Goal: Feedback & Contribution: Submit feedback/report problem

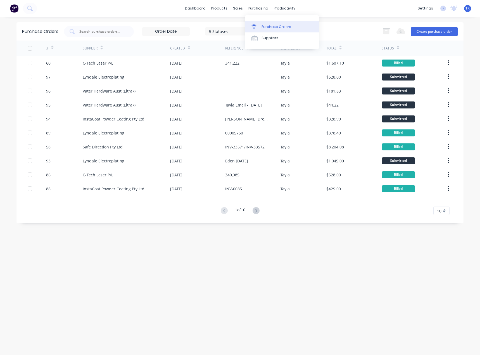
click at [276, 23] on link "Purchase Orders" at bounding box center [282, 26] width 74 height 11
click at [129, 33] on div at bounding box center [99, 31] width 70 height 11
type input "instacoat"
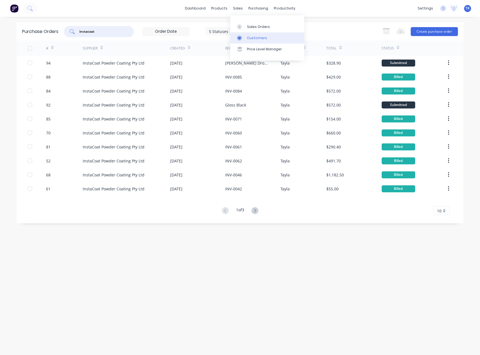
click at [255, 40] on div "Customers" at bounding box center [257, 38] width 20 height 5
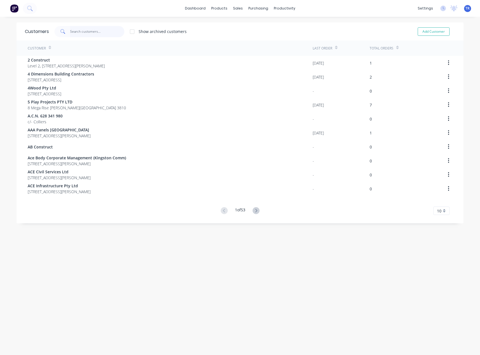
click at [100, 33] on input "text" at bounding box center [97, 31] width 55 height 11
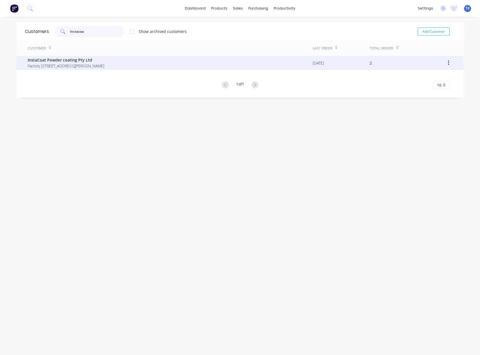
type input "instacoa"
click at [98, 58] on span "InstaCoat Powder coating Pty Ltd" at bounding box center [66, 60] width 77 height 6
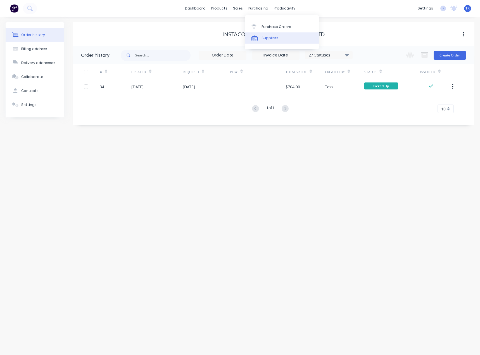
drag, startPoint x: 262, startPoint y: 41, endPoint x: 248, endPoint y: 41, distance: 13.1
click at [262, 41] on link "Suppliers" at bounding box center [282, 37] width 74 height 11
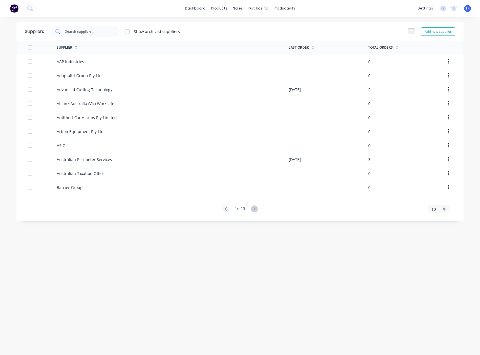
click at [95, 33] on input "text" at bounding box center [88, 32] width 46 height 6
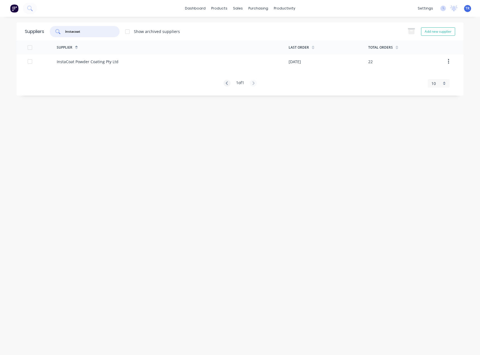
type input "instacoat"
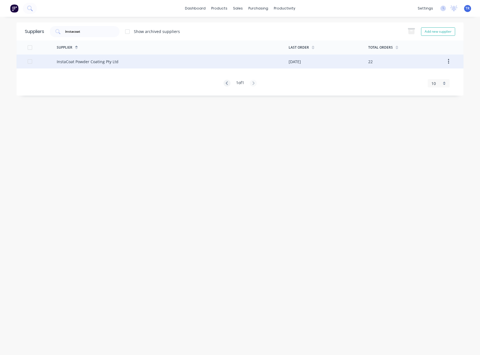
click at [129, 60] on div "InstaCoat Powder Coating Pty Ltd" at bounding box center [173, 62] width 232 height 14
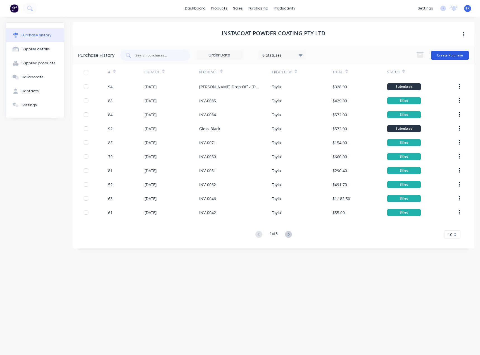
click at [442, 56] on button "Create Purchase" at bounding box center [451, 55] width 38 height 9
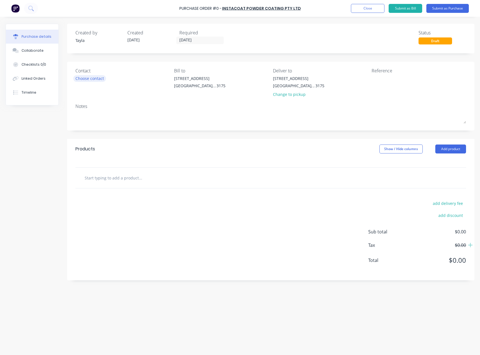
click at [94, 78] on div "Choose contact" at bounding box center [90, 79] width 29 height 6
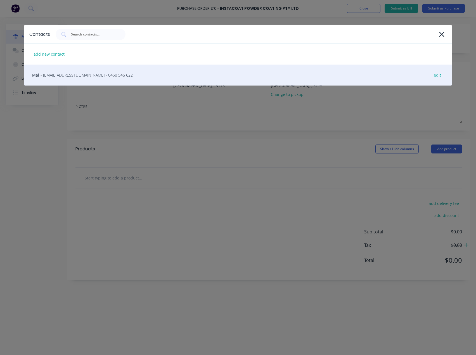
click at [55, 69] on div "Mal - sales@instacoat.com.au - 0450 546 622 edit" at bounding box center [238, 75] width 429 height 21
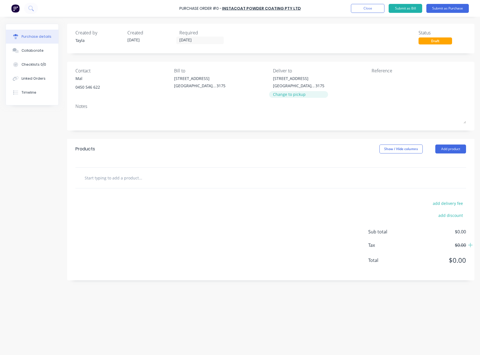
click at [282, 96] on div "Change to pickup" at bounding box center [298, 94] width 51 height 6
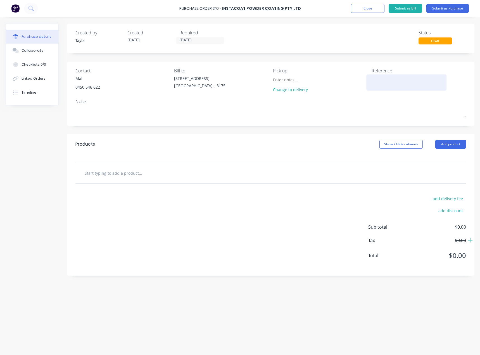
click at [388, 83] on textarea at bounding box center [407, 82] width 70 height 13
type textarea "x"
type textarea "E"
type textarea "x"
type textarea "I"
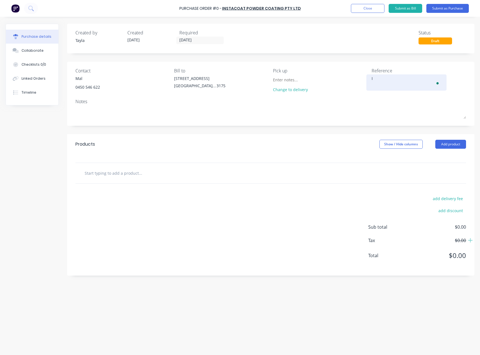
type textarea "x"
type textarea "Ia"
type textarea "x"
type textarea "Ian"
type textarea "x"
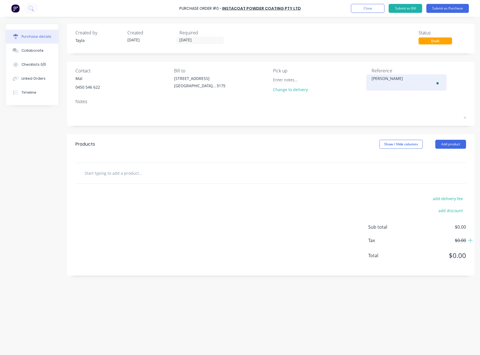
type textarea "Ian"
type textarea "x"
type textarea "Ian D"
type textarea "x"
type textarea "Ian Dr"
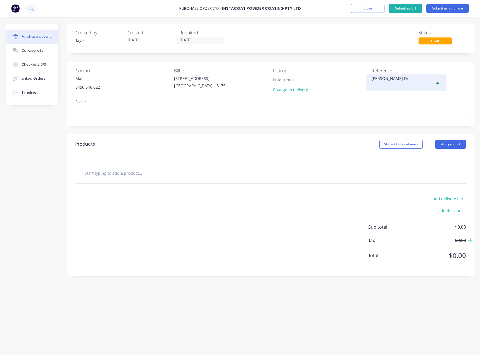
type textarea "x"
type textarea "Ian Dro"
type textarea "x"
type textarea "Ian Drop"
type textarea "x"
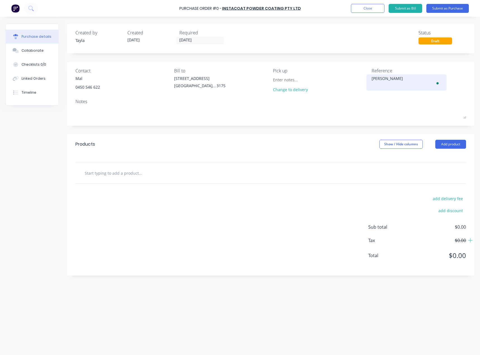
type textarea "Ian Drop"
type textarea "x"
type textarea "Ian Drop O"
type textarea "x"
type textarea "Ian Drop Of"
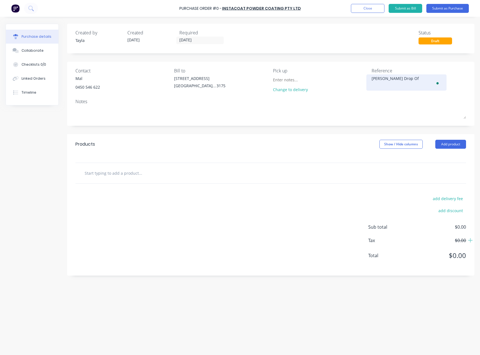
type textarea "x"
type textarea "Ian Drop Off"
type textarea "x"
type textarea "Ian Drop Off"
type textarea "x"
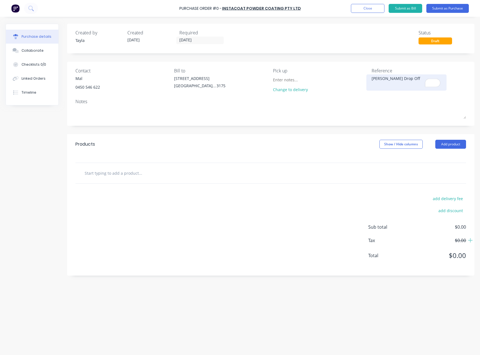
type textarea "Ian Drop Off 8"
type textarea "x"
type textarea "Ian Drop Off 8/"
type textarea "x"
type textarea "Ian Drop Off 8/0"
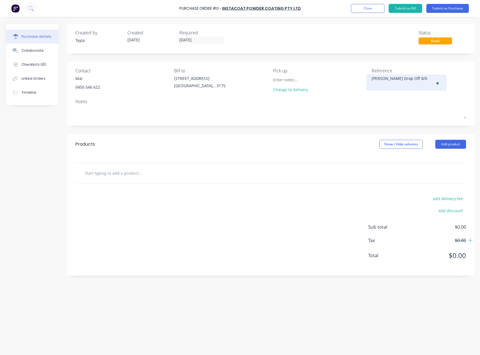
type textarea "x"
type textarea "Ian Drop Off 8/08"
type textarea "x"
type textarea "Ian Drop Off 8/08/"
type textarea "x"
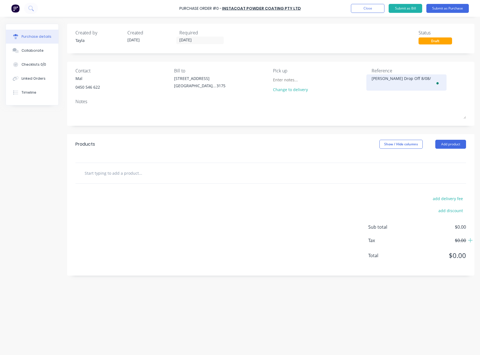
type textarea "Ian Drop Off 8/08/2"
type textarea "x"
type textarea "Ian Drop Off 8/08/25"
type textarea "x"
type textarea "Ian Drop Off 8/08/25"
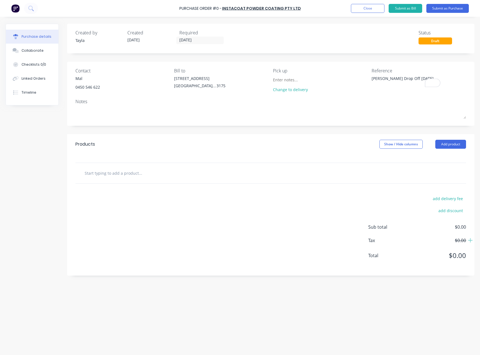
click at [370, 97] on div "Contact Mal 0450 546 622 Bill to 37 Marni St Dandenong South, , 3175 Pick up Ch…" at bounding box center [271, 94] width 408 height 64
click at [449, 147] on button "Add product" at bounding box center [451, 144] width 31 height 9
click at [438, 157] on div "Product catalogue" at bounding box center [439, 159] width 43 height 8
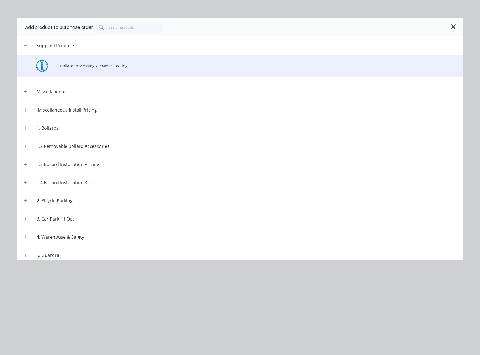
click at [90, 76] on div "Bollard Processing - Powder Coating" at bounding box center [240, 66] width 447 height 22
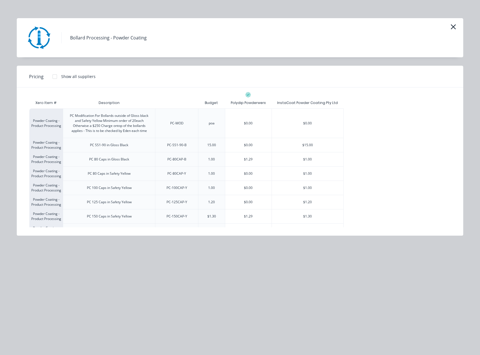
scroll to position [130, 0]
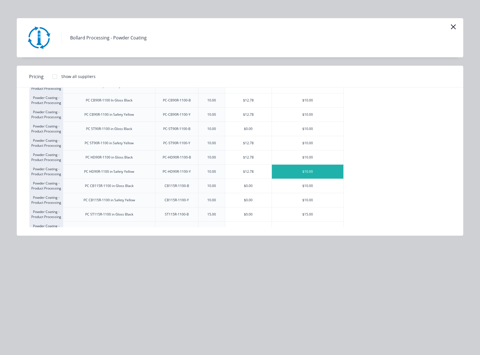
click at [298, 175] on div "$10.00" at bounding box center [308, 172] width 72 height 14
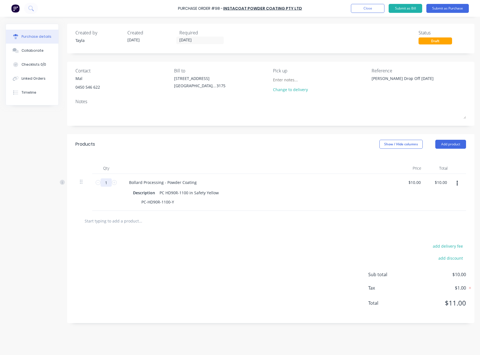
click at [105, 184] on input "1" at bounding box center [106, 182] width 11 height 8
type textarea "x"
type input "2"
type input "$20.00"
type textarea "x"
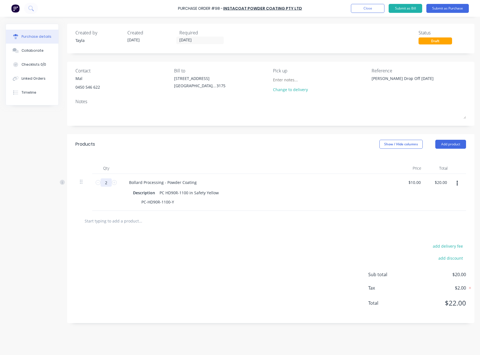
type input "27"
type input "$270.00"
type textarea "x"
type input "27"
click at [215, 272] on div "add delivery fee add discount Sub total $270.00 Tax $27.00 Total $297.00" at bounding box center [271, 277] width 408 height 92
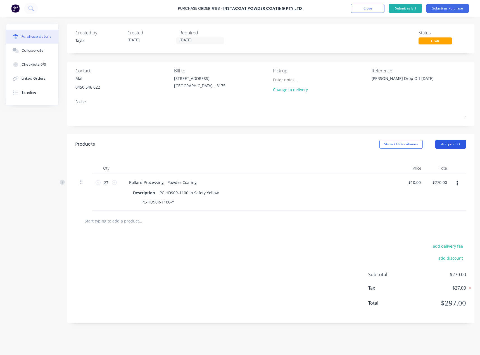
click at [458, 143] on button "Add product" at bounding box center [451, 144] width 31 height 9
click at [436, 158] on div "Product catalogue" at bounding box center [439, 159] width 43 height 8
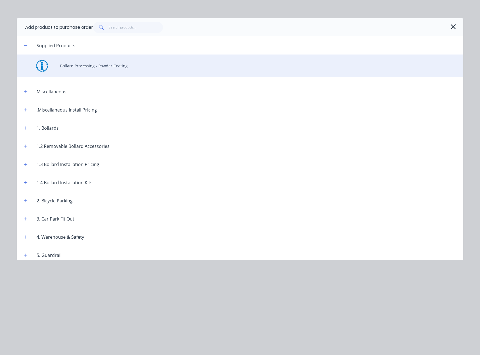
click at [63, 66] on div "Bollard Processing - Powder Coating" at bounding box center [240, 66] width 447 height 22
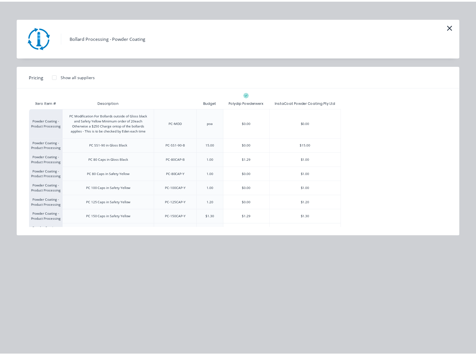
scroll to position [73, 0]
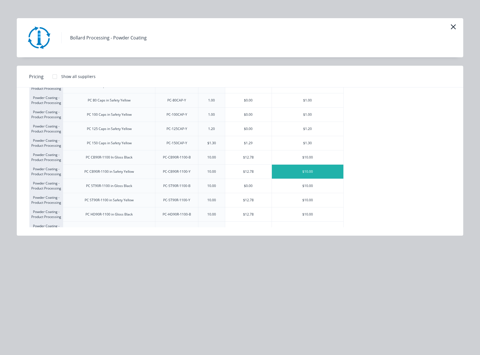
click at [312, 171] on div "$10.00" at bounding box center [308, 172] width 72 height 14
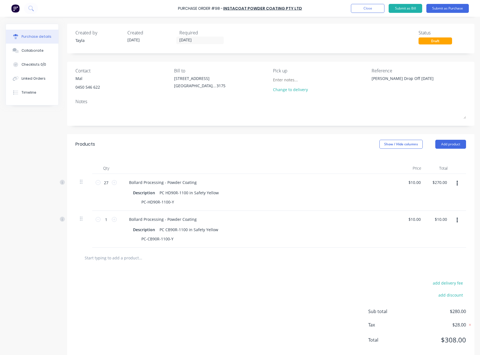
click at [207, 257] on div at bounding box center [164, 257] width 168 height 11
click at [443, 9] on button "Submit as Purchase" at bounding box center [448, 8] width 43 height 9
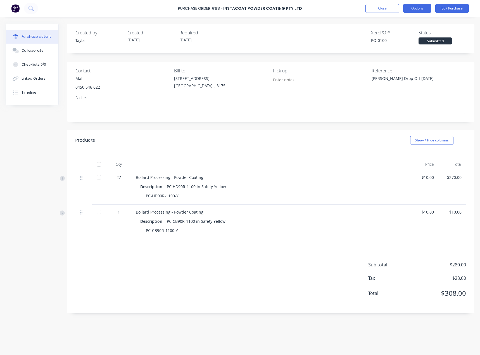
click at [426, 10] on button "Options" at bounding box center [418, 8] width 28 height 9
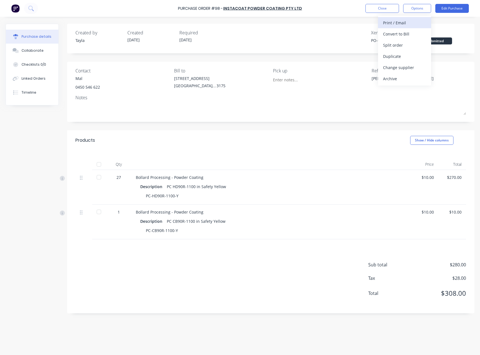
click at [407, 22] on div "Print / Email" at bounding box center [404, 23] width 43 height 8
click at [403, 33] on div "With pricing" at bounding box center [404, 34] width 43 height 8
type textarea "x"
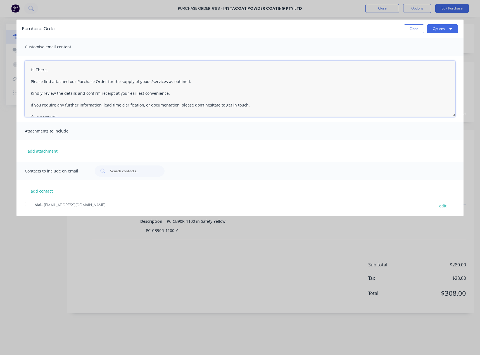
click at [36, 68] on textarea "Hi There, Please find attached our Purchase Order for the supply of goods/servi…" at bounding box center [240, 89] width 431 height 56
type textarea "Hi Mal, Please find attached our Purchase Order for the supply of goods/service…"
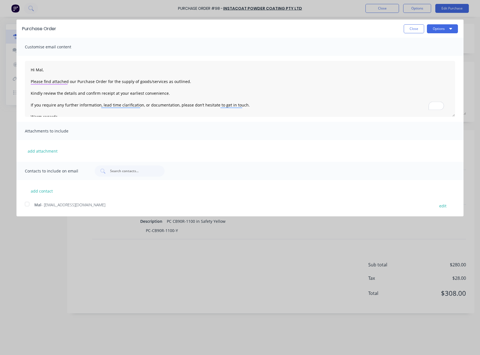
click at [60, 204] on span "- sales@instacoat.com.au" at bounding box center [73, 204] width 64 height 5
click at [441, 30] on button "Options" at bounding box center [442, 28] width 31 height 9
click at [436, 51] on div "Email" at bounding box center [431, 54] width 43 height 8
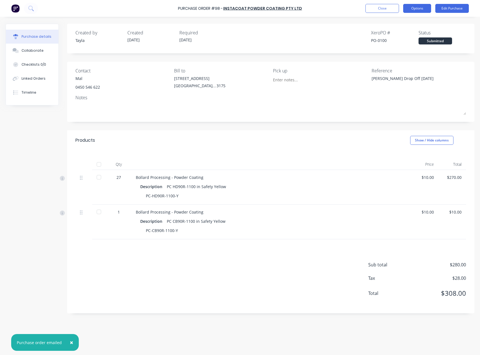
click at [422, 10] on button "Options" at bounding box center [418, 8] width 28 height 9
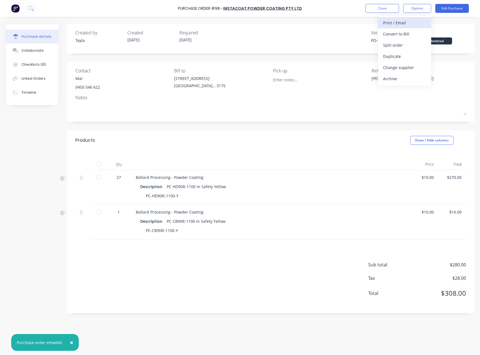
click at [408, 23] on div "Print / Email" at bounding box center [404, 23] width 43 height 8
click at [406, 41] on button "Without pricing" at bounding box center [404, 44] width 53 height 11
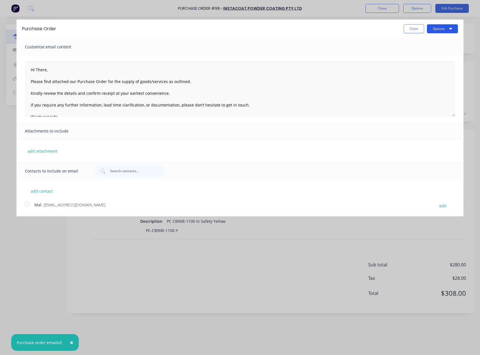
click at [436, 32] on button "Options" at bounding box center [442, 28] width 31 height 9
click at [428, 44] on div "Print" at bounding box center [431, 43] width 43 height 8
click at [416, 26] on button "Close" at bounding box center [414, 28] width 20 height 9
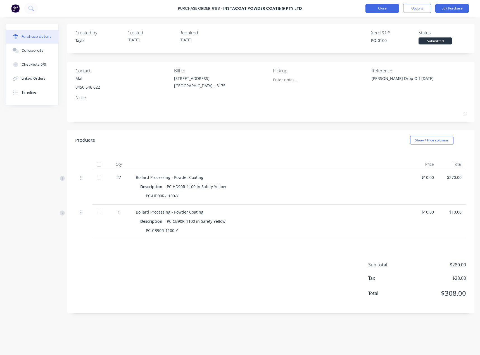
click at [372, 10] on button "Close" at bounding box center [383, 8] width 34 height 9
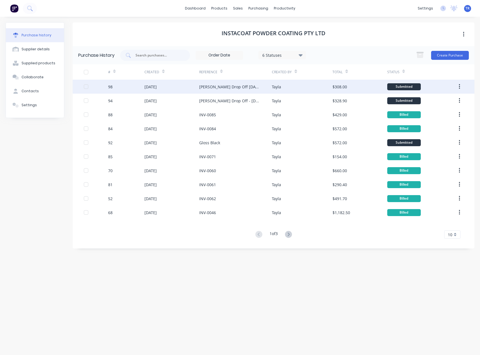
click at [343, 89] on div "$308.00" at bounding box center [340, 87] width 15 height 6
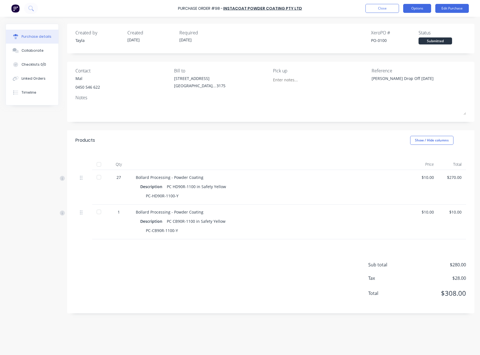
click at [420, 9] on button "Options" at bounding box center [418, 8] width 28 height 9
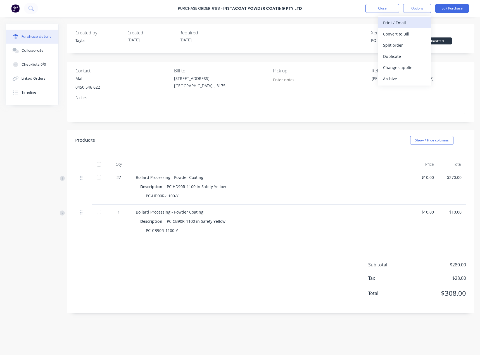
click at [410, 23] on div "Print / Email" at bounding box center [404, 23] width 43 height 8
click at [411, 44] on div "Without pricing" at bounding box center [404, 45] width 43 height 8
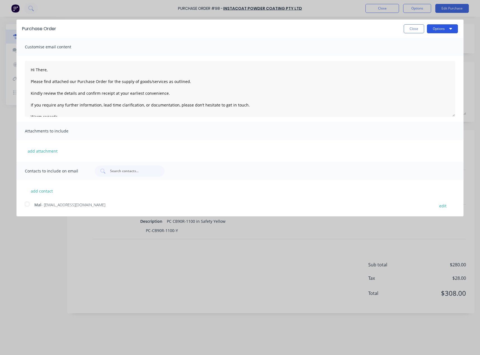
click at [439, 29] on button "Options" at bounding box center [442, 28] width 31 height 9
click at [430, 44] on div "Print" at bounding box center [431, 43] width 43 height 8
click at [417, 30] on button "Close" at bounding box center [414, 28] width 20 height 9
type textarea "x"
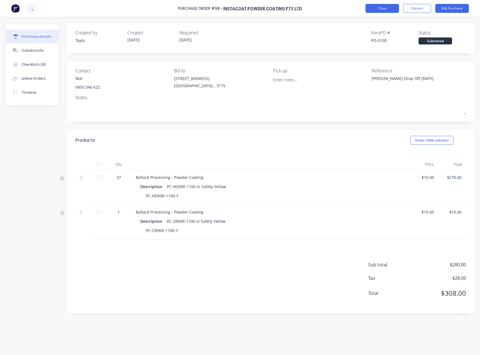
click at [384, 10] on button "Close" at bounding box center [383, 8] width 34 height 9
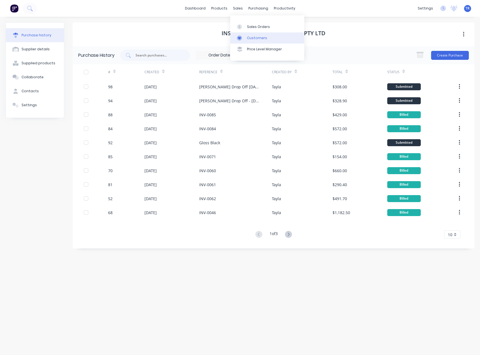
click at [250, 40] on link "Customers" at bounding box center [267, 37] width 74 height 11
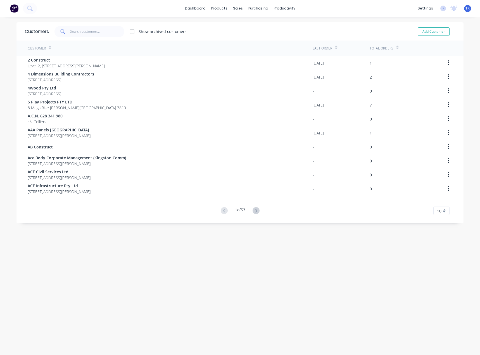
click at [93, 25] on div "Customers Show archived customers Add Customer" at bounding box center [240, 31] width 447 height 18
click at [97, 30] on input "text" at bounding box center [97, 31] width 55 height 11
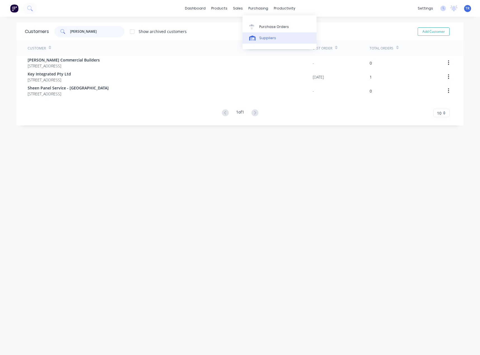
type input "lyn"
click at [269, 34] on link "Suppliers" at bounding box center [280, 37] width 74 height 11
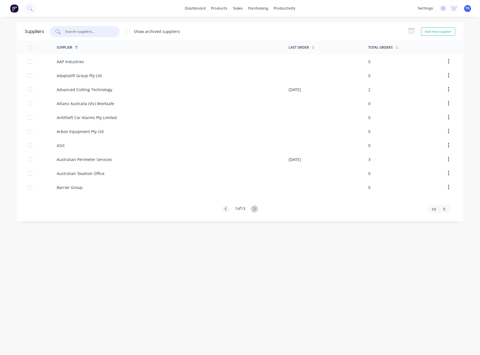
click at [100, 31] on input "text" at bounding box center [88, 32] width 46 height 6
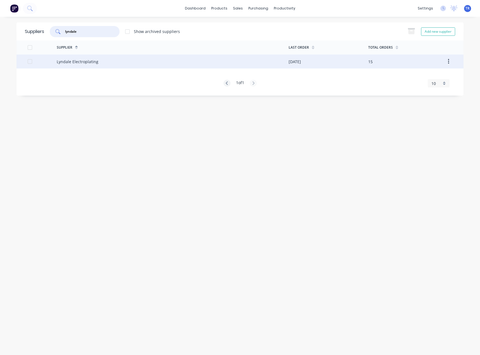
type input "lyndale"
click at [74, 63] on div "Lyndale Electroplating" at bounding box center [78, 62] width 42 height 6
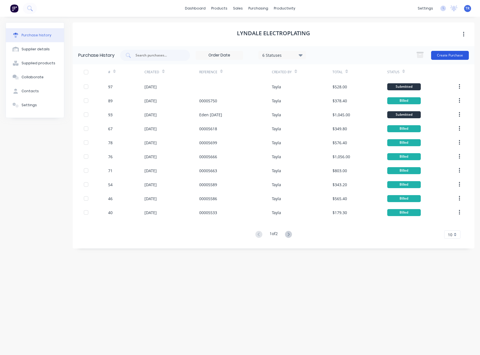
click at [448, 57] on button "Create Purchase" at bounding box center [451, 55] width 38 height 9
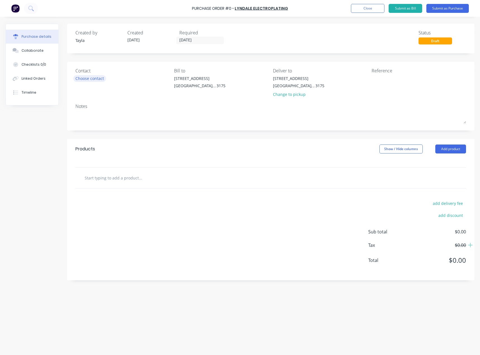
click at [99, 78] on div "Choose contact" at bounding box center [90, 79] width 29 height 6
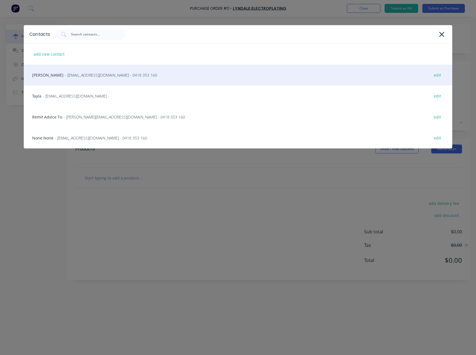
click at [99, 73] on span "- mark@aaelectroplating.com - 0418 353 160" at bounding box center [111, 75] width 92 height 6
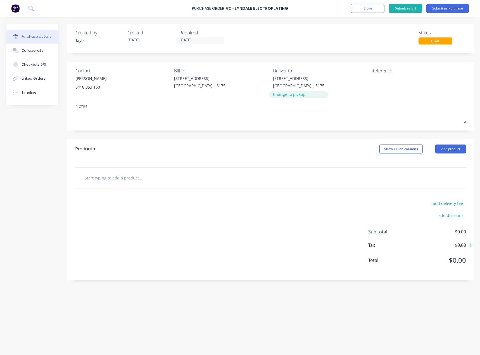
click at [291, 91] on div "Change to pickup" at bounding box center [298, 94] width 51 height 6
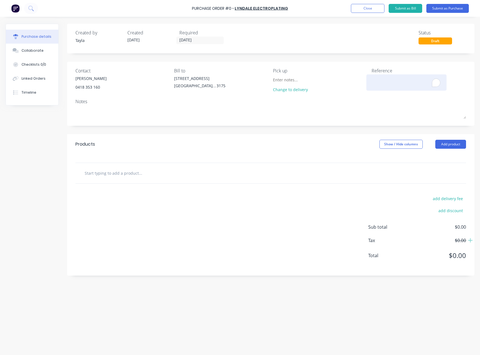
click at [383, 83] on textarea "To enrich screen reader interactions, please activate Accessibility in Grammarl…" at bounding box center [407, 82] width 70 height 13
type textarea "x"
type textarea "I"
type textarea "x"
type textarea "Ia"
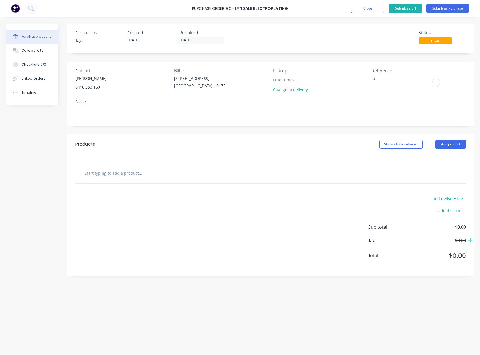
type textarea "x"
type textarea "Ian"
type textarea "x"
type textarea "Ian"
type textarea "x"
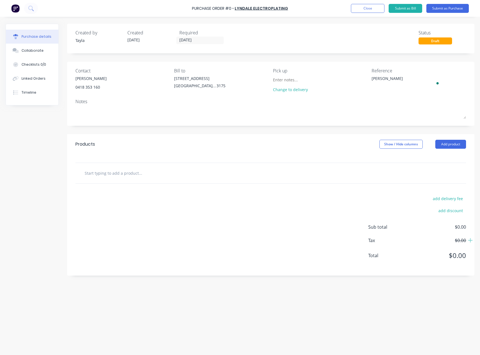
type textarea "Ian D"
type textarea "x"
type textarea "Ian Dr"
type textarea "x"
type textarea "Ian Dro"
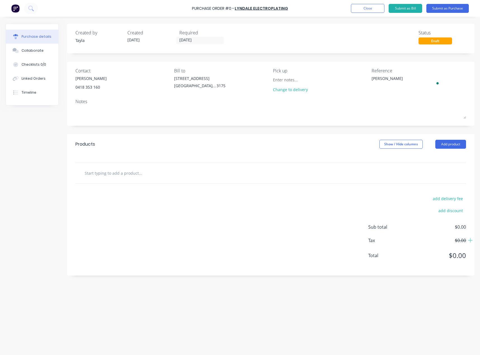
type textarea "x"
type textarea "Ian Drop"
type textarea "x"
type textarea "Ian Drop"
type textarea "x"
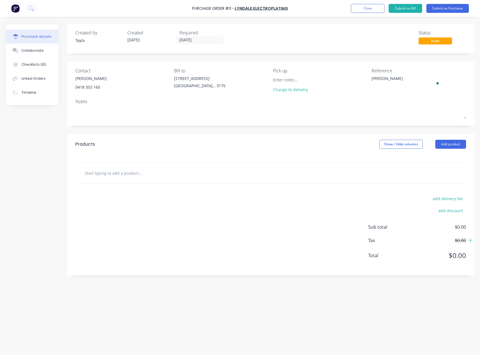
type textarea "Ian Drop O"
type textarea "x"
type textarea "Ian Drop Of"
type textarea "x"
type textarea "Ian Drop Off"
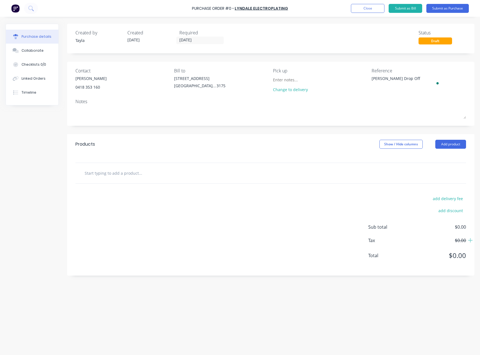
type textarea "x"
type textarea "Ian Drop Off"
type textarea "x"
type textarea "Ian Drop Off 8"
type textarea "x"
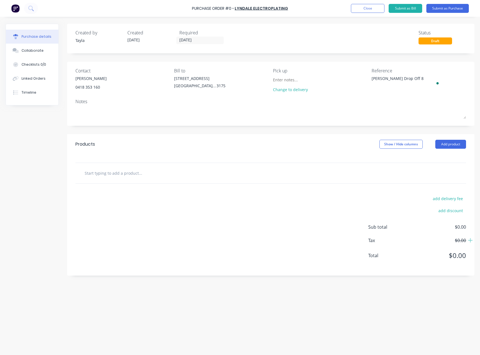
type textarea "Ian Drop Off 8/"
type textarea "x"
type textarea "Ian Drop Off 8/0"
type textarea "x"
type textarea "Ian Drop Off 8/09"
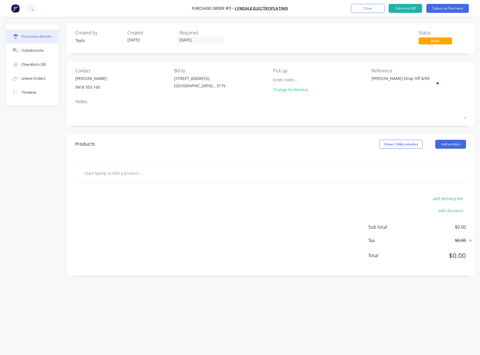
type textarea "x"
type textarea "Ian Drop Off 8/09/"
type textarea "x"
type textarea "Ian Drop Off 8/09/2"
type textarea "x"
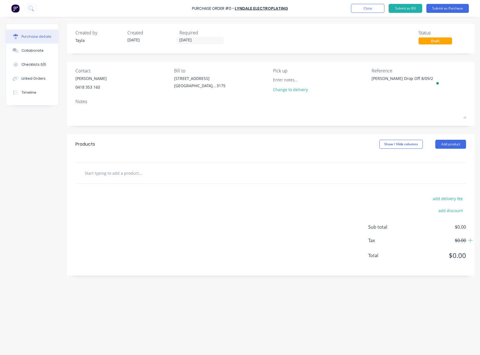
type textarea "Ian Drop Off 8/09/20"
type textarea "x"
type textarea "Ian Drop Off 8/09/202"
type textarea "x"
type textarea "Ian Drop Off 8/09/2025"
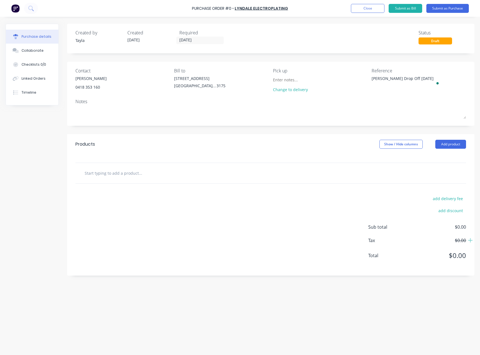
type textarea "x"
type textarea "Ian Drop Off 8/09/2025"
click at [376, 98] on div "Notes" at bounding box center [271, 101] width 391 height 7
drag, startPoint x: 468, startPoint y: 146, endPoint x: 461, endPoint y: 147, distance: 7.4
click at [468, 146] on div "Products Show / Hide columns Add product" at bounding box center [271, 144] width 408 height 20
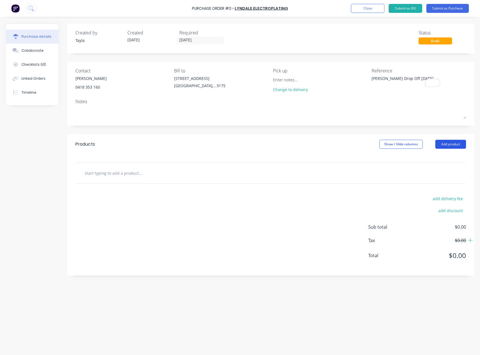
click at [460, 147] on button "Add product" at bounding box center [451, 144] width 31 height 9
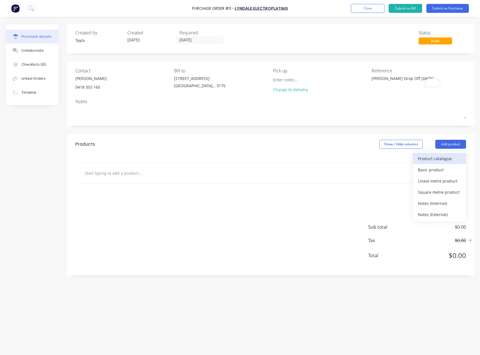
click at [440, 161] on div "Product catalogue" at bounding box center [439, 159] width 43 height 8
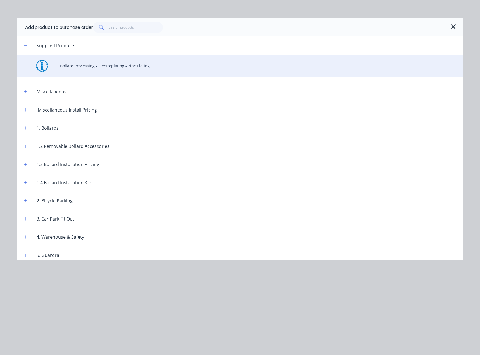
click at [96, 67] on div "Bollard Processing - Electroplating - Zinc Plating" at bounding box center [240, 66] width 447 height 22
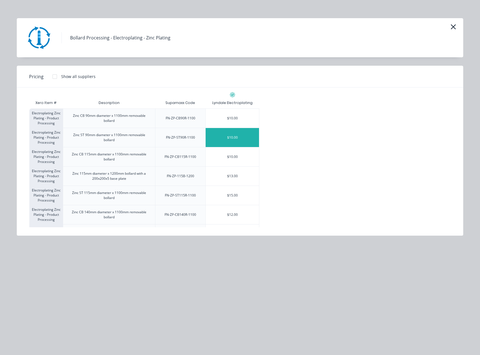
click at [234, 137] on div "$10.00" at bounding box center [232, 137] width 53 height 19
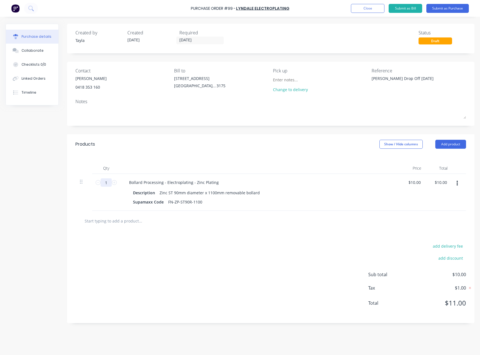
click at [110, 183] on input "1" at bounding box center [106, 182] width 11 height 8
type textarea "x"
type input "4"
type input "$40.00"
type textarea "x"
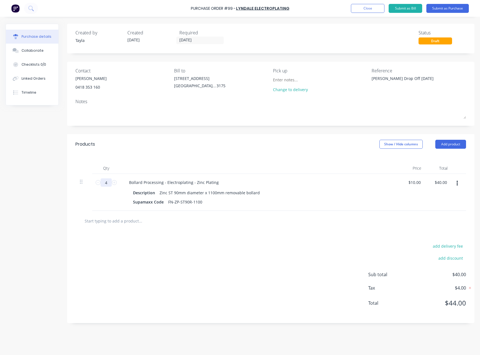
type input "48"
type input "$480.00"
type textarea "x"
type input "48"
click at [129, 216] on input "text" at bounding box center [140, 220] width 112 height 11
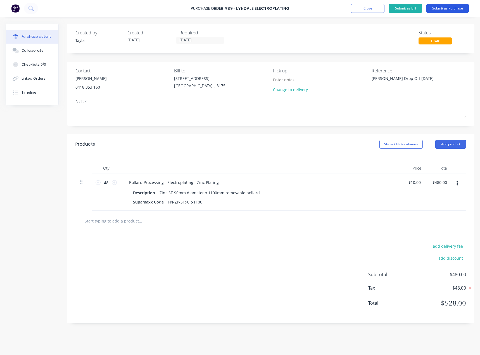
click at [450, 9] on button "Submit as Purchase" at bounding box center [448, 8] width 43 height 9
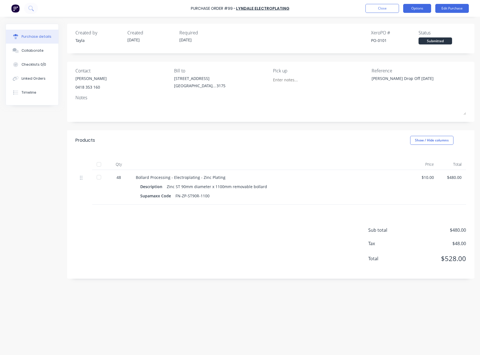
click at [425, 8] on button "Options" at bounding box center [418, 8] width 28 height 9
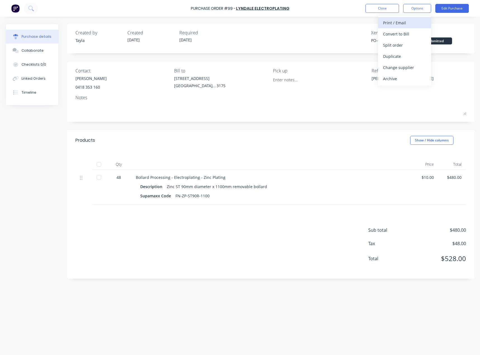
click at [408, 23] on div "Print / Email" at bounding box center [404, 23] width 43 height 8
click at [397, 34] on div "With pricing" at bounding box center [404, 34] width 43 height 8
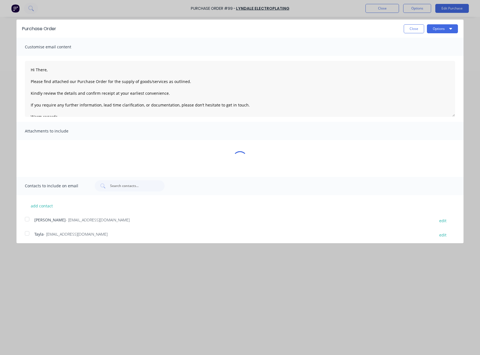
type textarea "x"
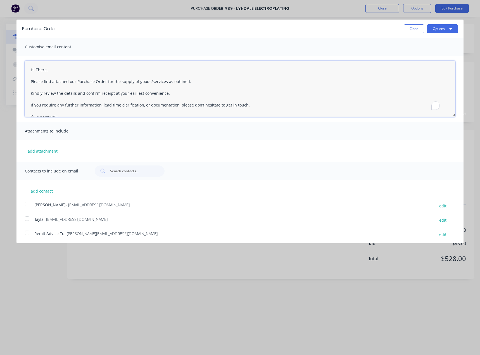
click at [43, 70] on textarea "Hi There, Please find attached our Purchase Order for the supply of goods/servi…" at bounding box center [240, 89] width 431 height 56
type textarea "Hi Mark, Please find attached our Purchase Order for the supply of goods/servic…"
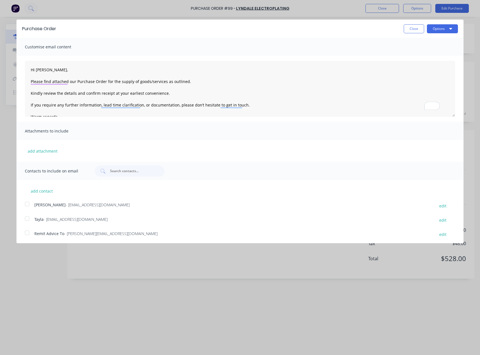
click at [67, 205] on span "- mark@aaelectroplating.com" at bounding box center [98, 204] width 64 height 5
click at [432, 32] on button "Options" at bounding box center [442, 28] width 31 height 9
click at [425, 51] on div "Email" at bounding box center [431, 54] width 43 height 8
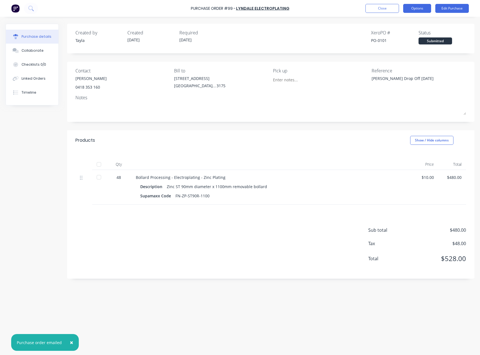
click at [411, 12] on button "Options" at bounding box center [418, 8] width 28 height 9
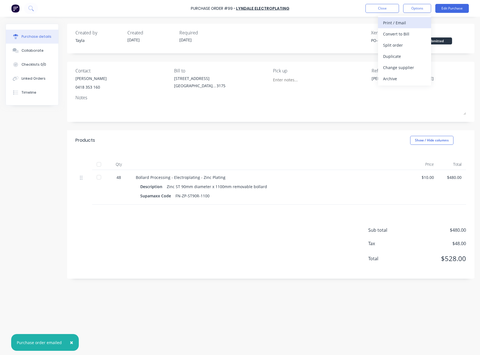
click at [411, 22] on div "Print / Email" at bounding box center [404, 23] width 43 height 8
click at [399, 45] on div "Without pricing" at bounding box center [404, 45] width 43 height 8
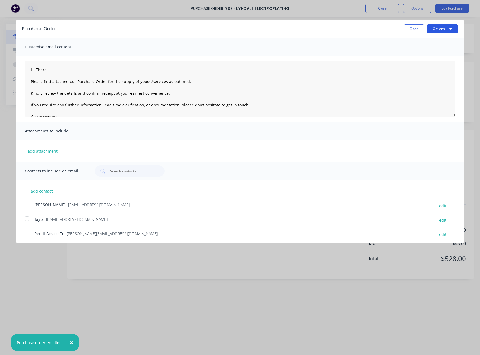
click at [438, 27] on button "Options" at bounding box center [442, 28] width 31 height 9
click at [429, 45] on div "Print" at bounding box center [431, 43] width 43 height 8
click at [405, 32] on button "Close" at bounding box center [414, 28] width 20 height 9
type textarea "x"
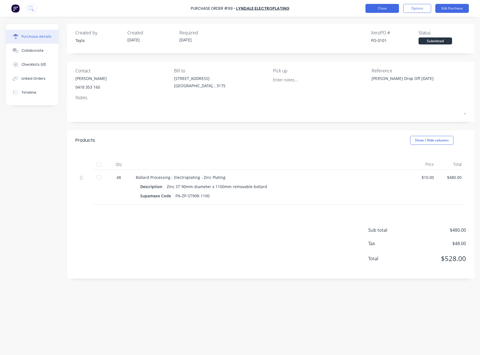
drag, startPoint x: 354, startPoint y: 5, endPoint x: 371, endPoint y: 9, distance: 17.2
click at [355, 6] on div "Purchase Order #99 - Lyndale Electroplating Close Options Edit Purchase" at bounding box center [240, 8] width 480 height 17
click at [372, 9] on button "Close" at bounding box center [383, 8] width 34 height 9
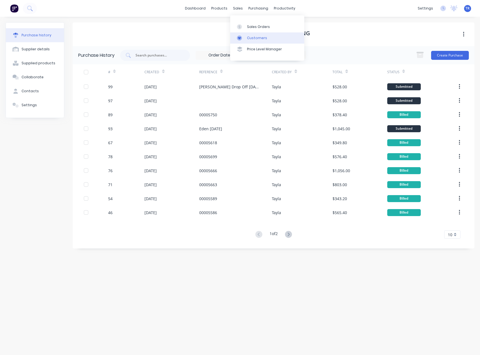
click at [257, 39] on div "Customers" at bounding box center [257, 38] width 20 height 5
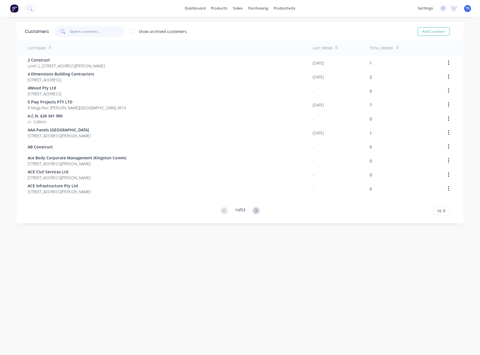
click at [84, 28] on input "text" at bounding box center [97, 31] width 55 height 11
type input "y"
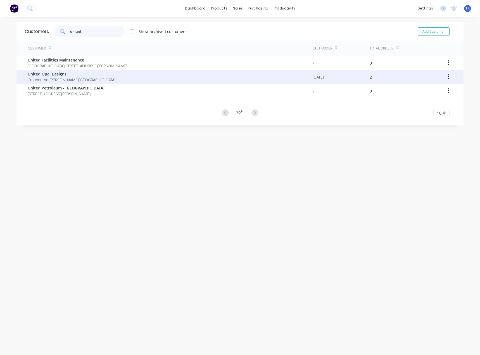
type input "united"
click at [105, 76] on div "United Opal Designs Cranbourne West Victoria Australia" at bounding box center [170, 77] width 285 height 14
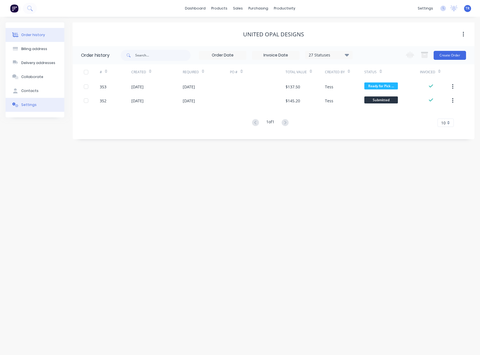
click at [29, 99] on button "Settings" at bounding box center [35, 105] width 59 height 14
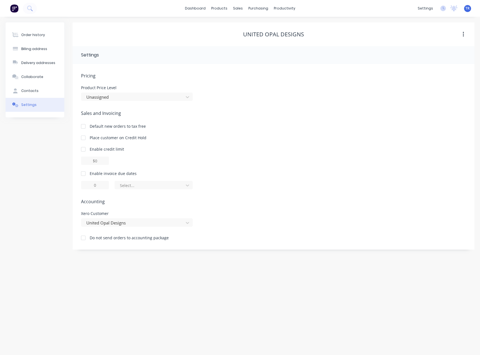
click at [83, 171] on div at bounding box center [83, 173] width 11 height 11
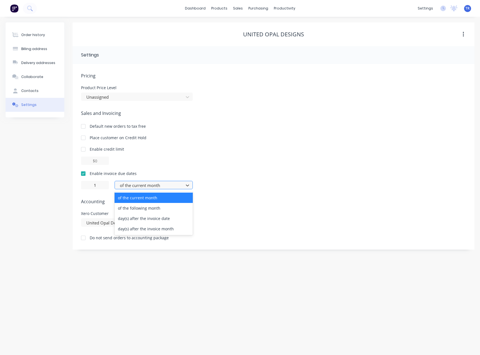
click at [131, 186] on div at bounding box center [150, 185] width 62 height 7
click at [144, 218] on div "day(s) after the invoice date" at bounding box center [154, 218] width 78 height 10
type input "0"
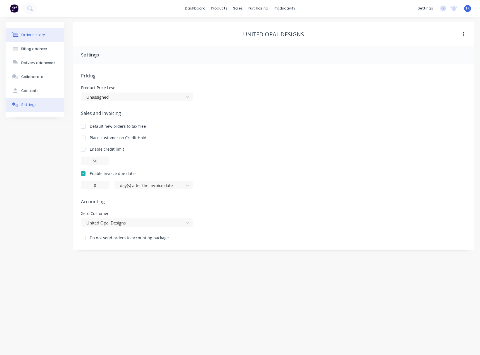
click at [39, 38] on button "Order history" at bounding box center [35, 35] width 59 height 14
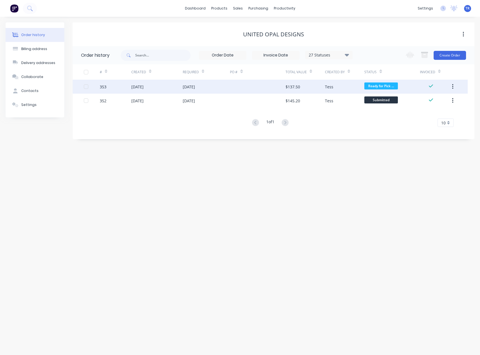
click at [285, 86] on div at bounding box center [257, 87] width 55 height 14
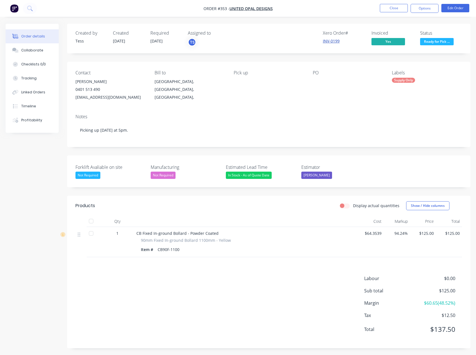
click at [334, 39] on link "INV-0199" at bounding box center [331, 40] width 17 height 5
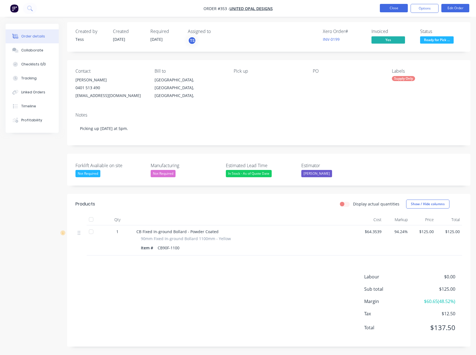
click at [392, 6] on button "Close" at bounding box center [394, 8] width 28 height 8
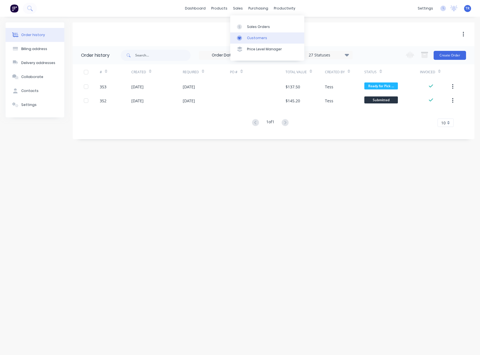
click at [247, 37] on div "Customers" at bounding box center [257, 38] width 20 height 5
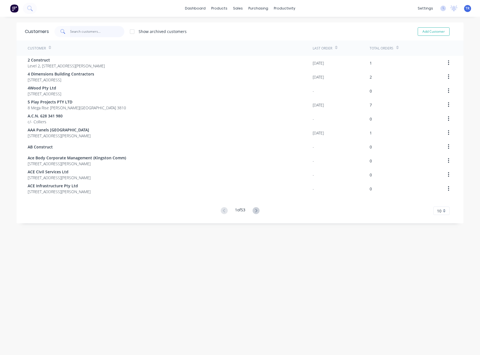
click at [84, 36] on input "text" at bounding box center [97, 31] width 55 height 11
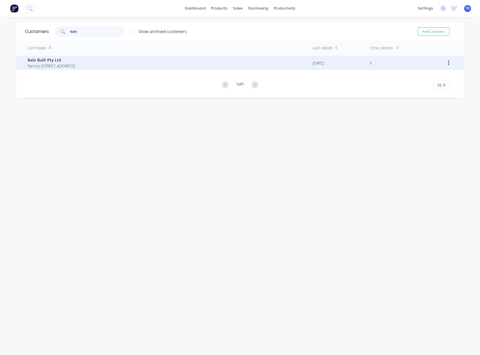
type input "balo"
click at [52, 65] on span "Factory 7, 16A Keilor Park Drive, Keilor East Victoria Australia 3033" at bounding box center [51, 66] width 47 height 6
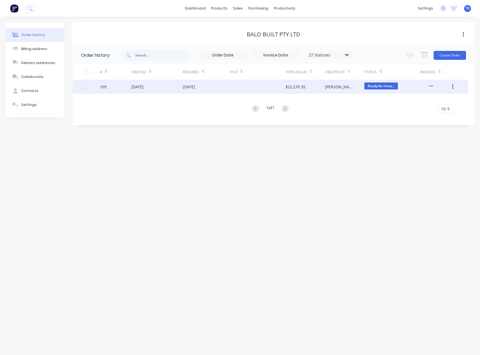
click at [120, 91] on div "109" at bounding box center [116, 87] width 32 height 14
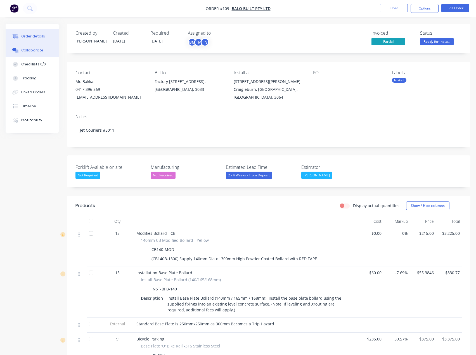
click at [28, 56] on button "Collaborate" at bounding box center [32, 50] width 53 height 14
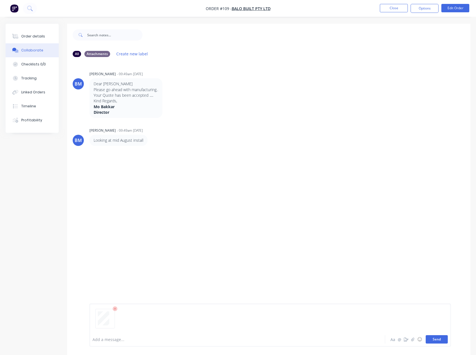
click at [439, 338] on button "Send" at bounding box center [437, 339] width 22 height 8
click at [33, 39] on button "Order details" at bounding box center [32, 36] width 53 height 14
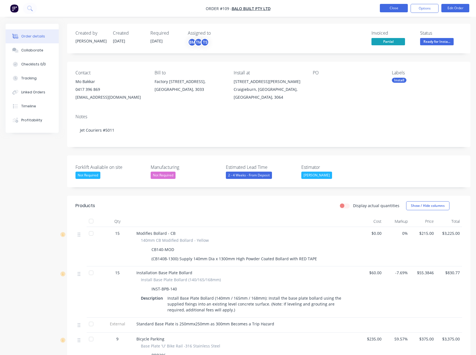
click at [392, 7] on button "Close" at bounding box center [394, 8] width 28 height 8
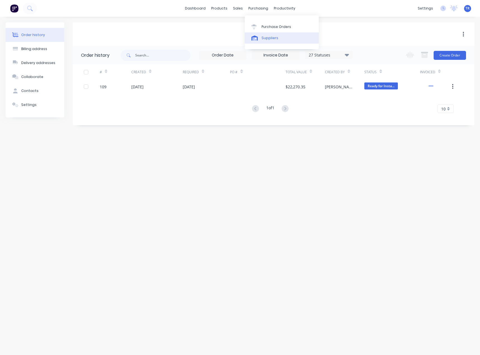
click at [266, 36] on div "Suppliers" at bounding box center [270, 38] width 17 height 5
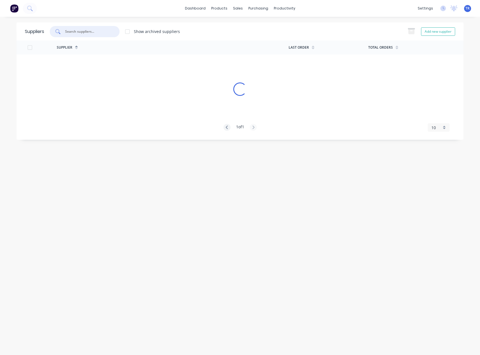
click at [78, 34] on input "text" at bounding box center [88, 32] width 46 height 6
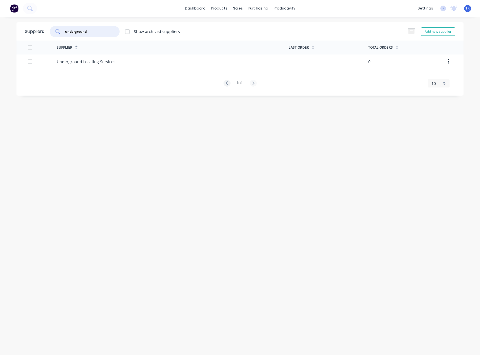
type input "underground"
click at [95, 64] on div "Underground Locating Services" at bounding box center [86, 62] width 59 height 6
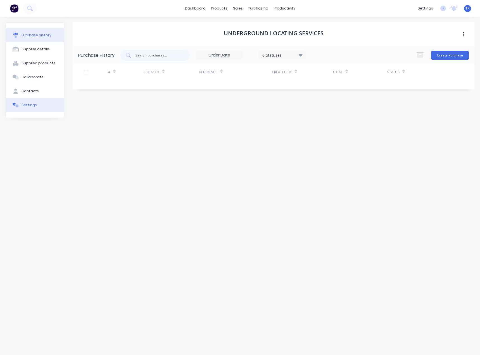
click at [45, 102] on button "Settings" at bounding box center [35, 105] width 58 height 14
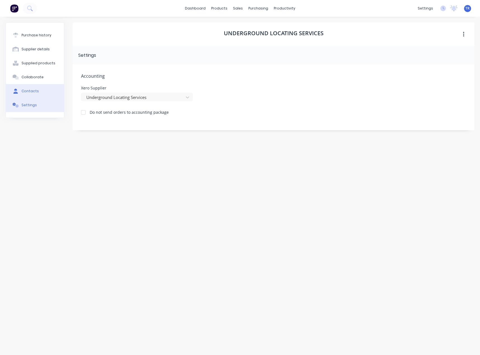
click at [45, 92] on button "Contacts" at bounding box center [35, 91] width 58 height 14
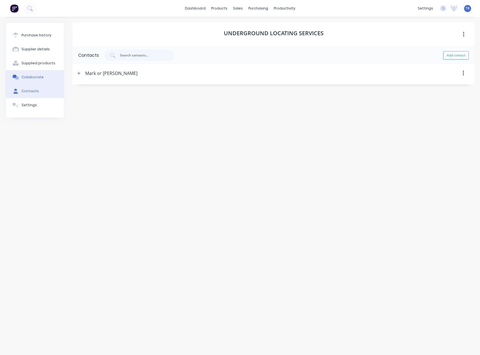
click at [44, 78] on button "Collaborate" at bounding box center [35, 77] width 58 height 14
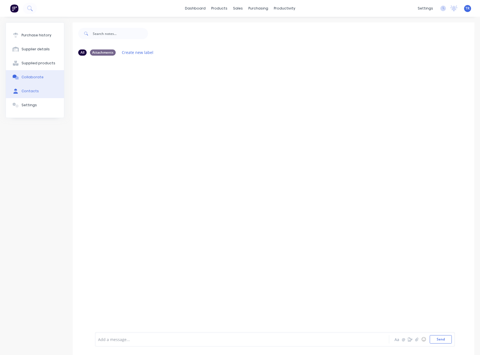
click at [39, 86] on button "Contacts" at bounding box center [35, 91] width 58 height 14
select select "AU"
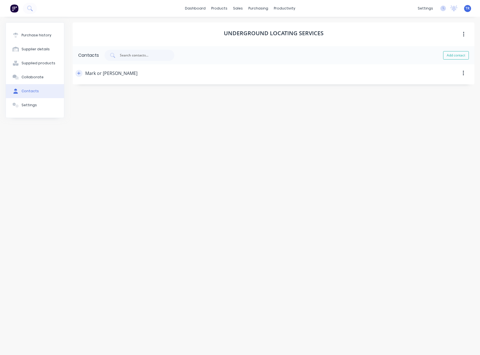
click at [81, 75] on button "button" at bounding box center [79, 73] width 7 height 7
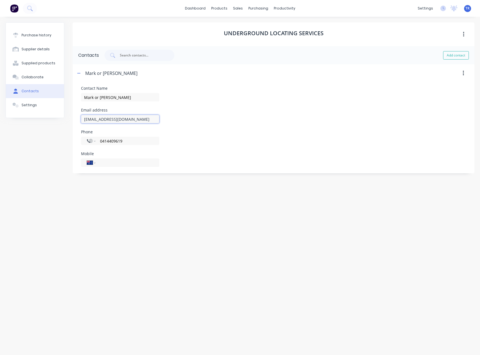
drag, startPoint x: 156, startPoint y: 120, endPoint x: 96, endPoint y: 116, distance: 59.4
click at [96, 116] on input "mail@undergroundlocating.com.au" at bounding box center [120, 119] width 78 height 8
click at [36, 47] on div "Supplier details" at bounding box center [36, 49] width 28 height 5
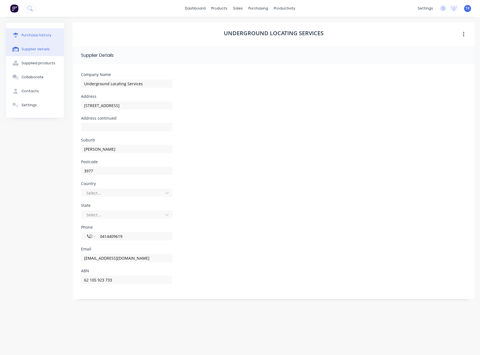
click at [35, 36] on div "Purchase history" at bounding box center [37, 35] width 30 height 5
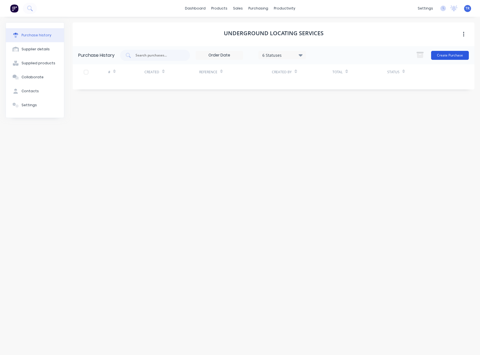
click at [450, 53] on button "Create Purchase" at bounding box center [451, 55] width 38 height 9
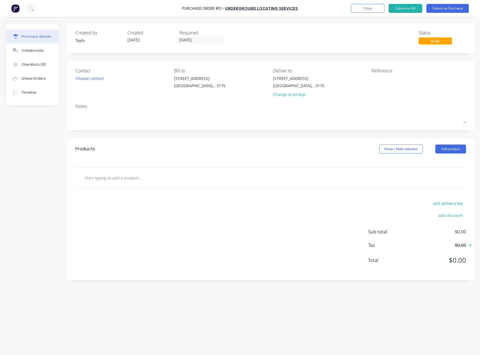
click at [368, 0] on div "Purchase Order #0 - Underground Locating Services Add product Close Submit as B…" at bounding box center [240, 8] width 480 height 17
click at [366, 10] on button "Close" at bounding box center [368, 8] width 34 height 9
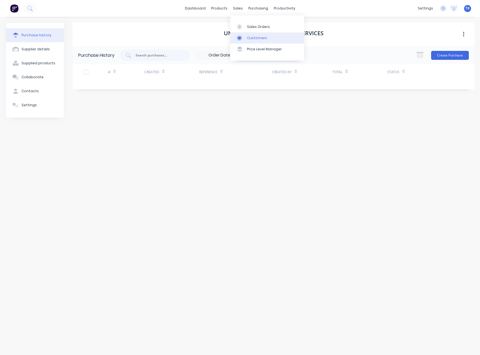
click at [254, 37] on div "Customers" at bounding box center [257, 38] width 20 height 5
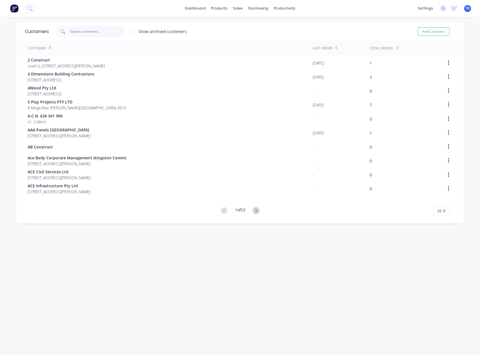
click at [104, 34] on input "text" at bounding box center [97, 31] width 55 height 11
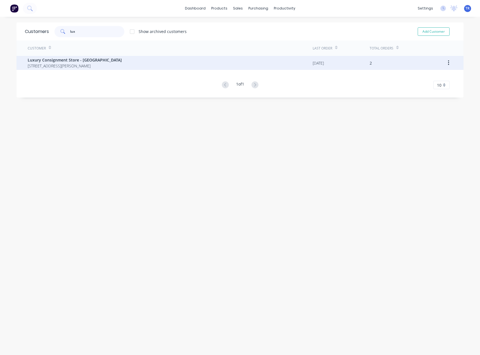
type input "lux"
click at [97, 67] on span "34 Carpenter St Brighton Victoria Australia 3186" at bounding box center [75, 66] width 94 height 6
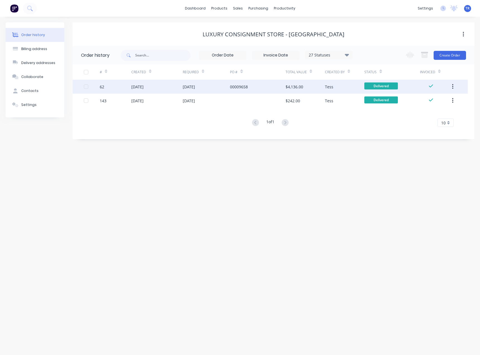
click at [157, 86] on div "08 Aug 2025" at bounding box center [156, 87] width 51 height 14
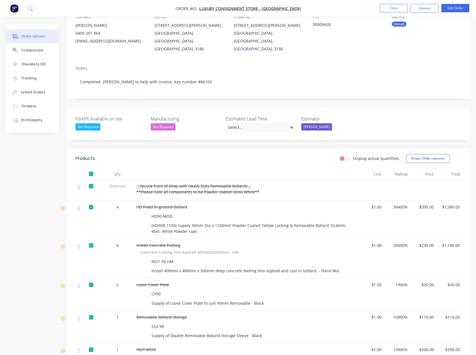
scroll to position [56, 0]
click at [421, 4] on nav "Order #62 - Luxury Consignment Store - Brighton Close Options Edit Order" at bounding box center [238, 8] width 476 height 17
click at [421, 12] on button "Options" at bounding box center [425, 8] width 28 height 9
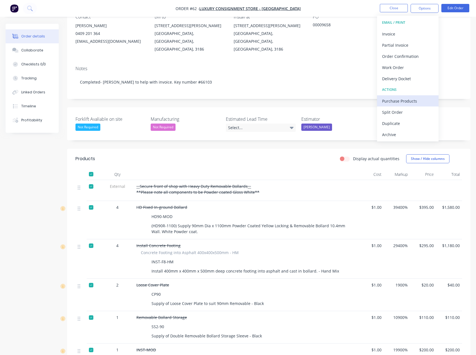
click at [422, 98] on div "Purchase Products" at bounding box center [407, 101] width 51 height 8
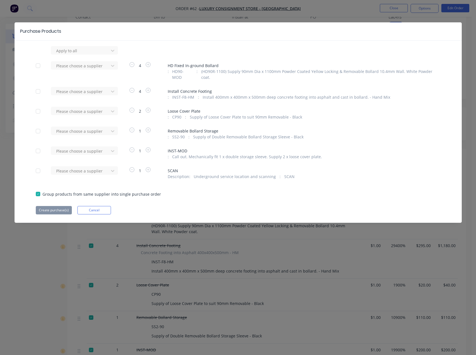
click at [38, 165] on div at bounding box center [37, 170] width 11 height 11
click at [40, 190] on div at bounding box center [37, 194] width 11 height 11
click at [90, 208] on button "Cancel" at bounding box center [94, 210] width 34 height 8
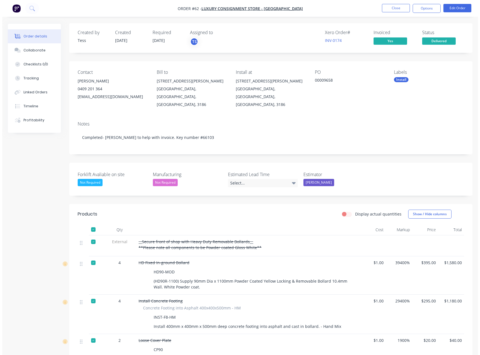
scroll to position [0, 0]
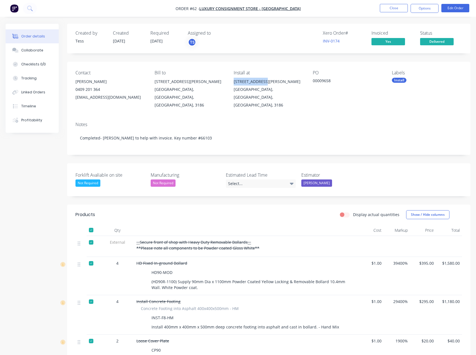
drag, startPoint x: 232, startPoint y: 79, endPoint x: 270, endPoint y: 83, distance: 38.5
click at [270, 83] on div "Contact Fiona Doe 0409 201 364 fiona.doe3@gmail.com Bill to 34 Carpenter St Bri…" at bounding box center [269, 90] width 404 height 56
copy div "34 Carpenter St"
click at [238, 90] on div "Brighton, Victoria, Australia, 3186" at bounding box center [269, 97] width 70 height 23
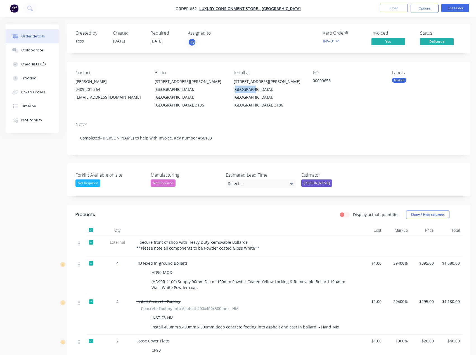
copy div "Brighton"
click at [294, 89] on div "Brighton, Victoria, Australia, 3186" at bounding box center [269, 97] width 70 height 23
click at [291, 89] on div "Brighton, Victoria, Australia, 3186" at bounding box center [269, 97] width 70 height 23
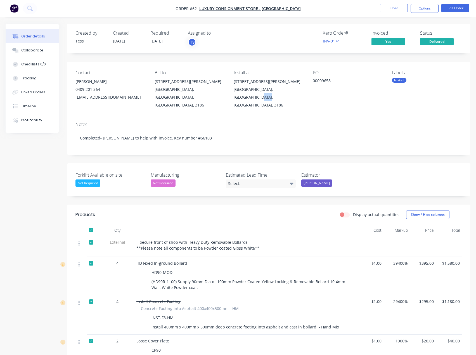
copy div "3186"
drag, startPoint x: 194, startPoint y: 7, endPoint x: 289, endPoint y: 9, distance: 96.0
click at [288, 9] on nav "Order #62 - Luxury Consignment Store - Brighton Close Options Edit Order" at bounding box center [238, 8] width 476 height 17
drag, startPoint x: 295, startPoint y: 8, endPoint x: 204, endPoint y: 9, distance: 90.6
click at [204, 9] on nav "Order #62 - Luxury Consignment Store - Brighton Close Options Edit Order" at bounding box center [238, 8] width 476 height 17
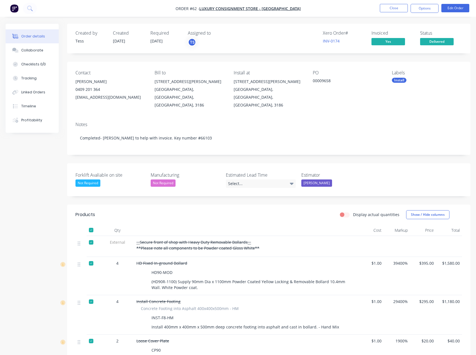
click at [325, 107] on div "Contact Fiona Doe 0409 201 364 fiona.doe3@gmail.com Bill to 34 Carpenter St Bri…" at bounding box center [269, 90] width 404 height 56
click at [387, 8] on button "Close" at bounding box center [394, 8] width 28 height 8
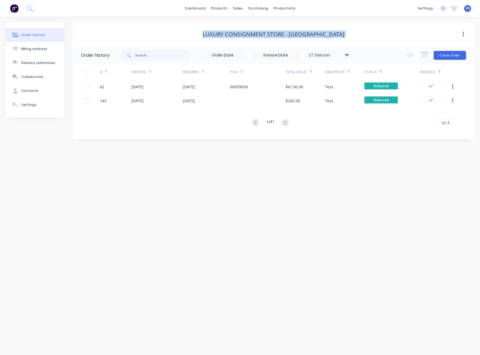
drag, startPoint x: 218, startPoint y: 34, endPoint x: 371, endPoint y: 38, distance: 152.5
click at [371, 38] on div "Luxury Consignment Store - [GEOGRAPHIC_DATA]" at bounding box center [274, 34] width 402 height 10
copy div "Luxury Consignment Store - [GEOGRAPHIC_DATA]"
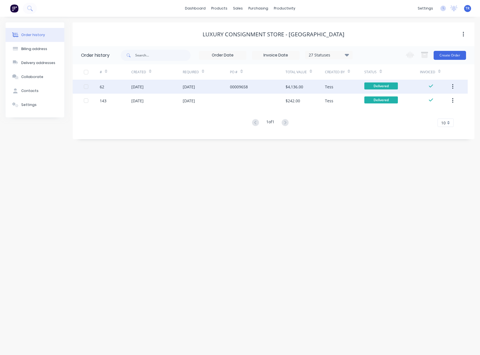
click at [304, 92] on div "$4,136.00" at bounding box center [305, 87] width 39 height 14
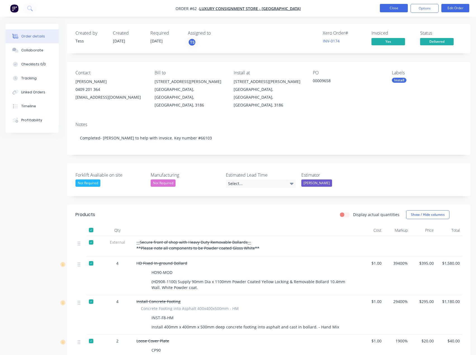
click at [390, 5] on button "Close" at bounding box center [394, 8] width 28 height 8
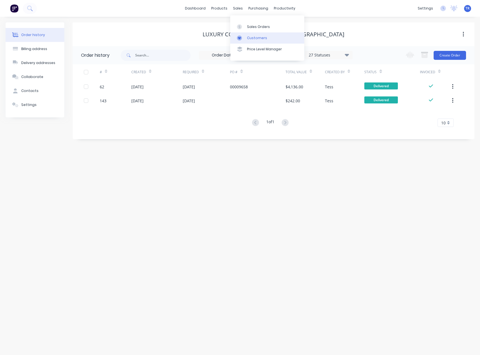
click at [249, 39] on div "Customers" at bounding box center [257, 38] width 20 height 5
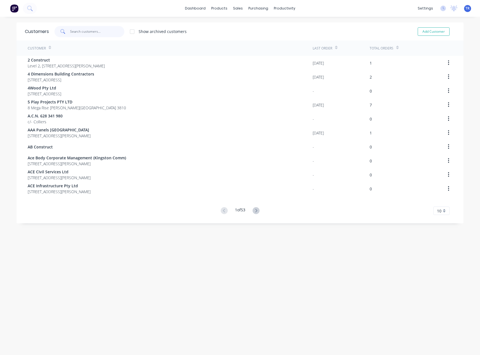
click at [70, 29] on input "text" at bounding box center [97, 31] width 55 height 11
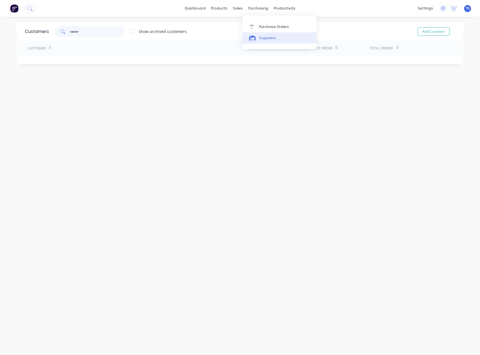
type input "vater"
click at [265, 37] on div "Suppliers" at bounding box center [268, 38] width 17 height 5
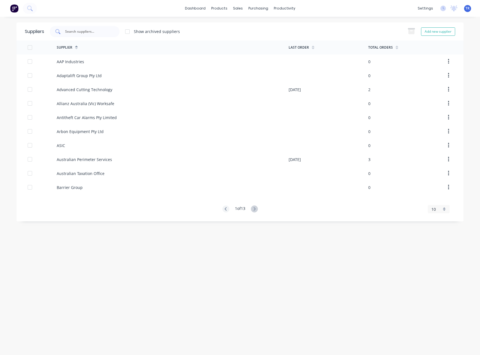
click at [96, 32] on input "text" at bounding box center [88, 32] width 46 height 6
type input "c"
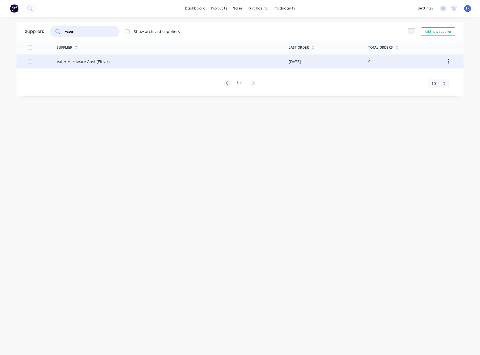
type input "vater"
click at [113, 65] on div "Vater Hardware Aust (Eltrak)" at bounding box center [173, 62] width 232 height 14
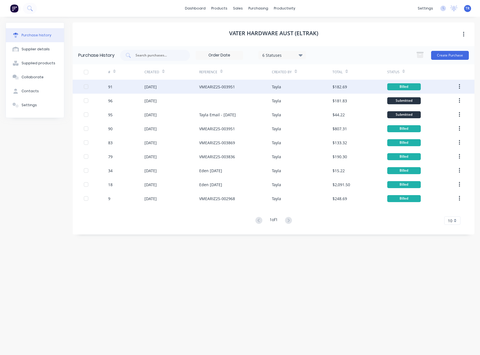
click at [216, 86] on div "VMEARIZ25-003951" at bounding box center [217, 87] width 36 height 6
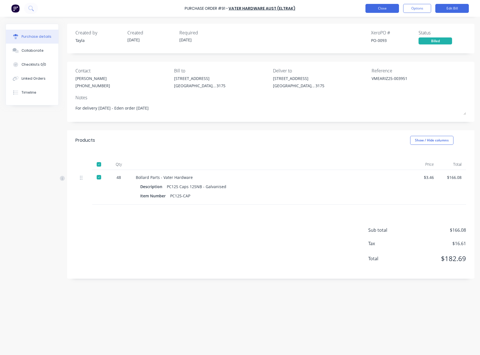
click at [389, 8] on button "Close" at bounding box center [383, 8] width 34 height 9
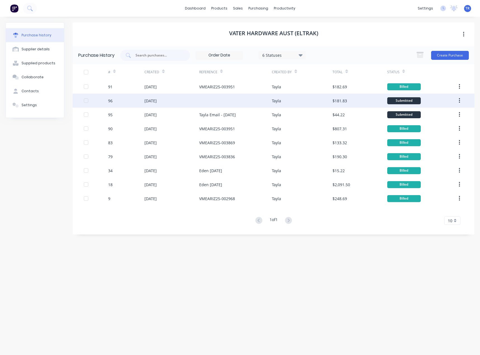
click at [192, 105] on div "05 Sep 2025" at bounding box center [172, 101] width 55 height 14
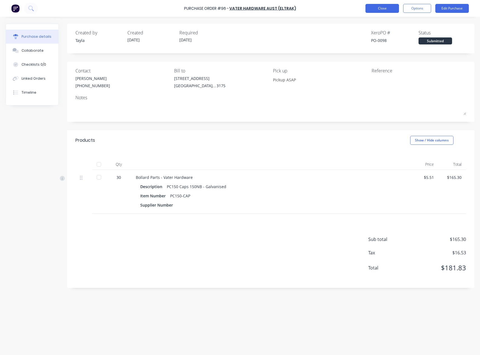
click at [386, 4] on button "Close" at bounding box center [383, 8] width 34 height 9
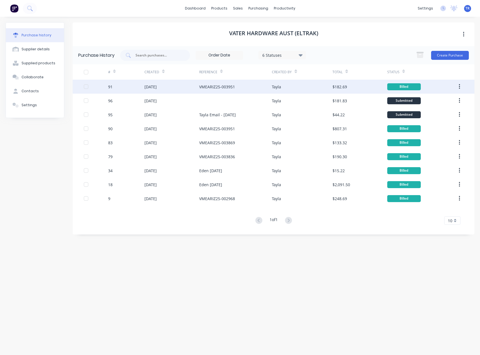
click at [250, 86] on div "VMEARIZ25-003951" at bounding box center [235, 87] width 73 height 14
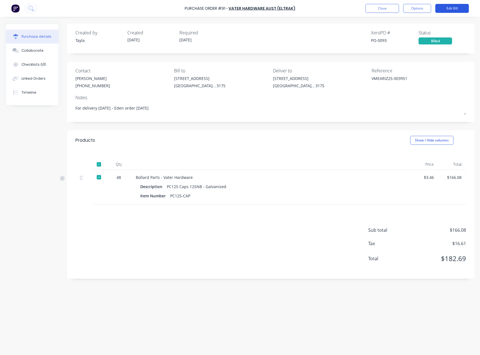
click at [442, 8] on button "Edit Bill" at bounding box center [453, 8] width 34 height 9
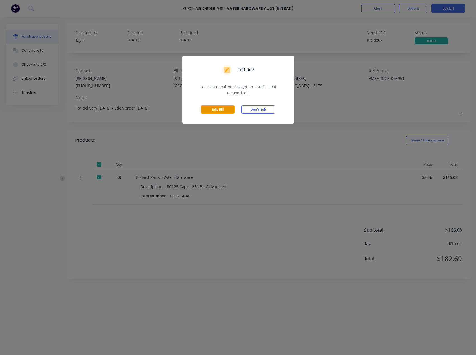
click at [222, 108] on button "Edit Bill" at bounding box center [218, 109] width 34 height 8
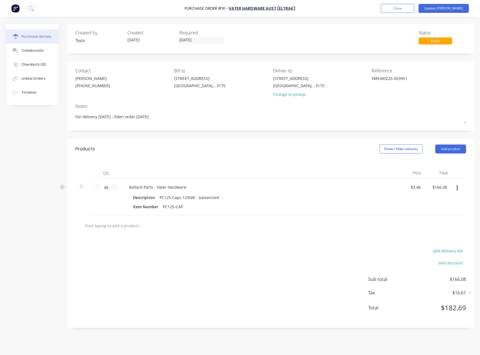
type textarea "x"
click at [394, 77] on textarea "VMEARIZ25-003951" at bounding box center [407, 82] width 70 height 13
paste textarea "4068"
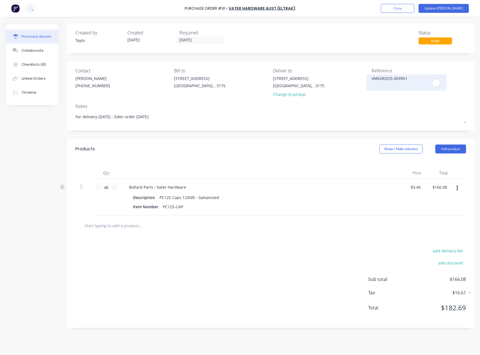
type textarea "x"
type textarea "VMEARIZ25-004068"
type textarea "x"
type textarea "VMEARIZ25-004068"
drag, startPoint x: 383, startPoint y: 56, endPoint x: 420, endPoint y: 30, distance: 45.7
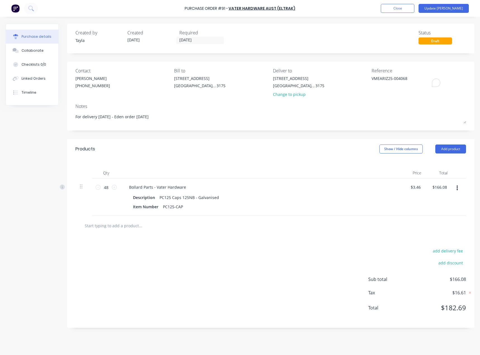
click at [383, 56] on div "Created by Tayla Created 01/09/25 Required 01/09/25 Status Draft Contact Britta…" at bounding box center [271, 176] width 408 height 304
click at [456, 5] on button "Update Bill" at bounding box center [444, 8] width 50 height 9
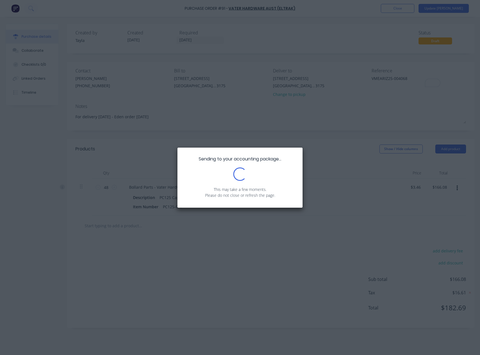
type textarea "x"
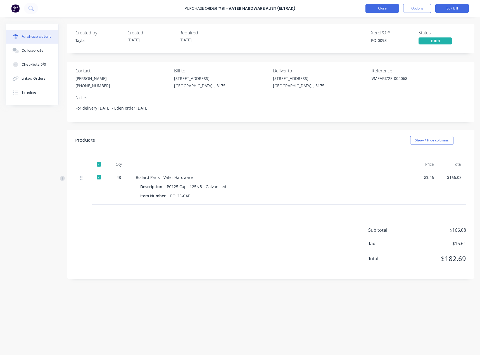
click at [383, 9] on button "Close" at bounding box center [383, 8] width 34 height 9
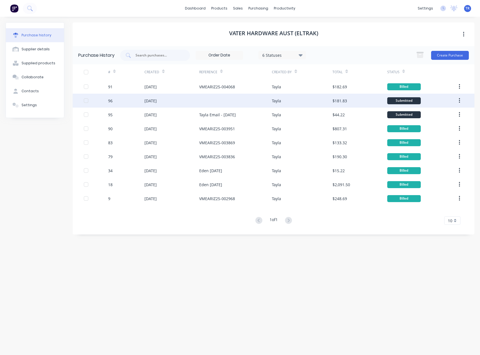
click at [278, 101] on div "Tayla" at bounding box center [276, 101] width 9 height 6
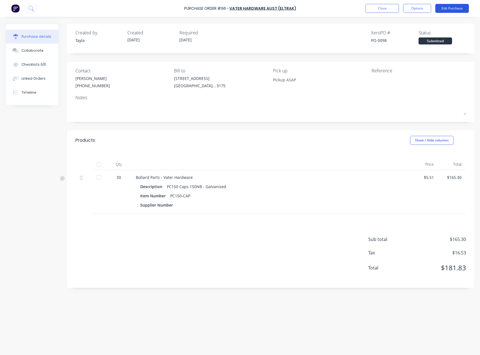
click at [454, 7] on button "Edit Purchase" at bounding box center [453, 8] width 34 height 9
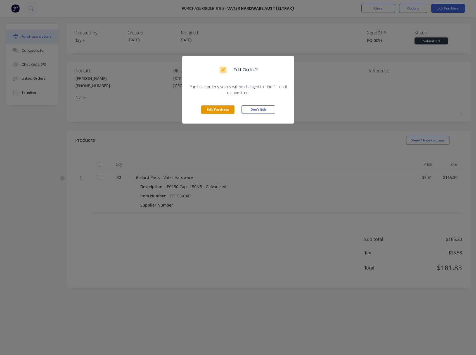
click at [217, 110] on button "Edit Purchase" at bounding box center [218, 109] width 34 height 8
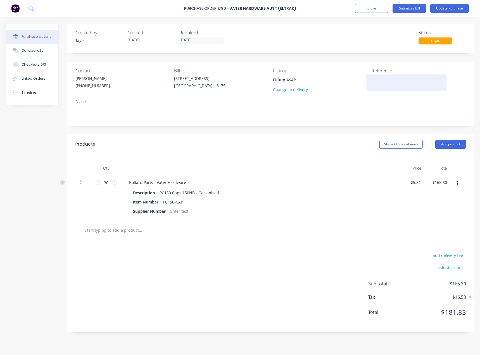
drag, startPoint x: 400, startPoint y: 90, endPoint x: 399, endPoint y: 86, distance: 4.3
click at [400, 89] on div "Reference" at bounding box center [419, 81] width 95 height 28
click at [397, 81] on textarea "To enrich screen reader interactions, please activate Accessibility in Grammarl…" at bounding box center [407, 82] width 70 height 13
paste textarea "VMEARIZ25-004072"
type textarea "x"
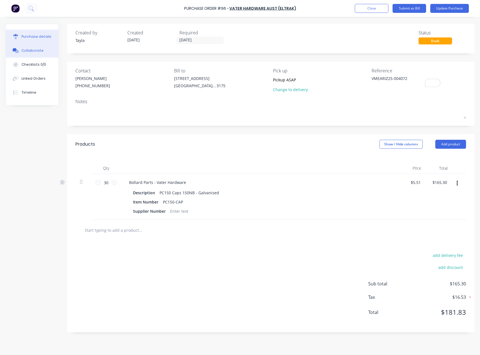
type textarea "VMEARIZ25-004072"
type textarea "x"
type textarea "VMEARIZ25-004072"
click at [52, 56] on button "Collaborate" at bounding box center [32, 51] width 53 height 14
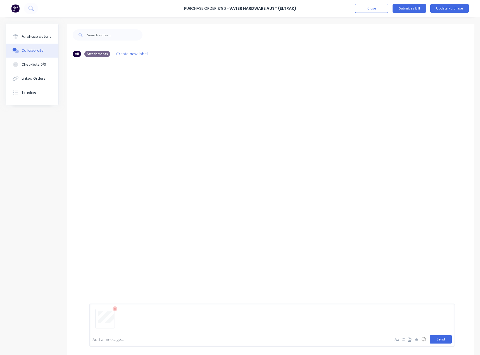
click at [444, 340] on button "Send" at bounding box center [441, 339] width 22 height 8
click at [39, 37] on div "Purchase details" at bounding box center [37, 36] width 30 height 5
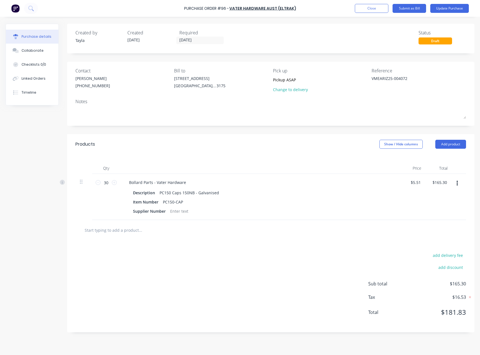
type textarea "x"
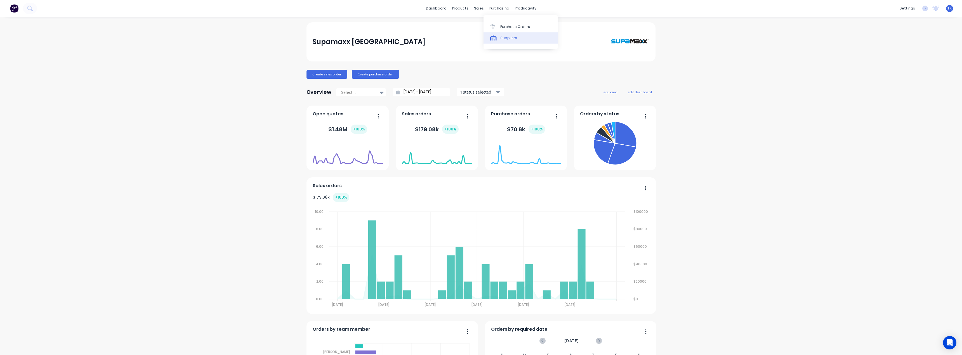
click at [505, 36] on div "Suppliers" at bounding box center [508, 38] width 17 height 5
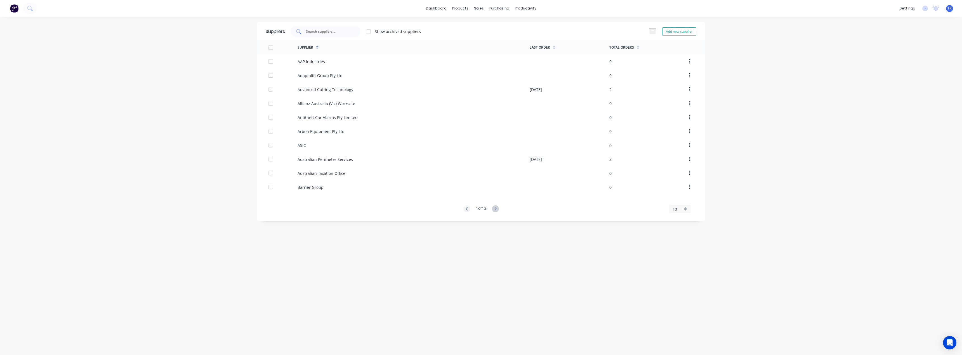
click at [341, 33] on input "text" at bounding box center [328, 32] width 46 height 6
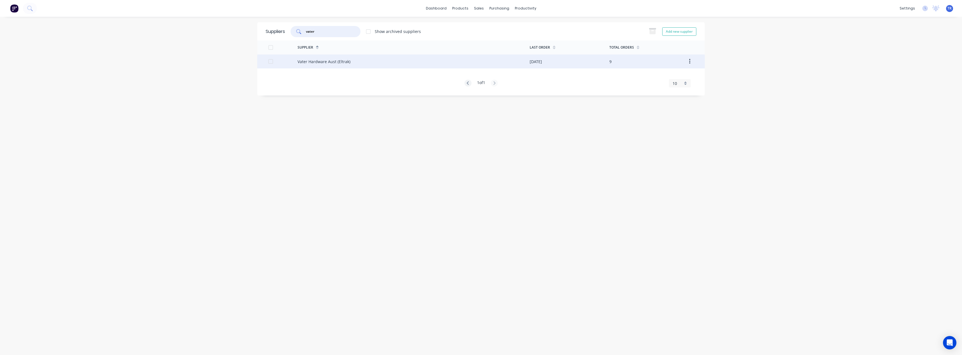
type input "vater"
click at [343, 65] on div "Vater Hardware Aust (Eltrak)" at bounding box center [414, 62] width 232 height 14
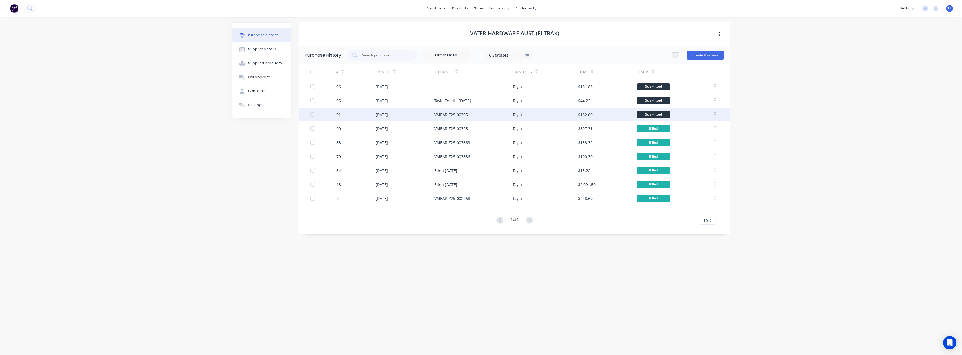
click at [574, 110] on div "Tayla" at bounding box center [545, 115] width 65 height 14
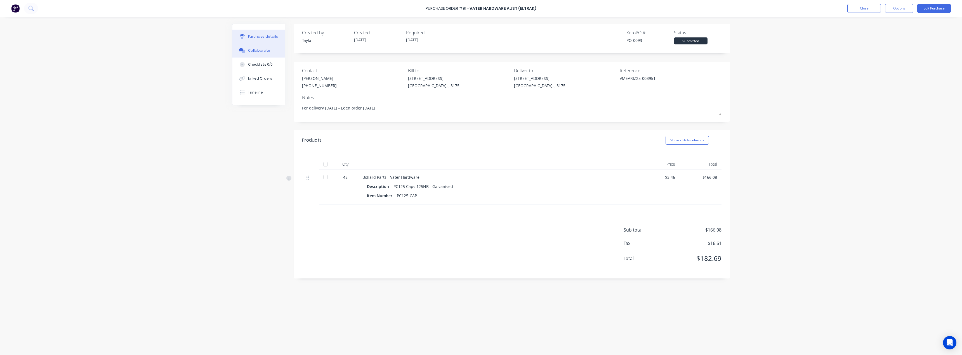
click at [248, 50] on div "Collaborate" at bounding box center [259, 50] width 22 height 5
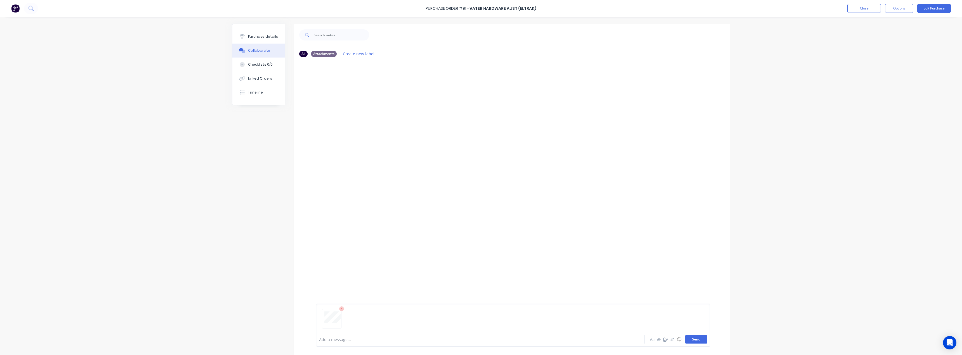
click at [700, 340] on button "Send" at bounding box center [696, 340] width 22 height 8
click at [259, 36] on div "Purchase details" at bounding box center [263, 36] width 30 height 5
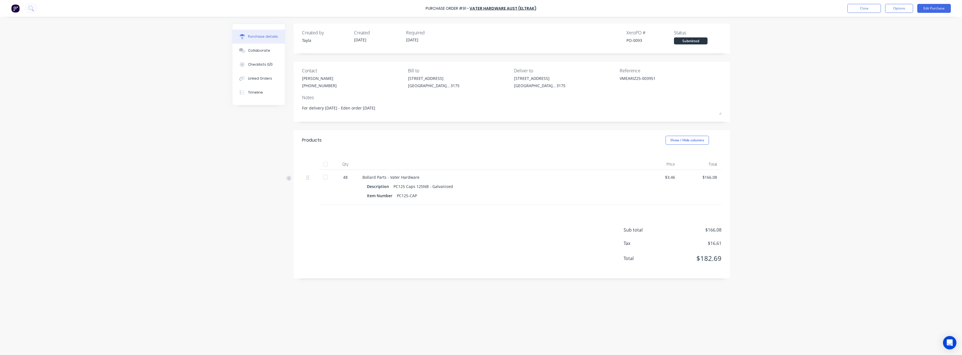
drag, startPoint x: 323, startPoint y: 161, endPoint x: 326, endPoint y: 163, distance: 3.4
click at [324, 162] on div at bounding box center [325, 164] width 11 height 11
click at [905, 8] on button "Options" at bounding box center [899, 8] width 28 height 9
click at [894, 37] on div "Convert to Bill" at bounding box center [886, 34] width 43 height 8
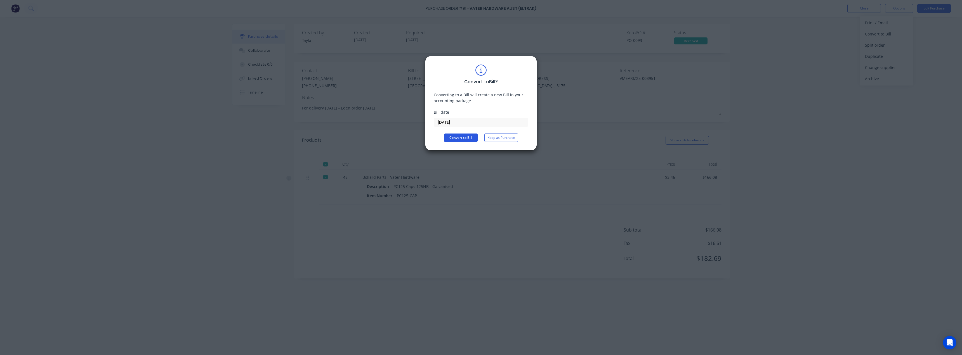
click at [457, 139] on button "Convert to Bill" at bounding box center [461, 138] width 34 height 8
type textarea "x"
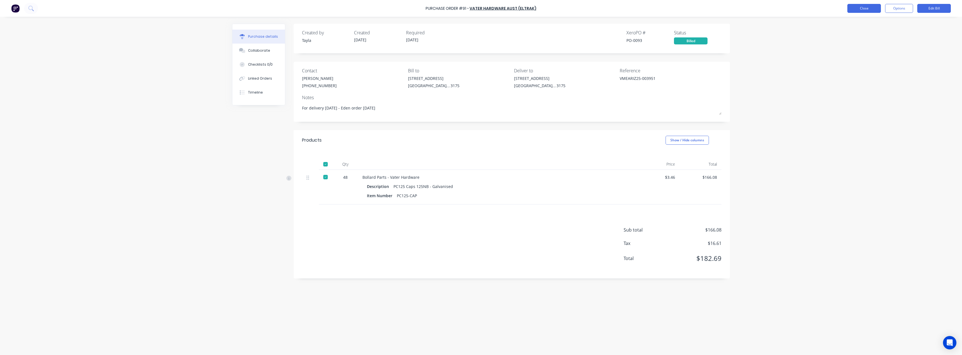
click at [864, 10] on button "Close" at bounding box center [864, 8] width 34 height 9
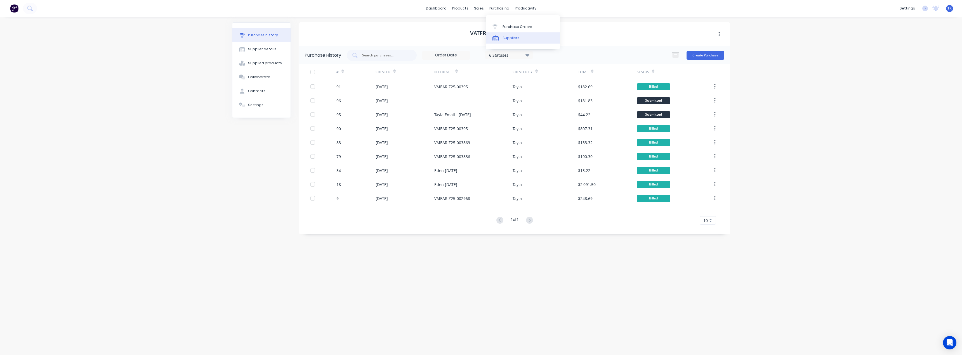
click at [505, 38] on div "Suppliers" at bounding box center [511, 38] width 17 height 5
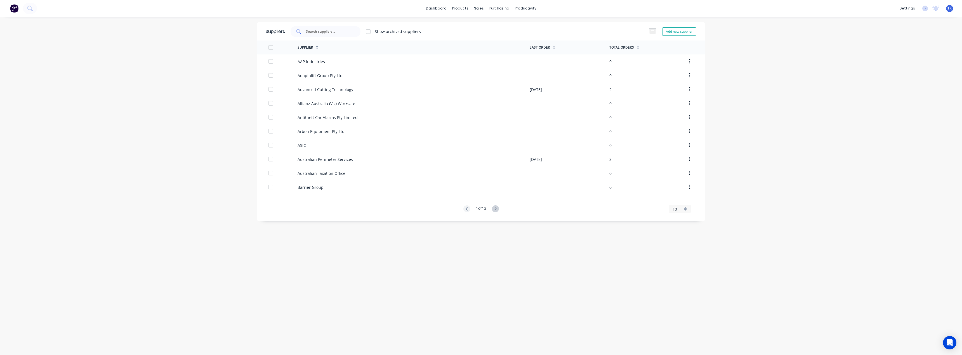
click at [330, 31] on input "text" at bounding box center [328, 32] width 46 height 6
type input "underground"
click at [324, 66] on div "Underground Locating Services" at bounding box center [414, 62] width 232 height 14
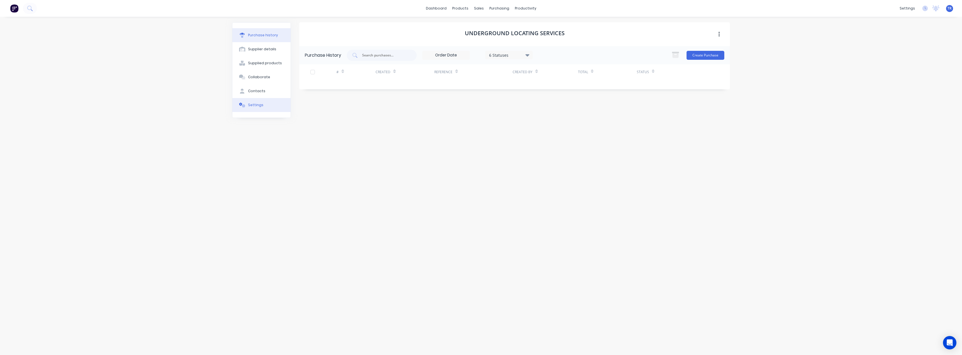
click at [262, 105] on button "Settings" at bounding box center [261, 105] width 58 height 14
click at [270, 52] on button "Supplier details" at bounding box center [261, 49] width 58 height 14
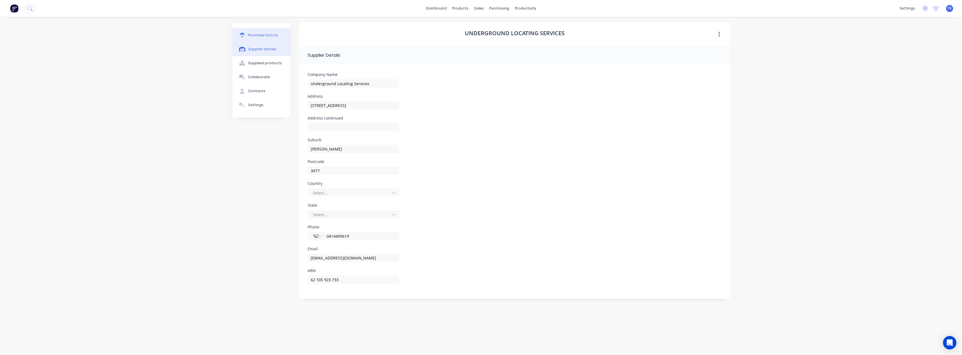
click at [270, 37] on div "Purchase history" at bounding box center [263, 35] width 30 height 5
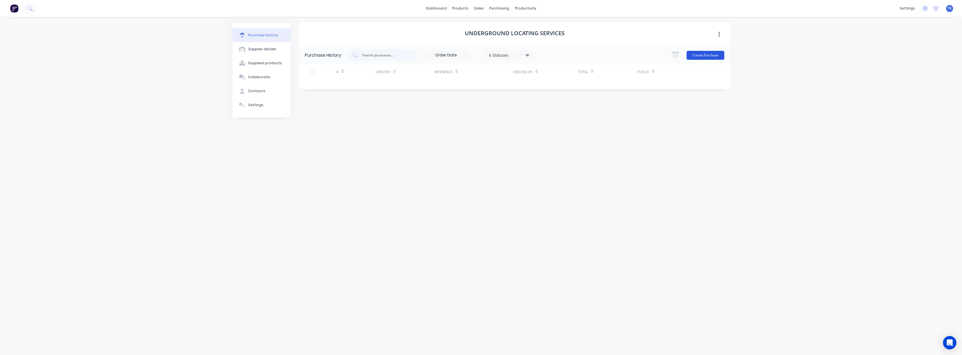
click at [699, 55] on button "Create Purchase" at bounding box center [706, 55] width 38 height 9
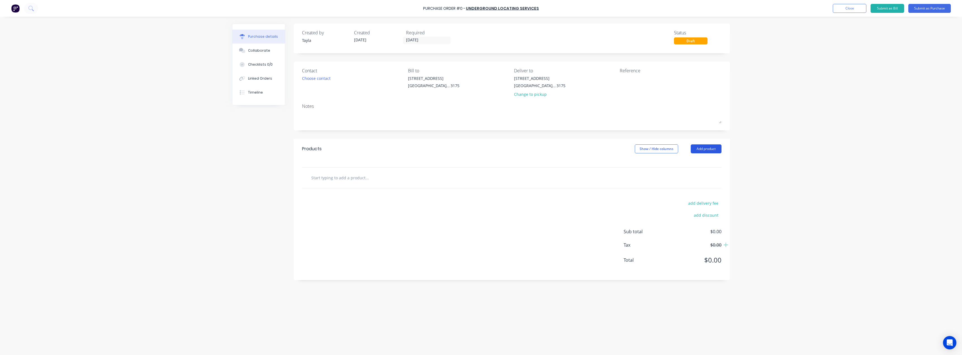
click at [715, 149] on button "Add product" at bounding box center [706, 149] width 31 height 9
click at [687, 161] on div "Product catalogue" at bounding box center [694, 163] width 43 height 8
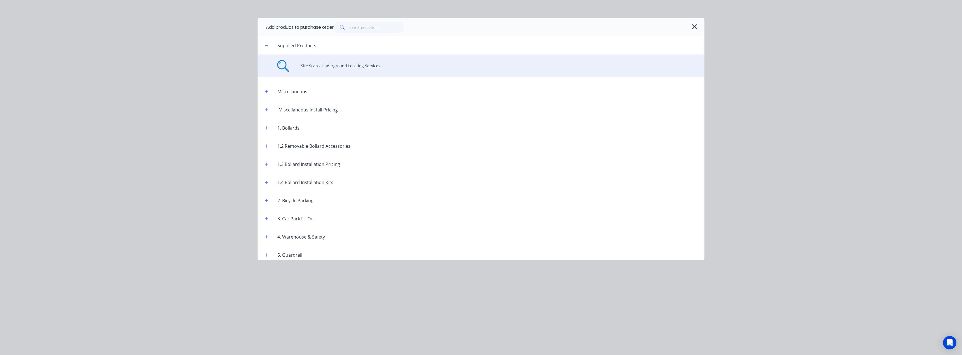
click at [321, 59] on div "Site Scan - Underground Locating Services" at bounding box center [481, 66] width 447 height 22
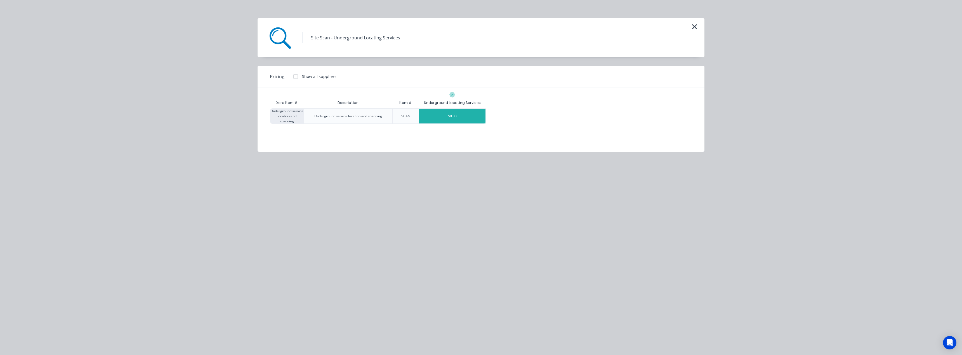
click at [465, 116] on div "$0.00" at bounding box center [452, 116] width 66 height 15
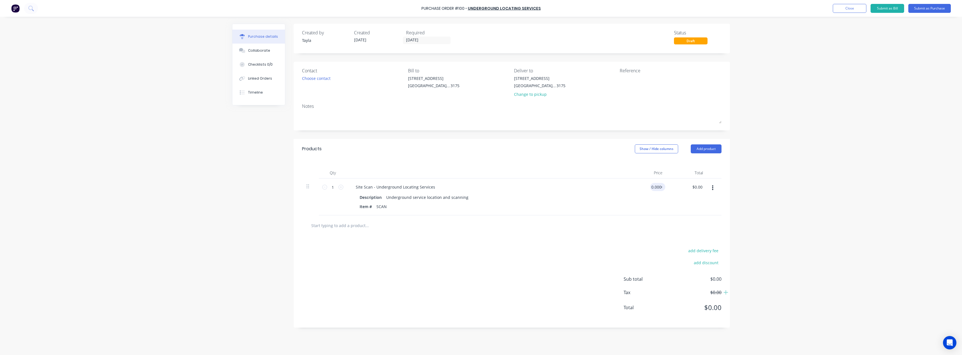
click at [654, 191] on input "0.0000" at bounding box center [656, 187] width 13 height 8
click at [654, 190] on input "0.0000" at bounding box center [655, 187] width 15 height 8
paste input "500."
type input "$500.00"
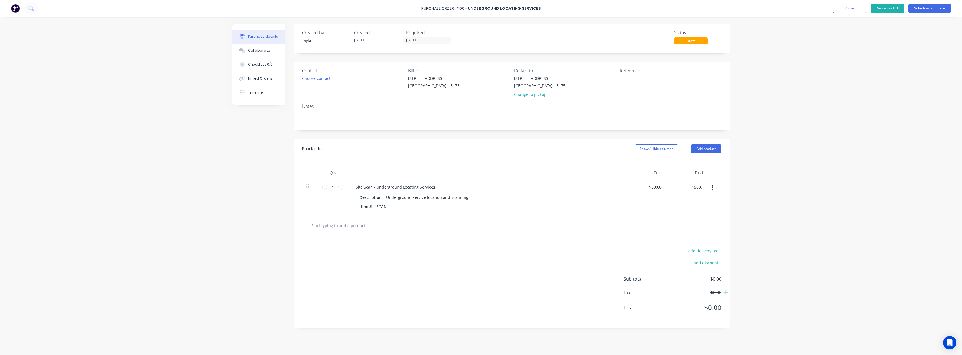
click at [651, 198] on div "$500.00 500.00" at bounding box center [646, 197] width 41 height 37
click at [328, 80] on div "Choose contact" at bounding box center [316, 79] width 29 height 6
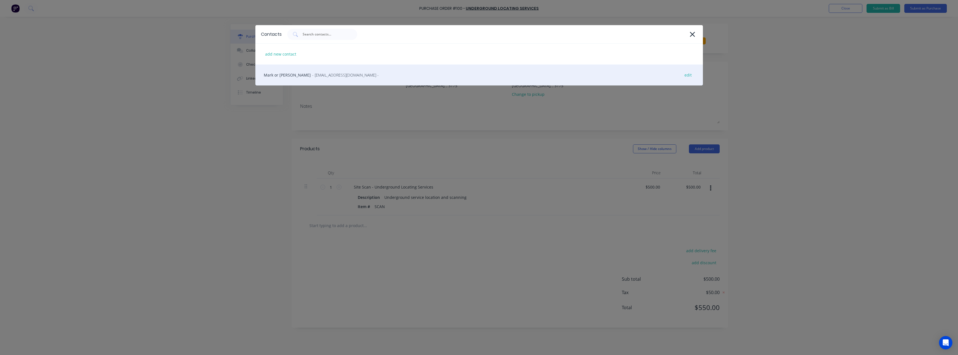
click at [327, 77] on span "- mail@undergroundlocating.com.au -" at bounding box center [345, 75] width 67 height 6
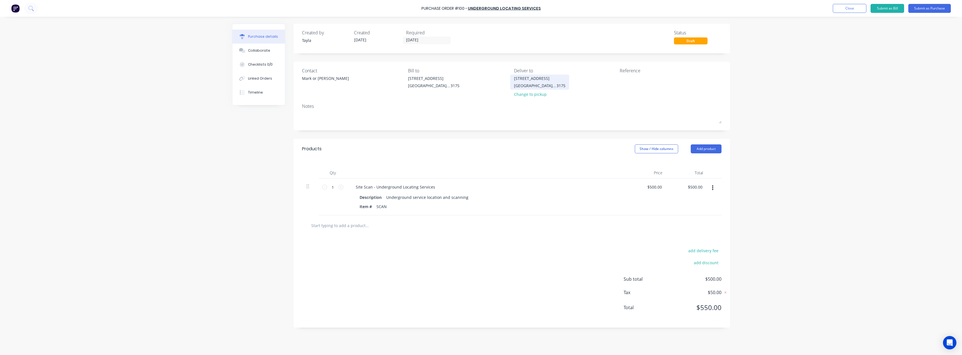
click at [526, 80] on div "37 Marni St" at bounding box center [539, 79] width 51 height 6
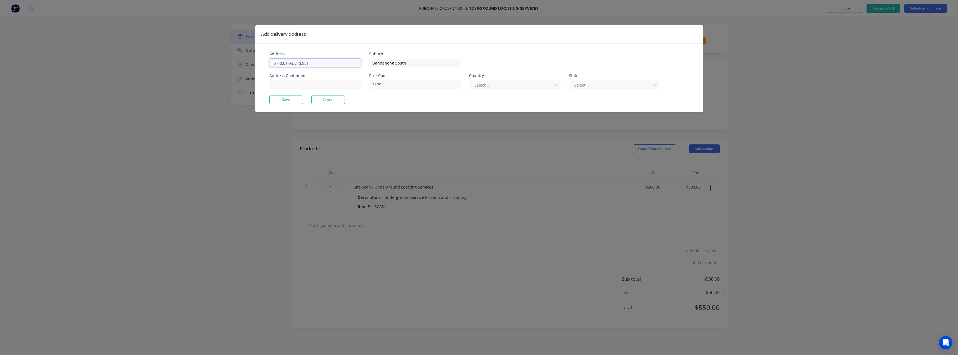
drag, startPoint x: 305, startPoint y: 64, endPoint x: 157, endPoint y: 76, distance: 148.4
click at [157, 76] on div "Add delivery address Address 37 Marni St Address Continued Suburb Dandenong Sou…" at bounding box center [479, 177] width 958 height 355
paste input "4 Carpenter"
type input "34 Carpenter St"
drag, startPoint x: 419, startPoint y: 65, endPoint x: 297, endPoint y: 71, distance: 122.4
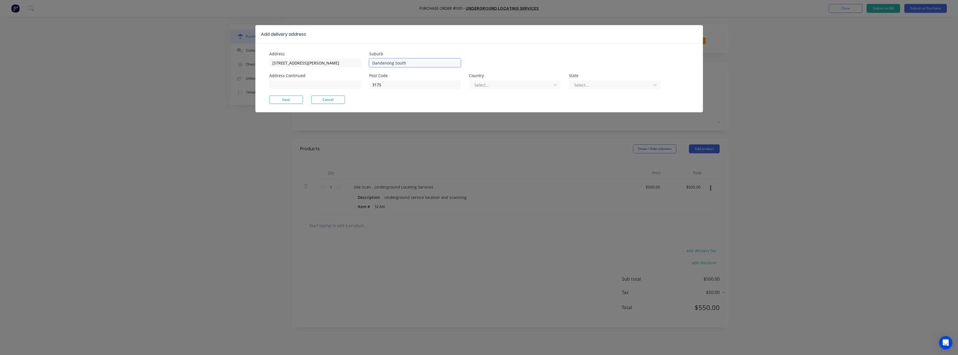
click at [297, 71] on div "Address 34 Carpenter St Address Continued Suburb Dandenong South Post Code 3175…" at bounding box center [374, 74] width 210 height 44
paste input "Brighton"
type input "Brighton"
drag, startPoint x: 334, startPoint y: 92, endPoint x: 312, endPoint y: 93, distance: 21.8
click at [312, 93] on div "Address 34 Carpenter St Address Continued Suburb Brighton Post Code 3175 Countr…" at bounding box center [374, 74] width 210 height 44
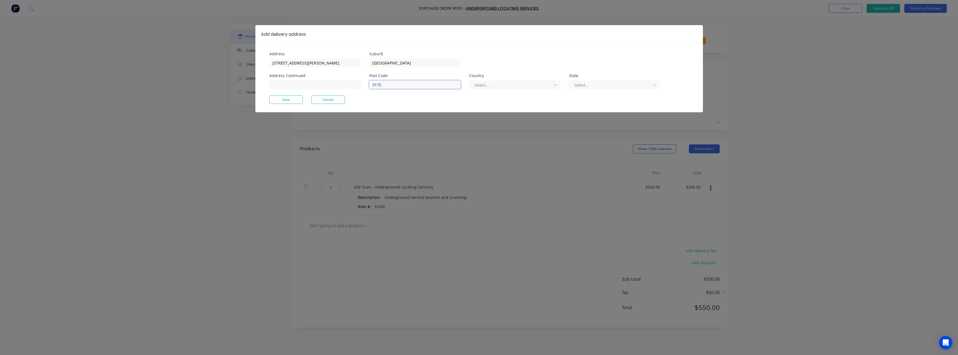
paste input "86"
type input "3186"
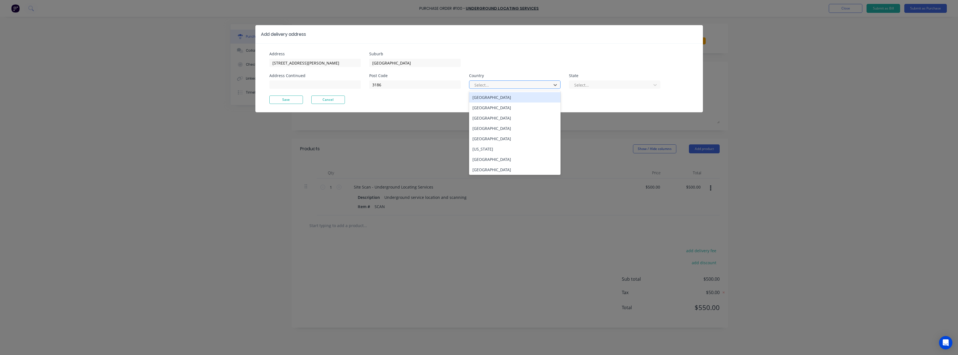
click at [534, 88] on div at bounding box center [511, 85] width 75 height 7
click at [531, 98] on div "Australia" at bounding box center [514, 97] width 91 height 10
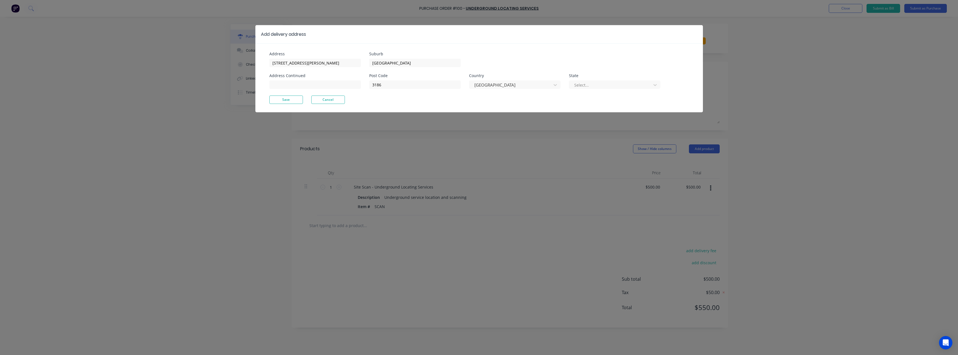
click at [588, 91] on div "Post Code 3186 Country Australia State Select..." at bounding box center [514, 85] width 291 height 22
click at [589, 85] on div at bounding box center [611, 85] width 75 height 7
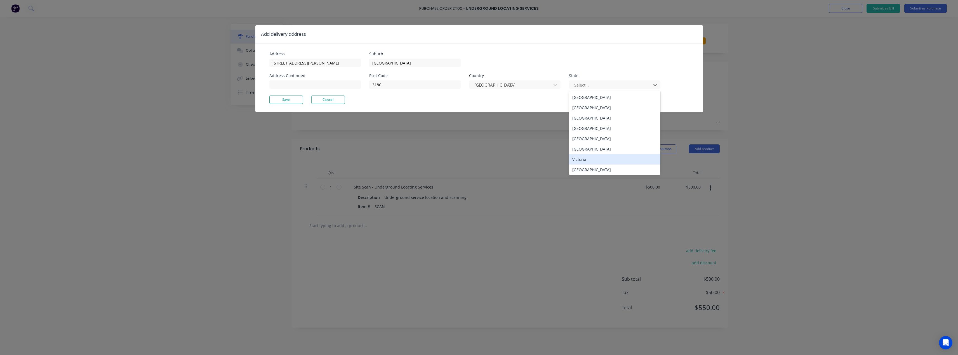
click at [598, 159] on div "Victoria" at bounding box center [614, 159] width 91 height 10
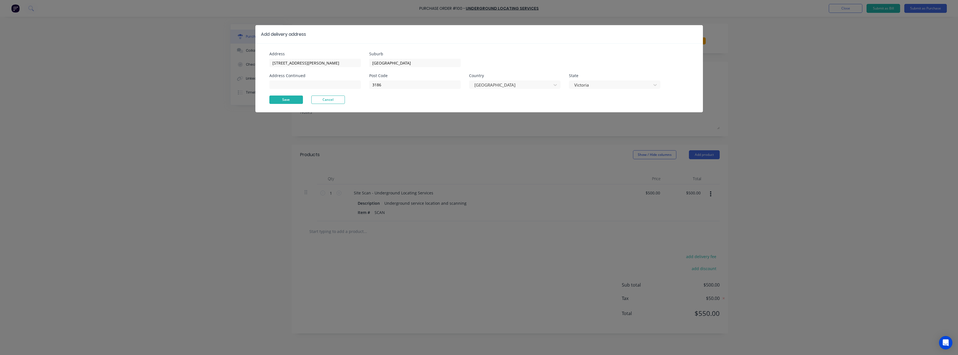
click at [292, 103] on button "Save" at bounding box center [286, 100] width 34 height 8
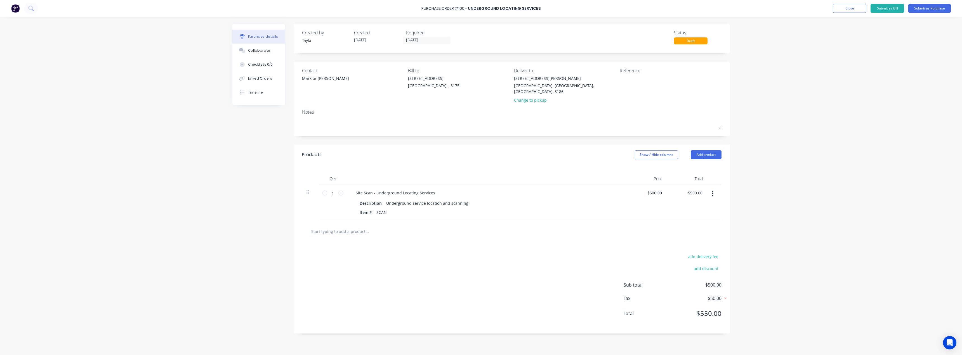
click at [651, 86] on textarea at bounding box center [655, 82] width 70 height 13
paste textarea "Luxury Consignment Store - [GEOGRAPHIC_DATA]"
type textarea "x"
type textarea "Luxury Consignment Store - [GEOGRAPHIC_DATA]"
type textarea "x"
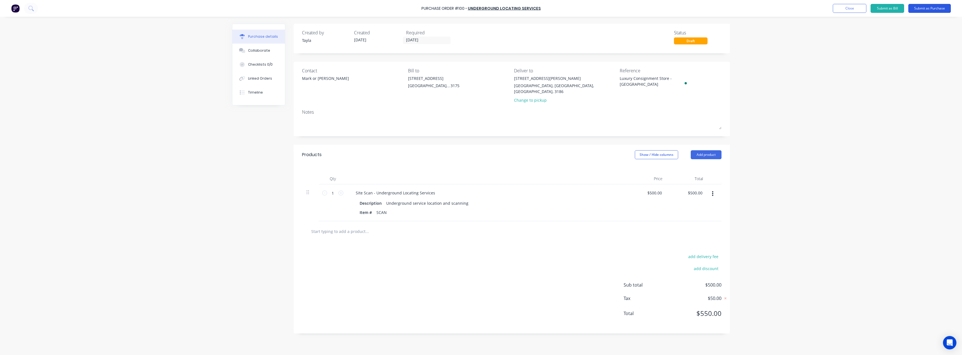
type textarea "Luxury Consignment Store - [GEOGRAPHIC_DATA]"
type textarea "x"
type textarea "Luxury Consignment Store - [GEOGRAPHIC_DATA]"
drag, startPoint x: 931, startPoint y: 6, endPoint x: 302, endPoint y: 65, distance: 631.2
click at [386, 77] on div "Purchase Order #100 - Underground Locating Services Add product Close Submit as…" at bounding box center [481, 177] width 962 height 355
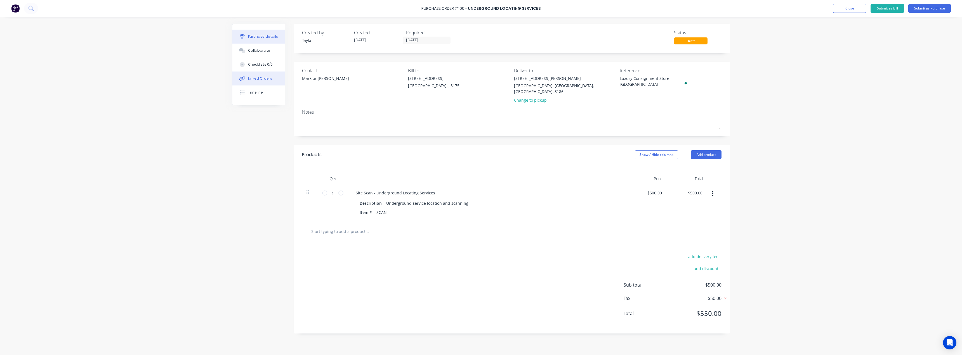
type textarea "x"
click at [257, 79] on div "Linked Orders" at bounding box center [260, 78] width 24 height 5
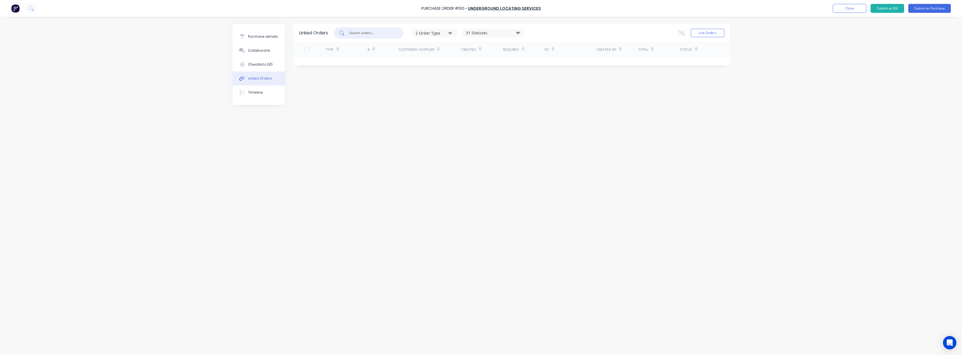
click at [367, 31] on input "text" at bounding box center [371, 33] width 46 height 6
paste input "Luxury Consignment Store - [GEOGRAPHIC_DATA]"
type input "Luxury Consignment Store - [GEOGRAPHIC_DATA]"
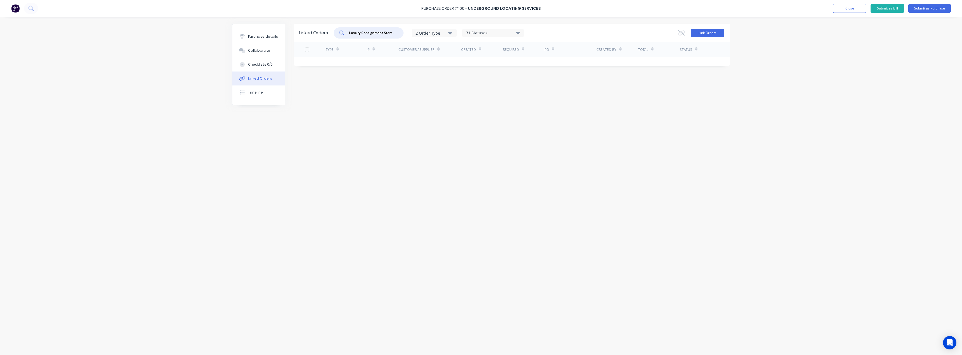
click at [698, 34] on button "Link Orders" at bounding box center [708, 33] width 34 height 8
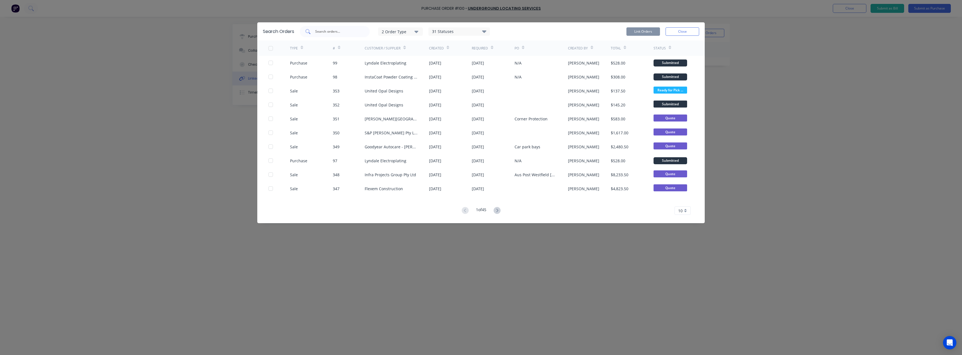
click at [329, 34] on input "text" at bounding box center [338, 32] width 46 height 6
paste input "Luxury Consignment Store - [GEOGRAPHIC_DATA]"
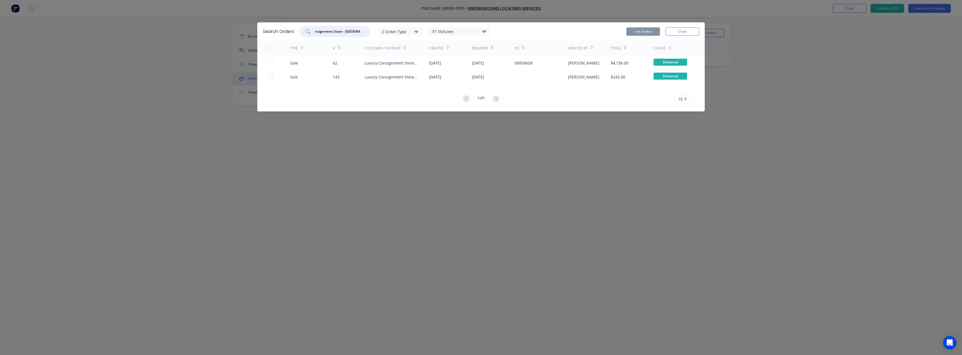
type input "Luxury Consignment Store - [GEOGRAPHIC_DATA]"
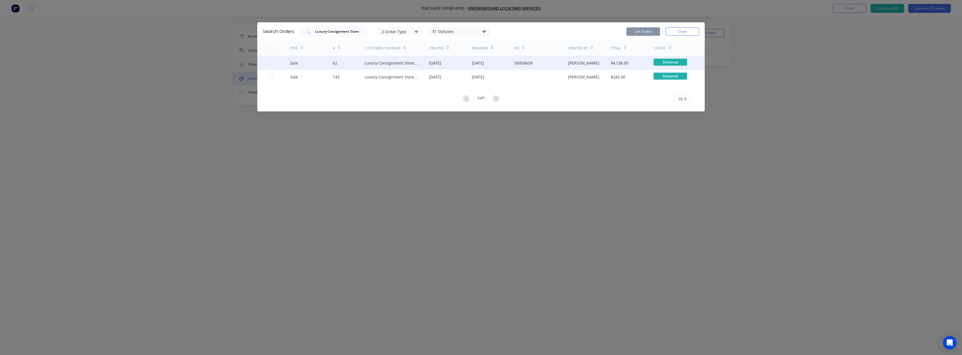
click at [390, 65] on div "Luxury Consignment Store - [GEOGRAPHIC_DATA]" at bounding box center [391, 63] width 53 height 6
click at [269, 62] on div at bounding box center [270, 62] width 11 height 11
click at [633, 36] on button "Link Orders" at bounding box center [643, 31] width 34 height 8
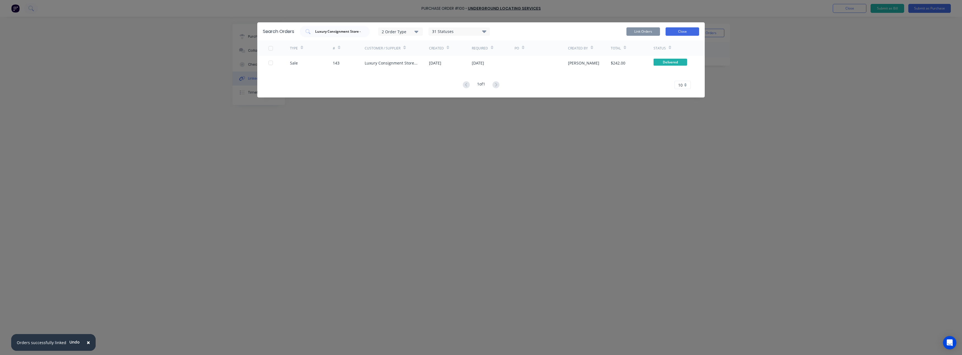
click at [678, 33] on button "Close" at bounding box center [683, 31] width 34 height 8
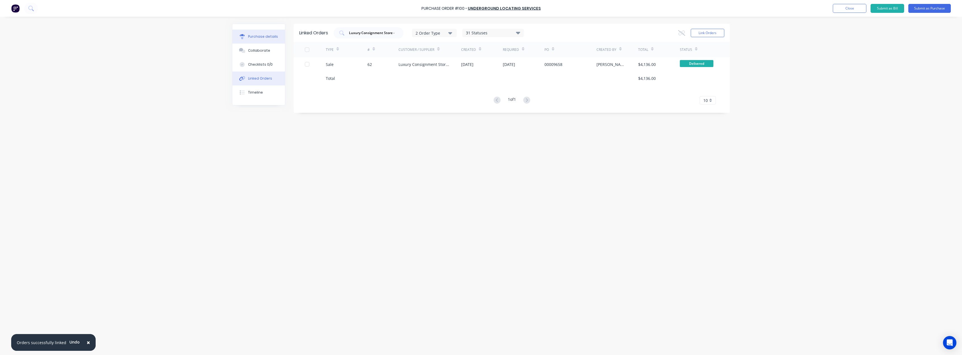
click at [253, 34] on div "Purchase details" at bounding box center [263, 36] width 30 height 5
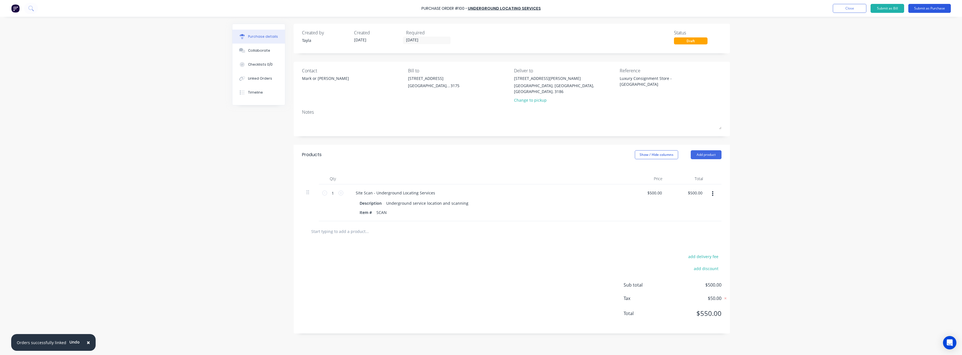
click at [933, 11] on button "Submit as Purchase" at bounding box center [929, 8] width 43 height 9
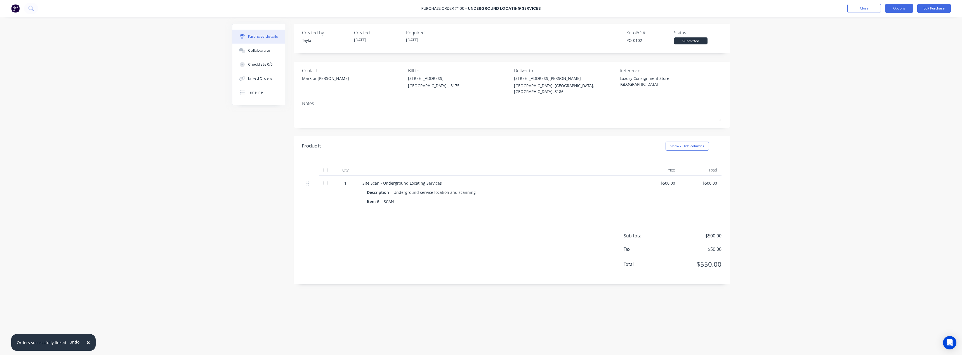
click at [902, 11] on button "Options" at bounding box center [899, 8] width 28 height 9
click at [255, 51] on div "Collaborate" at bounding box center [259, 50] width 22 height 5
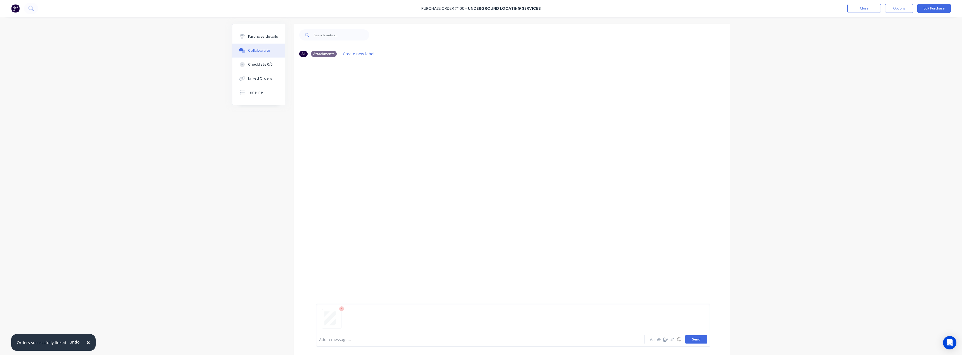
click at [703, 338] on button "Send" at bounding box center [696, 340] width 22 height 8
click at [273, 34] on div "Purchase details" at bounding box center [263, 36] width 30 height 5
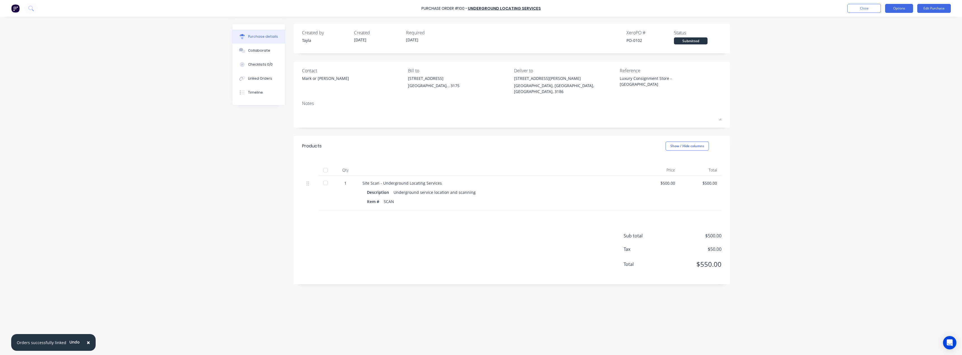
click at [895, 7] on button "Options" at bounding box center [899, 8] width 28 height 9
click at [883, 33] on div "Convert to Bill" at bounding box center [886, 34] width 43 height 8
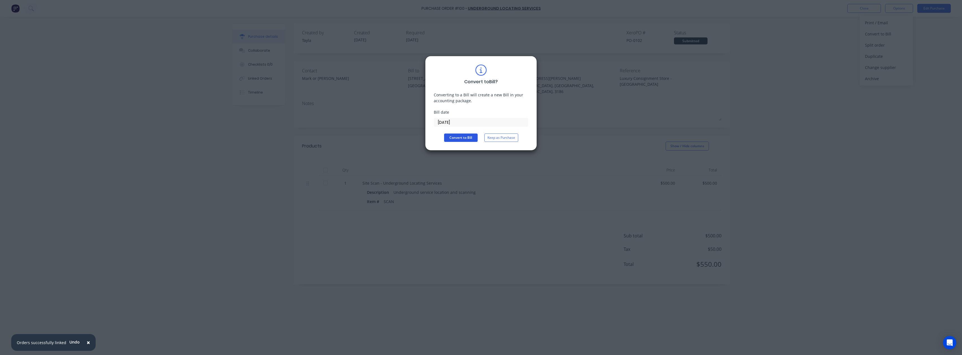
click at [471, 137] on button "Convert to Bill" at bounding box center [461, 138] width 34 height 8
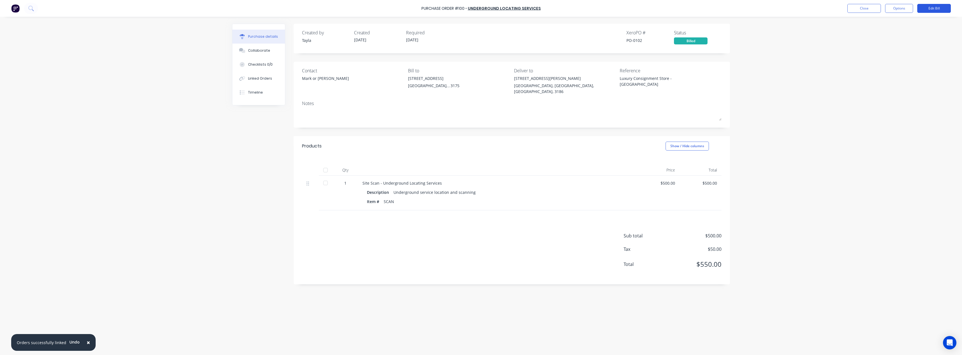
click at [939, 6] on button "Edit Bill" at bounding box center [934, 8] width 34 height 9
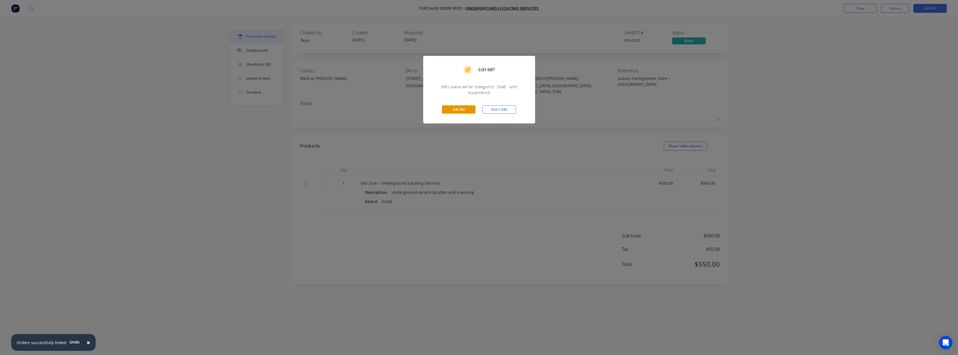
click at [455, 113] on button "Edit Bill" at bounding box center [459, 109] width 34 height 8
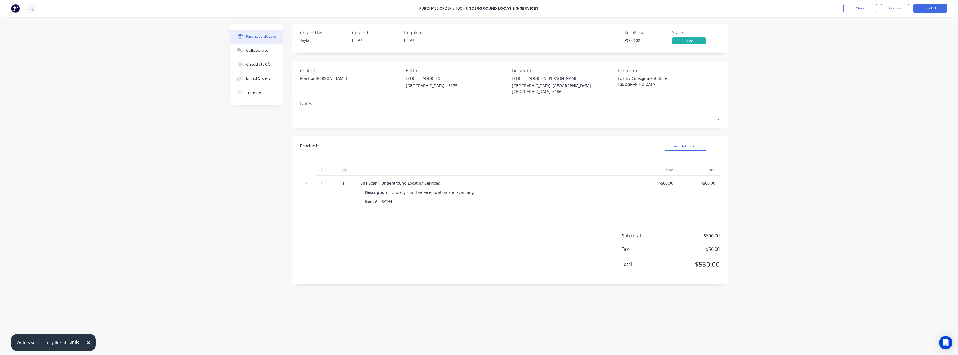
type textarea "x"
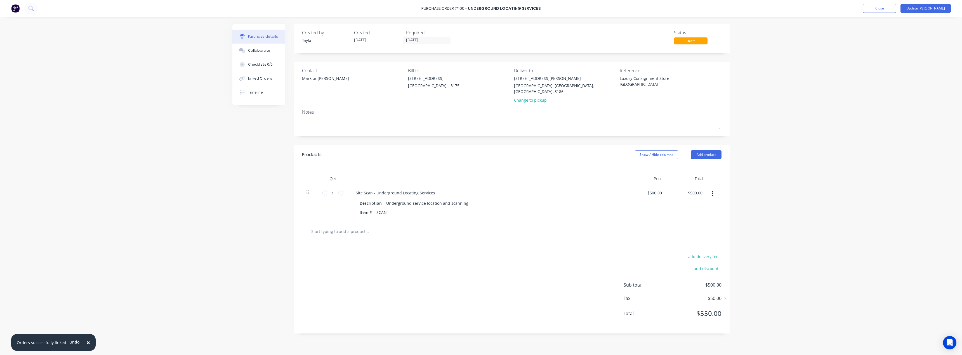
drag, startPoint x: 690, startPoint y: 79, endPoint x: 594, endPoint y: 80, distance: 95.7
click at [594, 80] on div "Contact Mark or John Bill to 37 Marni St Dandenong South, , 3175 Deliver to 34 …" at bounding box center [512, 86] width 420 height 39
paste textarea "IV0000003656"
type textarea "x"
type textarea "IV0000003656"
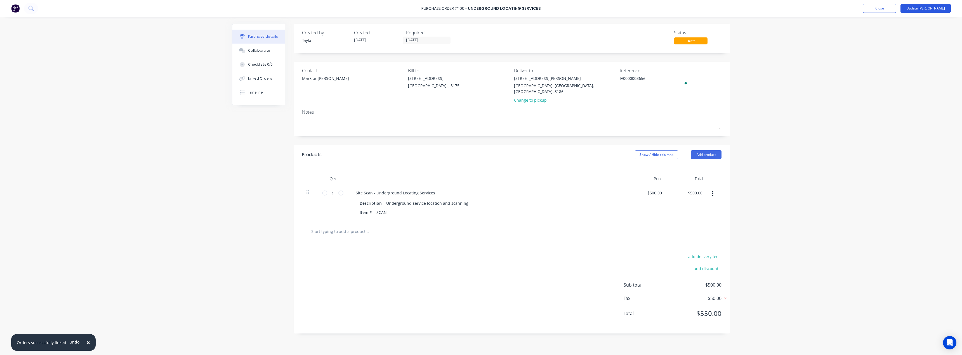
type textarea "x"
type textarea "IV0000003656"
click at [933, 10] on button "Update Bill" at bounding box center [926, 8] width 50 height 9
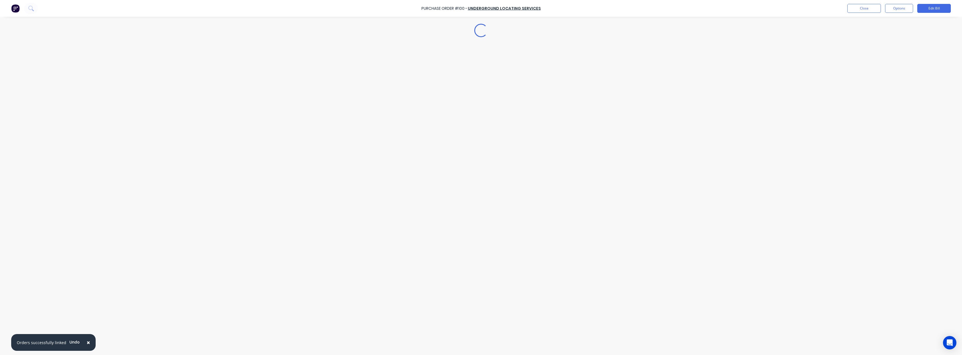
type textarea "x"
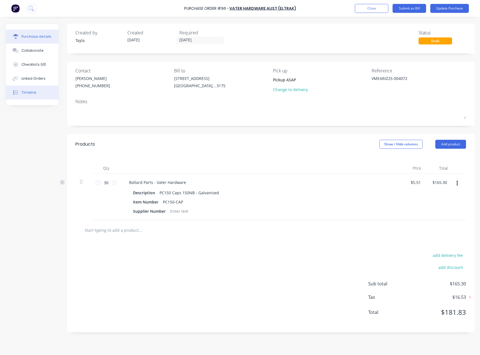
drag, startPoint x: 22, startPoint y: 53, endPoint x: 54, endPoint y: 96, distance: 54.3
click at [22, 53] on div "Collaborate" at bounding box center [33, 50] width 22 height 5
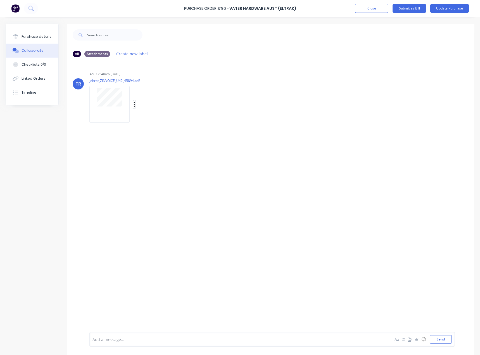
click at [134, 104] on icon "button" at bounding box center [134, 104] width 1 height 5
click at [156, 134] on button "Delete" at bounding box center [171, 132] width 63 height 13
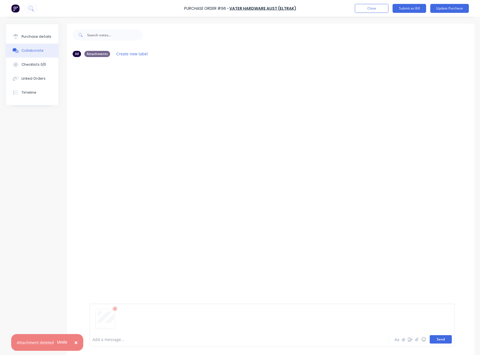
click at [439, 339] on button "Send" at bounding box center [441, 339] width 22 height 8
click at [24, 37] on div "Purchase details" at bounding box center [37, 36] width 30 height 5
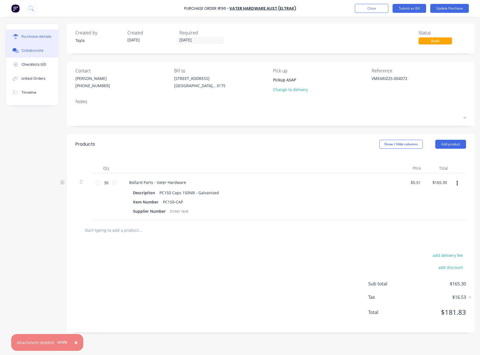
click at [30, 50] on div "Collaborate" at bounding box center [33, 50] width 22 height 5
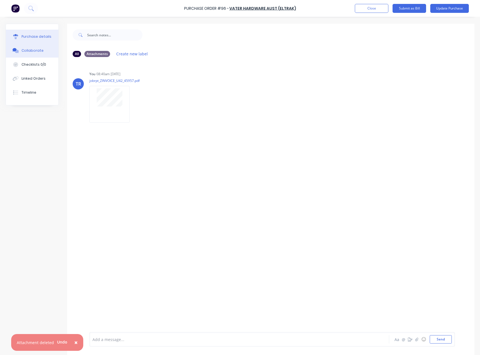
click at [52, 40] on button "Purchase details" at bounding box center [32, 37] width 53 height 14
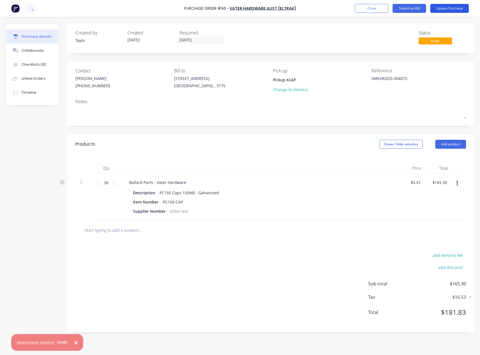
click at [442, 6] on button "Update Purchase" at bounding box center [450, 8] width 39 height 9
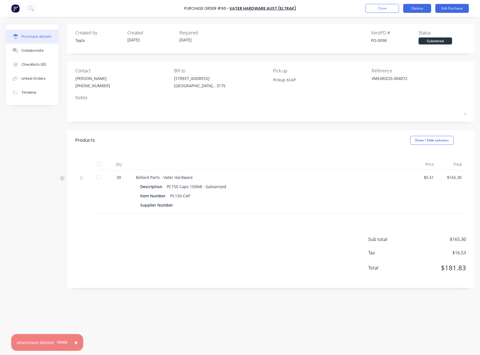
click at [417, 12] on button "Options" at bounding box center [418, 8] width 28 height 9
click at [407, 32] on div "Convert to Bill" at bounding box center [404, 34] width 43 height 8
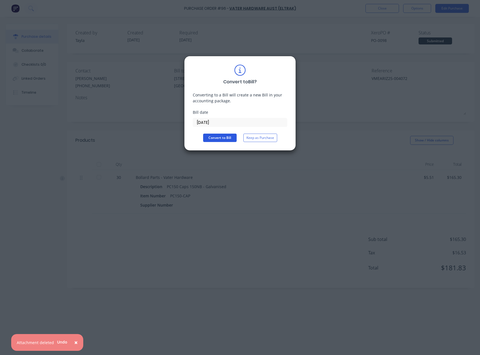
click at [207, 137] on button "Convert to Bill" at bounding box center [220, 138] width 34 height 8
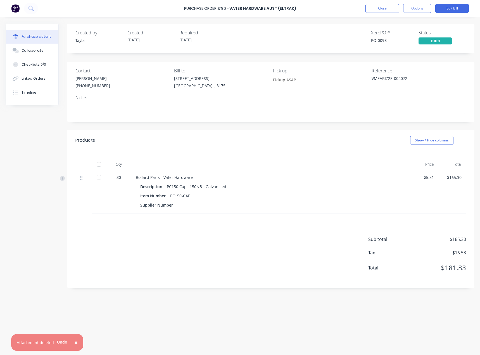
click at [383, 13] on div "Purchase Order #96 - Vater Hardware Aust (Eltrak) Close Options Edit Bill" at bounding box center [240, 8] width 480 height 17
click at [377, 11] on button "Close" at bounding box center [383, 8] width 34 height 9
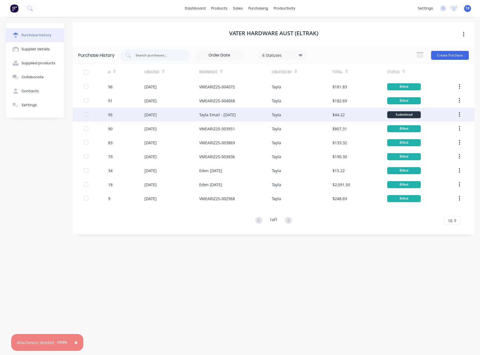
click at [295, 116] on div "Tayla" at bounding box center [302, 115] width 61 height 14
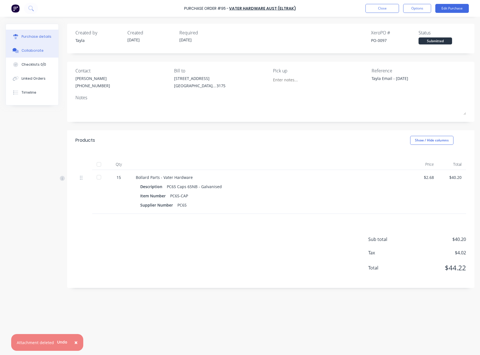
drag, startPoint x: 28, startPoint y: 47, endPoint x: 19, endPoint y: 47, distance: 9.0
click at [28, 47] on button "Collaborate" at bounding box center [32, 51] width 53 height 14
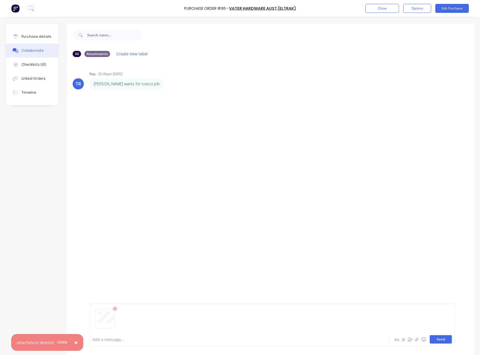
click at [432, 340] on button "Send" at bounding box center [441, 339] width 22 height 8
click at [27, 31] on button "Purchase details" at bounding box center [32, 37] width 53 height 14
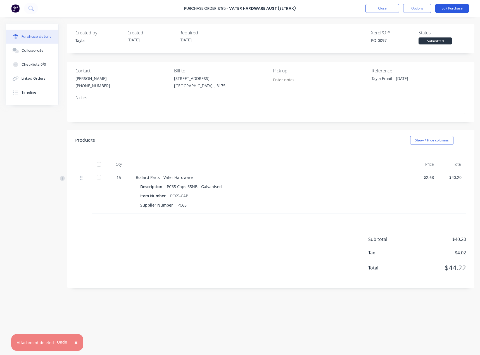
click at [442, 7] on button "Edit Purchase" at bounding box center [453, 8] width 34 height 9
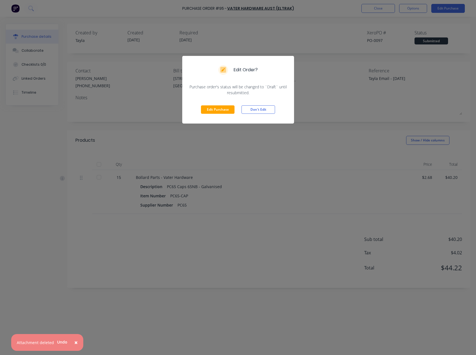
drag, startPoint x: 217, startPoint y: 109, endPoint x: 224, endPoint y: 113, distance: 8.0
click at [217, 109] on button "Edit Purchase" at bounding box center [218, 109] width 34 height 8
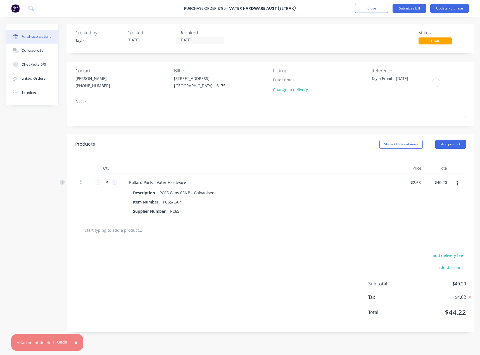
drag, startPoint x: 416, startPoint y: 78, endPoint x: 351, endPoint y: 83, distance: 64.5
click at [351, 83] on div "Contact Brittany (03) 8902 8800 Bill to 37 Marni St Dandenong South, , 3175 Pic…" at bounding box center [271, 81] width 391 height 28
paste textarea "VMEARIZ25-004062"
type textarea "x"
type textarea "VMEARIZ25-004062"
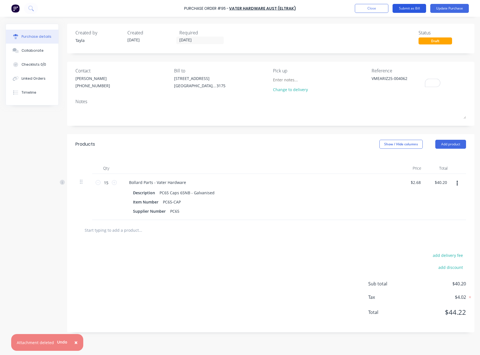
type textarea "x"
type textarea "VMEARIZ25-004062"
click at [414, 8] on button "Submit as Bill" at bounding box center [410, 8] width 34 height 9
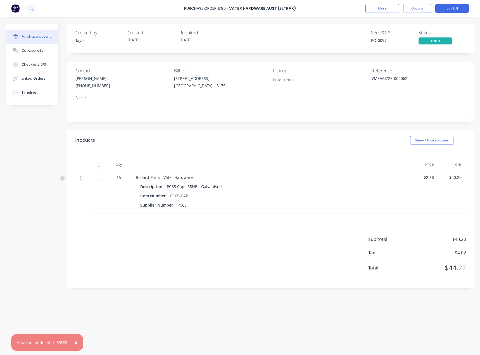
click at [77, 341] on button "×" at bounding box center [76, 342] width 15 height 13
click at [388, 7] on button "Close" at bounding box center [383, 8] width 34 height 9
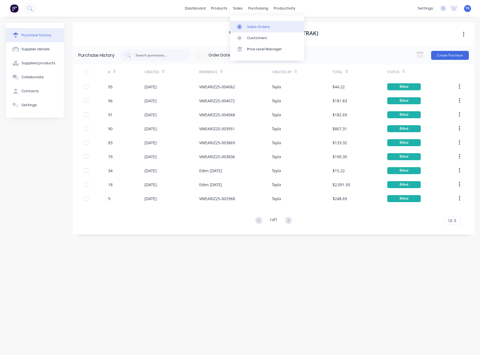
click at [255, 28] on div "Sales Orders" at bounding box center [258, 26] width 23 height 5
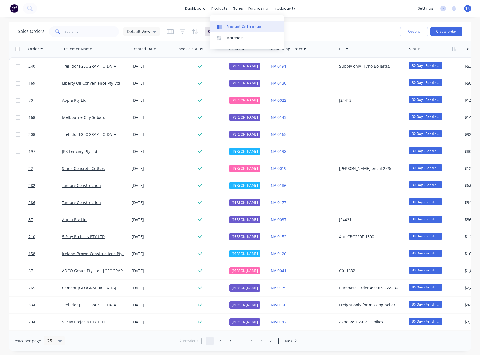
click at [224, 21] on link "Product Catalogue" at bounding box center [247, 26] width 74 height 11
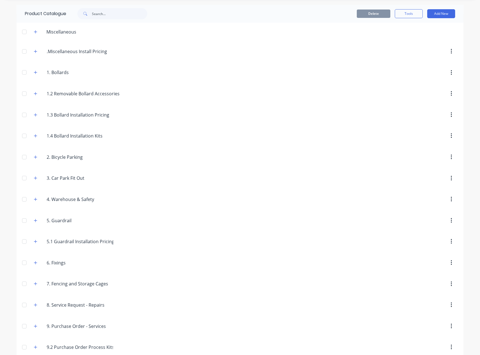
scroll to position [26, 0]
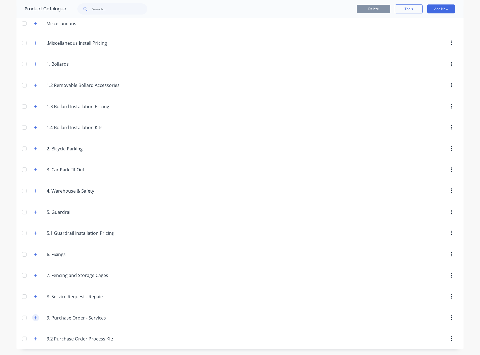
click at [34, 317] on icon "button" at bounding box center [35, 318] width 3 height 4
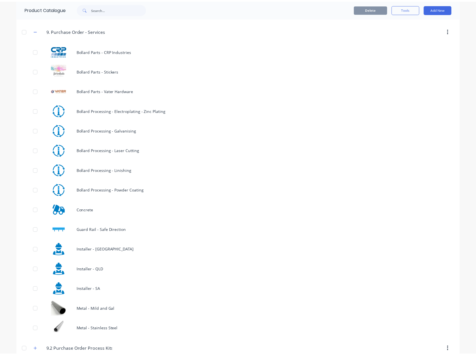
scroll to position [324, 0]
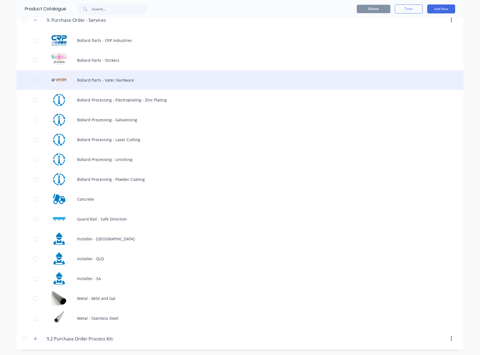
click at [109, 82] on div "Bollard Parts - Vater Hardware" at bounding box center [240, 80] width 447 height 20
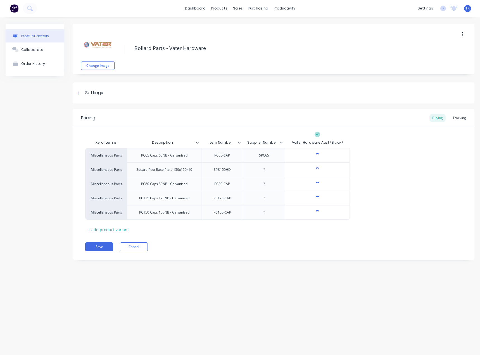
type textarea "x"
type input "$3.65"
click at [324, 154] on input "$3.65" at bounding box center [318, 155] width 64 height 5
drag, startPoint x: 326, startPoint y: 155, endPoint x: 315, endPoint y: 155, distance: 11.7
click at [315, 155] on input "$3.65" at bounding box center [318, 155] width 64 height 5
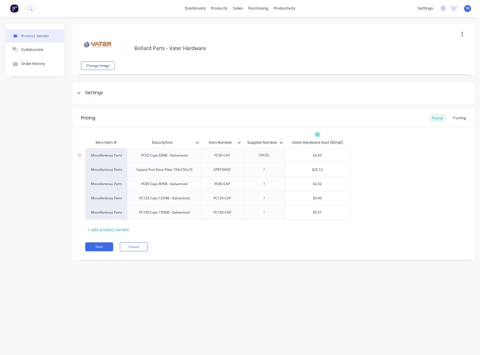
click at [315, 154] on input "$3.65" at bounding box center [318, 155] width 64 height 5
paste input "2.688"
type textarea "x"
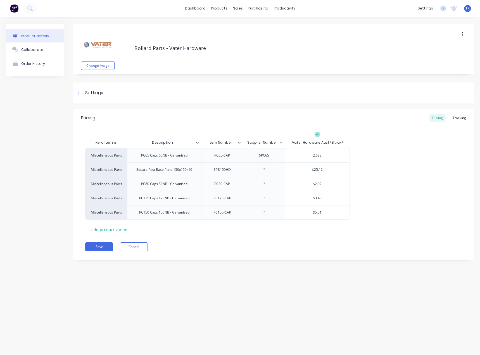
type input "2.688"
click at [374, 174] on div "Miscellaneous Parts PC65 Caps 65NB - Galvanised PC65-CAP SPC65 $2.688 2.688 Mis…" at bounding box center [273, 184] width 377 height 72
click at [107, 244] on button "Save" at bounding box center [99, 246] width 28 height 9
type textarea "x"
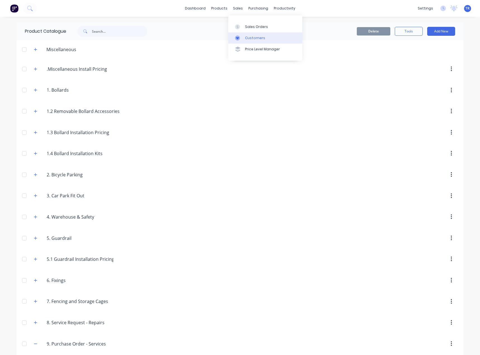
click at [235, 40] on icon at bounding box center [237, 38] width 5 height 5
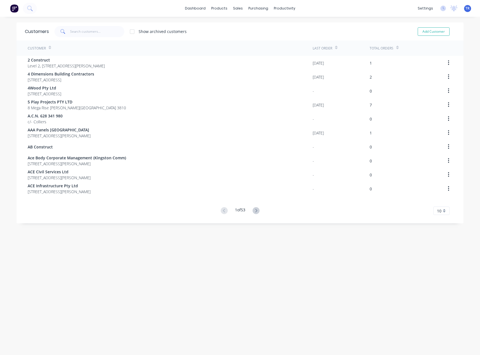
drag, startPoint x: 57, startPoint y: 242, endPoint x: 48, endPoint y: 237, distance: 10.6
click at [57, 242] on div "Customers Show archived customers Add Customer Customer Last Order Total Orders…" at bounding box center [240, 191] width 447 height 338
click at [90, 30] on input "text" at bounding box center [97, 31] width 55 height 11
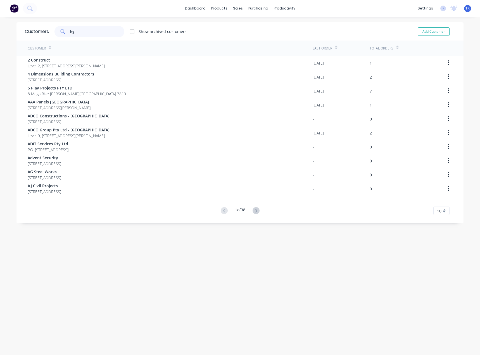
type input "h"
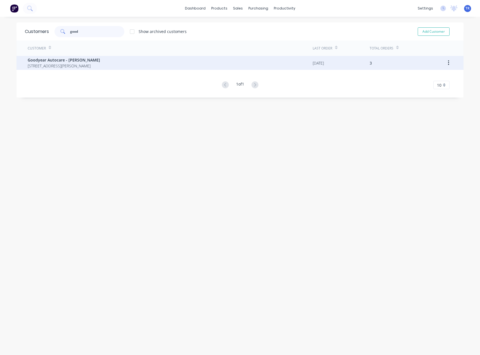
type input "good"
click at [57, 62] on span "Goodyear Autocare - Narre Warren" at bounding box center [64, 60] width 72 height 6
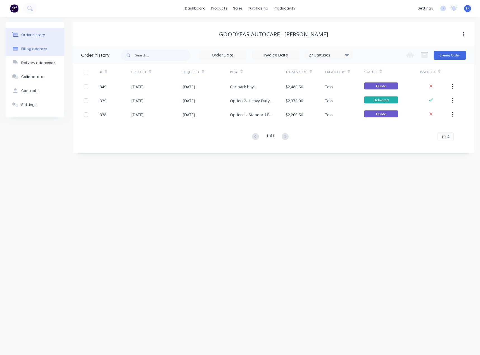
click at [50, 53] on button "Billing address" at bounding box center [35, 49] width 59 height 14
select select "AU"
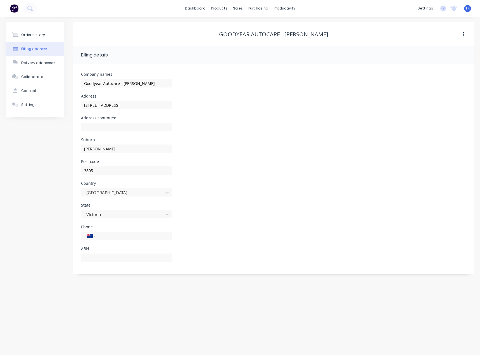
click at [66, 37] on div "Order history Billing address Delivery addresses Collaborate Contacts Settings …" at bounding box center [240, 148] width 469 height 252
click at [41, 30] on button "Order history" at bounding box center [35, 35] width 59 height 14
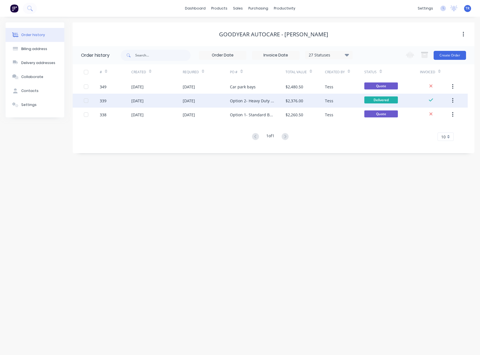
click at [275, 100] on div "Option 2- Heavy Duty Bollard" at bounding box center [257, 101] width 55 height 14
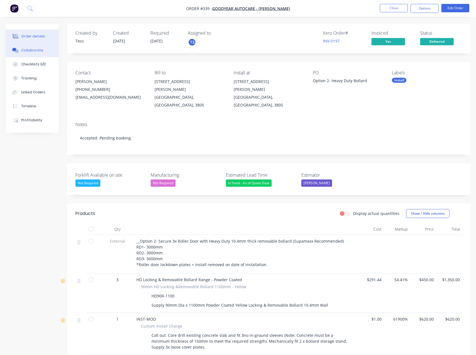
click at [34, 55] on button "Collaborate" at bounding box center [32, 50] width 53 height 14
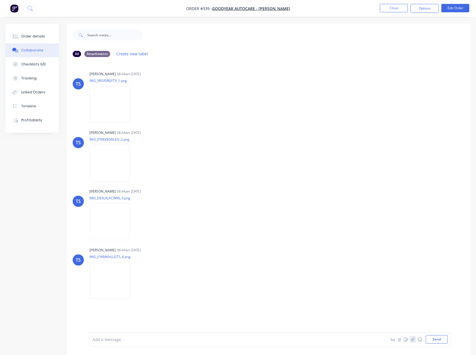
click at [411, 338] on button "button" at bounding box center [413, 339] width 7 height 7
click at [436, 338] on button "Send" at bounding box center [437, 339] width 22 height 8
click at [48, 33] on button "Order details" at bounding box center [32, 36] width 53 height 14
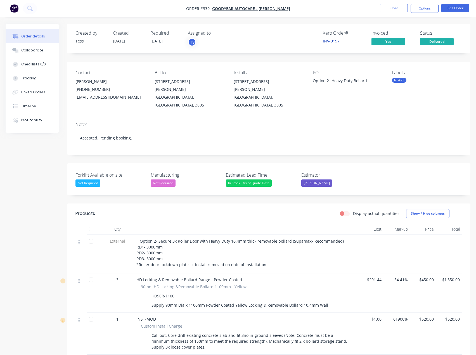
click at [338, 42] on link "INV-0197" at bounding box center [331, 40] width 17 height 5
click at [435, 39] on span "Delivered" at bounding box center [437, 41] width 34 height 7
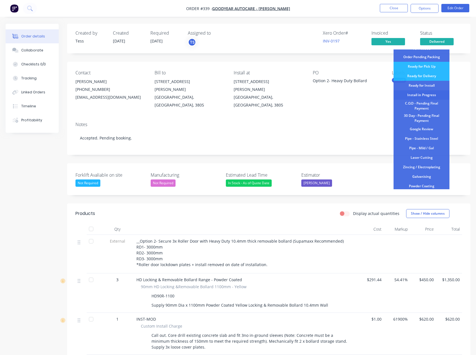
scroll to position [56, 0]
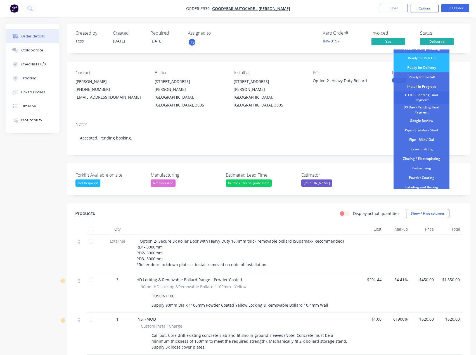
click at [428, 97] on div "C.O.D - Pending Final Payment" at bounding box center [422, 97] width 56 height 12
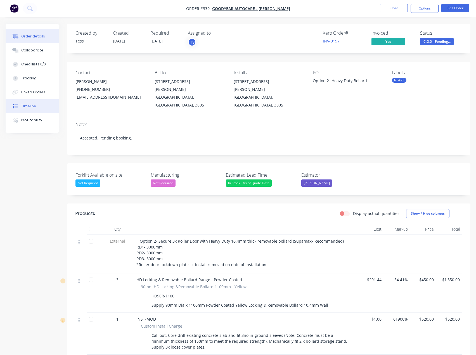
click at [25, 106] on div "Timeline" at bounding box center [28, 106] width 15 height 5
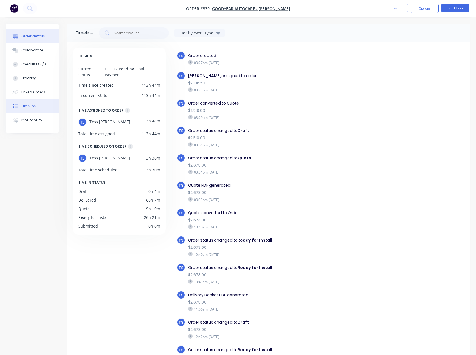
click at [51, 30] on button "Order details" at bounding box center [32, 36] width 53 height 14
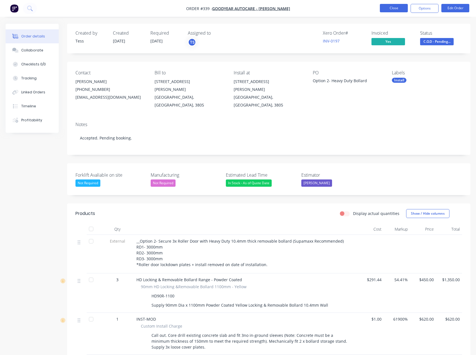
click at [390, 6] on button "Close" at bounding box center [394, 8] width 28 height 8
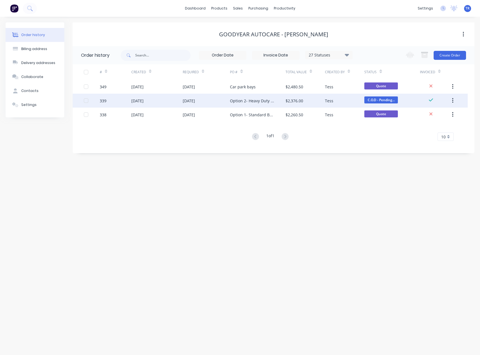
click at [266, 104] on div "Option 2- Heavy Duty Bollard" at bounding box center [257, 101] width 55 height 14
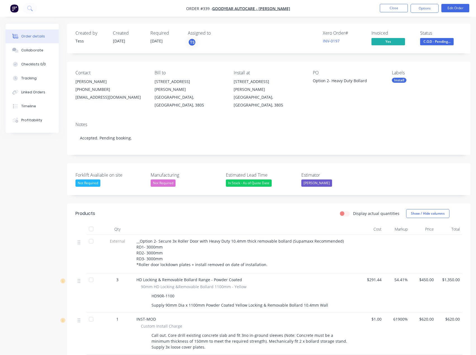
click at [34, 57] on button "Collaborate" at bounding box center [32, 50] width 53 height 14
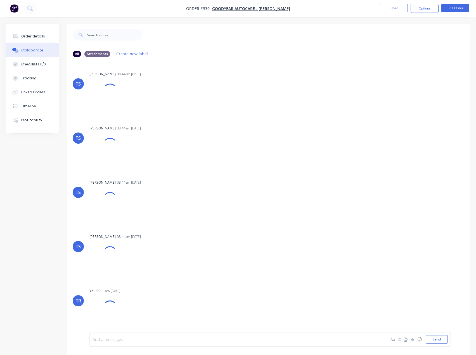
click at [237, 342] on div at bounding box center [226, 340] width 266 height 6
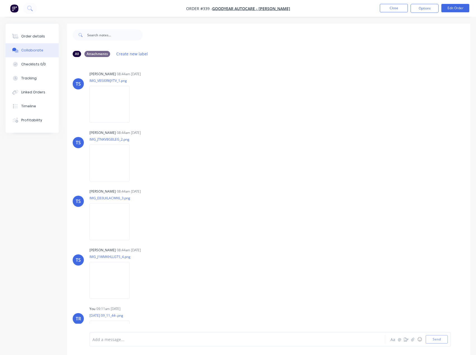
scroll to position [28, 0]
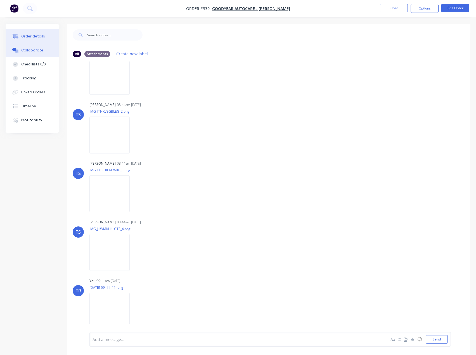
click at [20, 32] on button "Order details" at bounding box center [32, 36] width 53 height 14
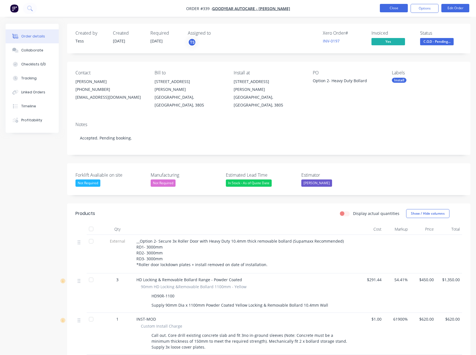
click at [392, 11] on button "Close" at bounding box center [394, 8] width 28 height 8
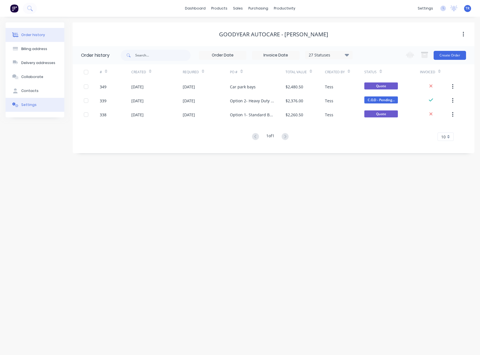
click at [38, 106] on button "Settings" at bounding box center [35, 105] width 59 height 14
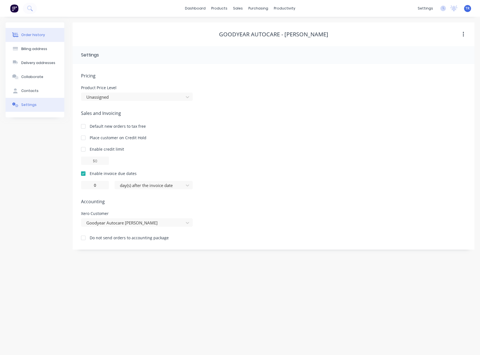
click at [42, 35] on div "Order history" at bounding box center [33, 34] width 24 height 5
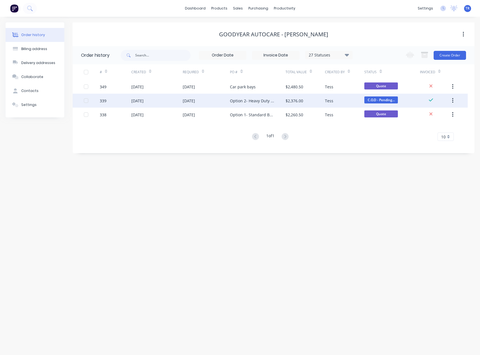
click at [189, 99] on div "03 Sep 2025" at bounding box center [189, 101] width 12 height 6
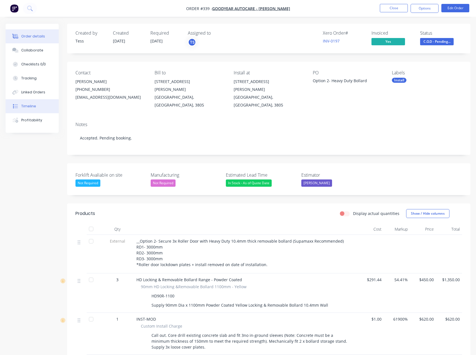
click at [27, 110] on button "Timeline" at bounding box center [32, 106] width 53 height 14
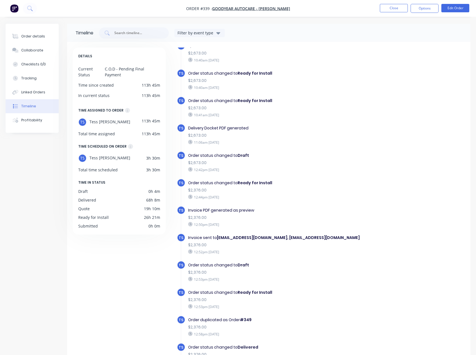
scroll to position [168, 0]
click at [30, 39] on button "Order details" at bounding box center [32, 36] width 53 height 14
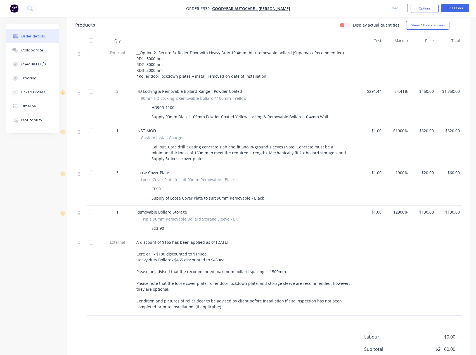
scroll to position [241, 0]
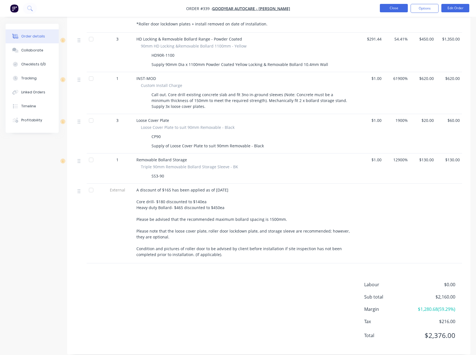
click at [386, 6] on button "Close" at bounding box center [394, 8] width 28 height 8
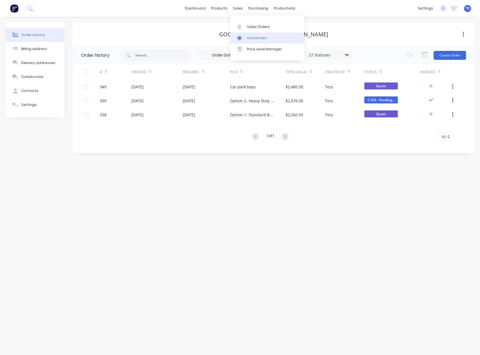
click at [245, 36] on div at bounding box center [241, 38] width 8 height 5
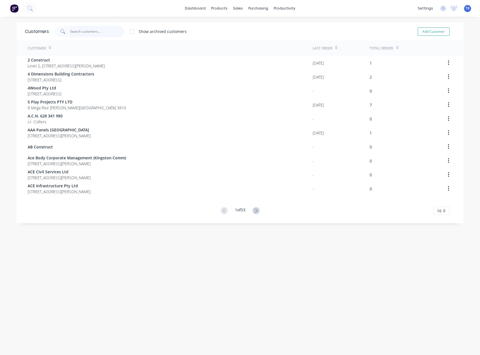
click at [70, 29] on input "text" at bounding box center [97, 31] width 55 height 11
click at [75, 34] on input "text" at bounding box center [97, 31] width 55 height 11
type input "v"
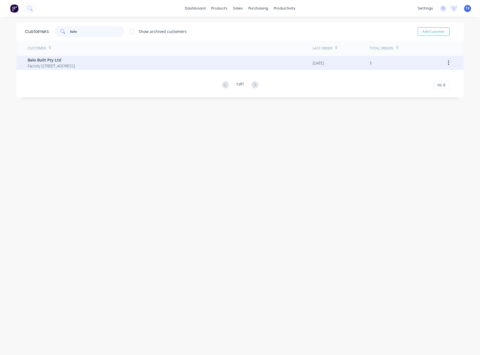
type input "balo"
click at [75, 66] on span "Factory 7, 16A Keilor Park Drive, Keilor East Victoria Australia 3033" at bounding box center [51, 66] width 47 height 6
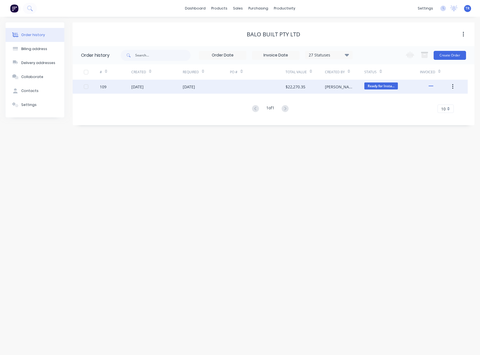
click at [343, 91] on div "Budd" at bounding box center [344, 87] width 39 height 14
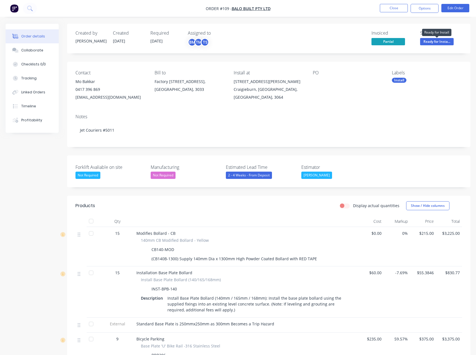
click at [431, 44] on span "Ready for Insta..." at bounding box center [437, 41] width 34 height 7
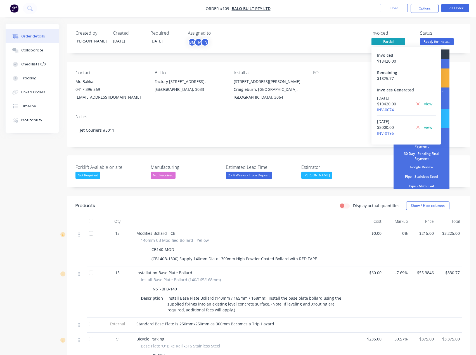
drag, startPoint x: 386, startPoint y: 109, endPoint x: 366, endPoint y: 100, distance: 21.9
click at [386, 109] on link "INV-0074" at bounding box center [385, 109] width 17 height 5
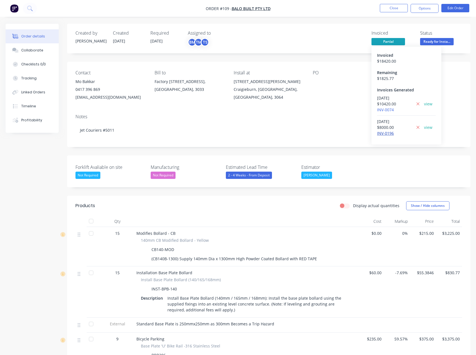
click at [389, 135] on link "INV-0196" at bounding box center [385, 133] width 17 height 5
click at [420, 7] on button "Options" at bounding box center [425, 8] width 28 height 9
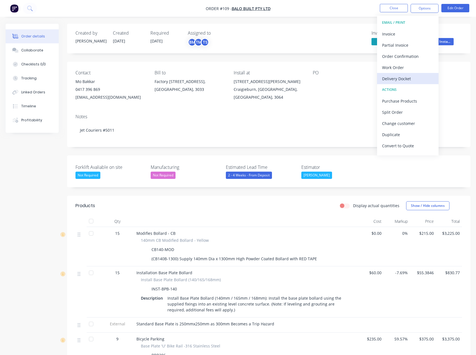
click at [414, 79] on div "Delivery Docket" at bounding box center [407, 79] width 51 height 8
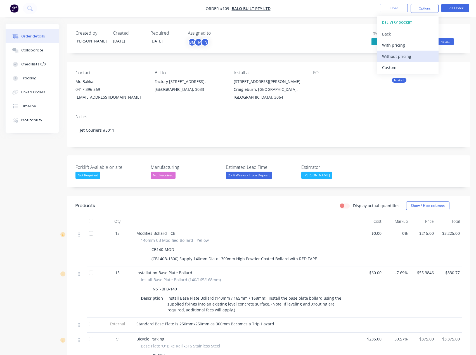
click at [404, 58] on div "Without pricing" at bounding box center [407, 56] width 51 height 8
click at [196, 96] on div "Bill to Factory 7, 16A Keilor Park Drive, Keilor East, Victoria, Australia, 3033" at bounding box center [190, 85] width 70 height 31
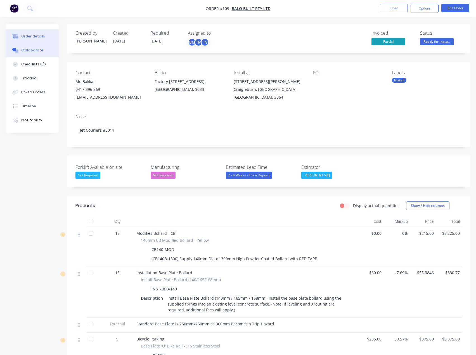
click at [23, 49] on div "Collaborate" at bounding box center [32, 50] width 22 height 5
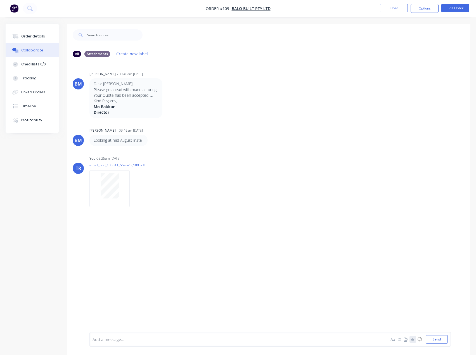
click at [414, 339] on icon "button" at bounding box center [412, 340] width 3 height 4
click at [444, 342] on button "Send" at bounding box center [437, 339] width 22 height 8
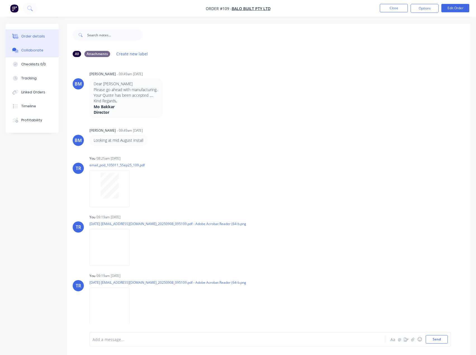
click at [20, 35] on button "Order details" at bounding box center [32, 36] width 53 height 14
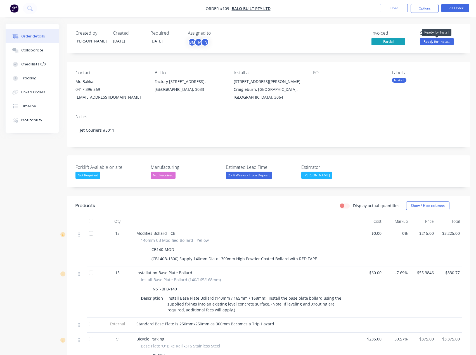
click at [436, 41] on span "Ready for Insta..." at bounding box center [437, 41] width 34 height 7
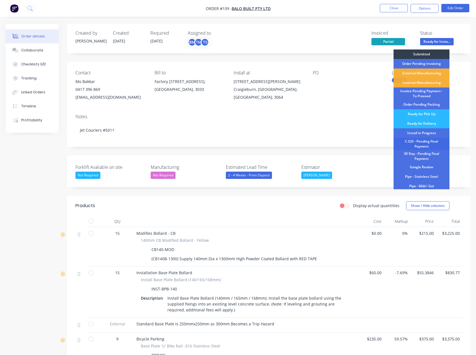
click at [431, 142] on div "C.O.D - Pending Final Payment" at bounding box center [422, 144] width 56 height 12
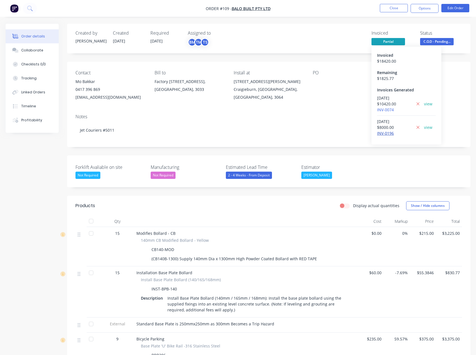
click at [388, 134] on link "INV-0196" at bounding box center [385, 133] width 17 height 5
click at [379, 4] on nav "Order #109 - Balo Built Pty Ltd Close Options Edit Order" at bounding box center [238, 8] width 476 height 17
click at [381, 5] on button "Close" at bounding box center [394, 8] width 28 height 8
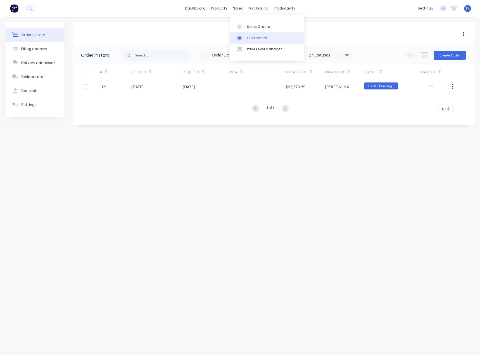
click at [250, 39] on div "Customers" at bounding box center [257, 38] width 20 height 5
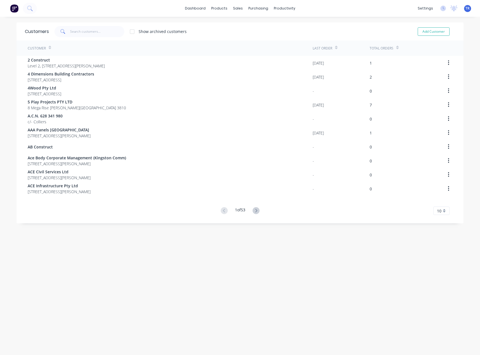
click at [75, 21] on div "dashboard products sales purchasing productivity dashboard products Product Cat…" at bounding box center [240, 177] width 480 height 355
click at [78, 30] on input "text" at bounding box center [97, 31] width 55 height 11
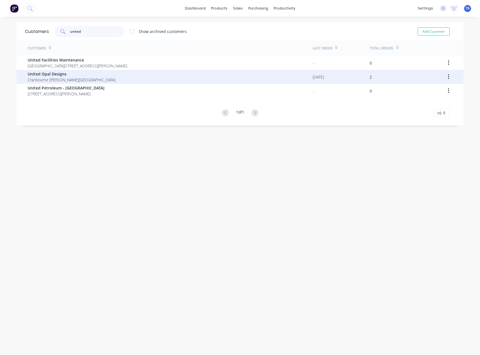
type input "united"
click at [74, 79] on span "Cranbourne West Victoria Australia" at bounding box center [72, 80] width 88 height 6
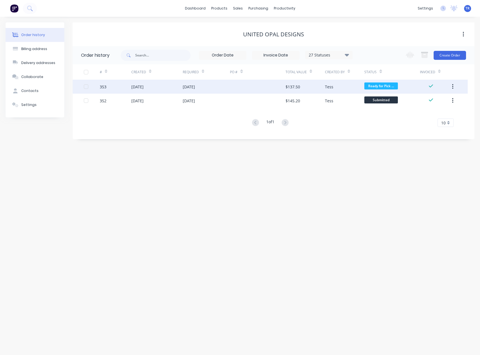
click at [196, 83] on div "05 Sep 2025" at bounding box center [207, 87] width 48 height 14
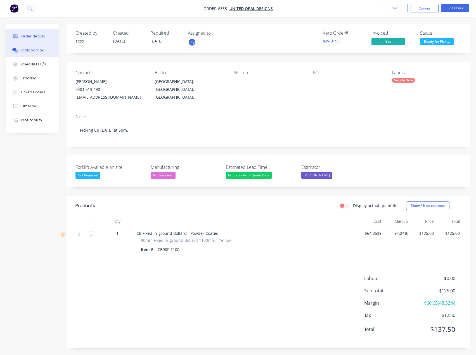
click at [42, 56] on button "Collaborate" at bounding box center [32, 50] width 53 height 14
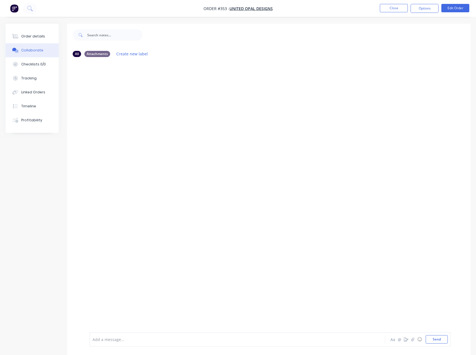
click at [194, 332] on div "Add a message... Aa @ ☺ Send" at bounding box center [270, 339] width 362 height 15
click at [194, 339] on div at bounding box center [226, 340] width 266 height 6
click at [414, 340] on icon "button" at bounding box center [412, 340] width 3 height 4
click at [436, 340] on button "Send" at bounding box center [437, 339] width 22 height 8
click at [34, 37] on div "Order details" at bounding box center [33, 36] width 24 height 5
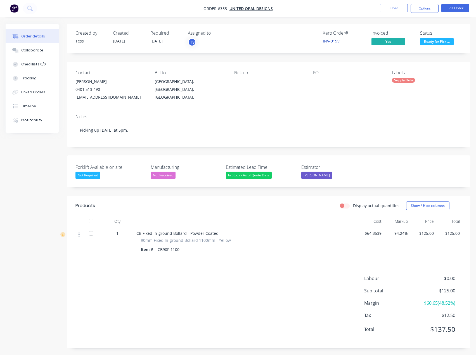
click at [334, 41] on link "INV-0199" at bounding box center [331, 40] width 17 height 5
click at [441, 41] on span "Ready for Pick ..." at bounding box center [437, 41] width 34 height 7
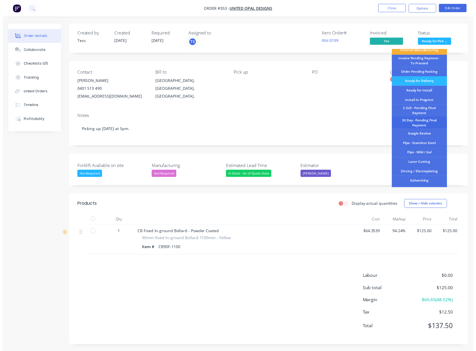
scroll to position [68, 0]
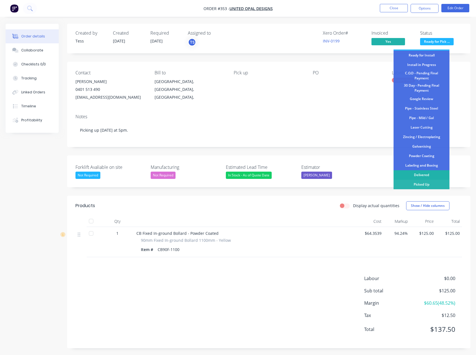
click at [410, 175] on div "Delivered" at bounding box center [422, 175] width 56 height 10
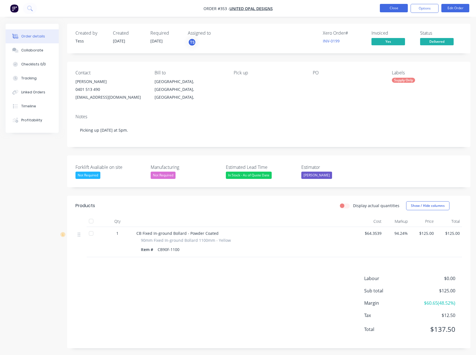
click at [393, 10] on button "Close" at bounding box center [394, 8] width 28 height 8
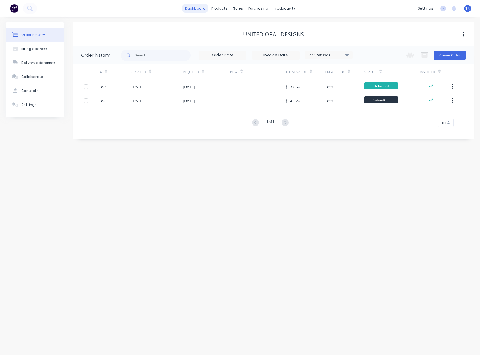
click at [190, 10] on link "dashboard" at bounding box center [195, 8] width 26 height 8
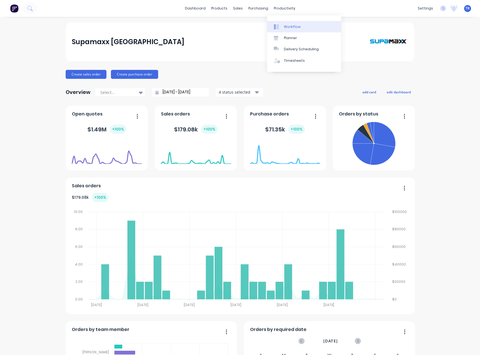
click at [274, 27] on icon at bounding box center [275, 27] width 2 height 4
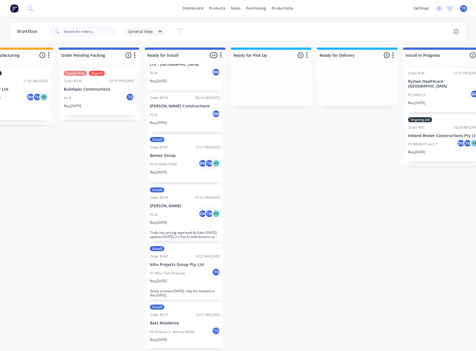
scroll to position [469, 0]
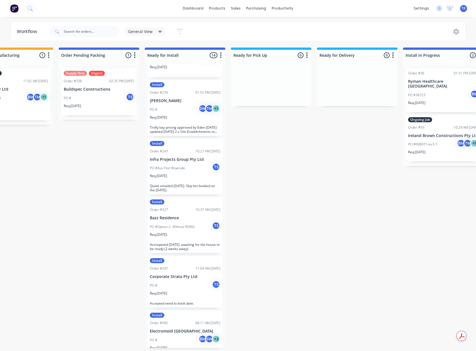
click at [179, 281] on div "PO # TS" at bounding box center [185, 285] width 70 height 11
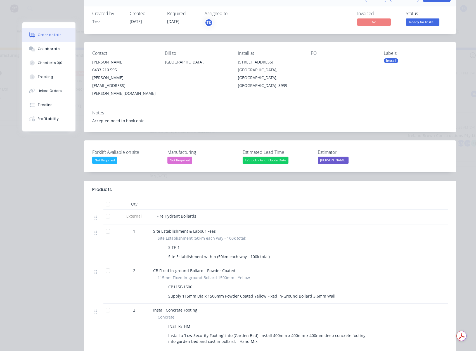
scroll to position [0, 0]
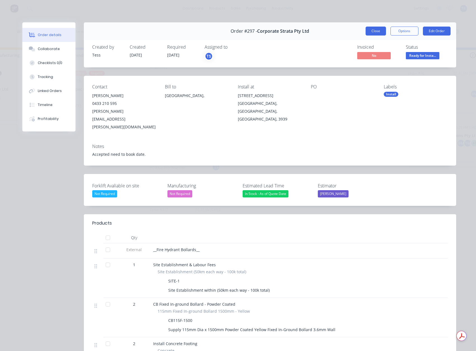
click at [367, 31] on button "Close" at bounding box center [376, 31] width 20 height 9
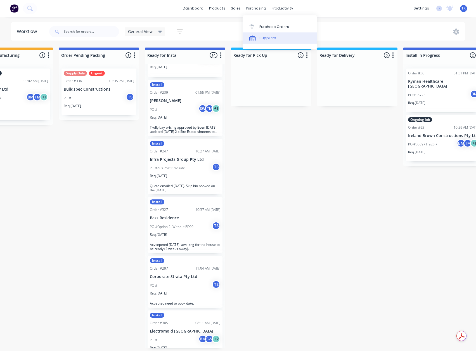
click at [268, 41] on link "Suppliers" at bounding box center [280, 37] width 74 height 11
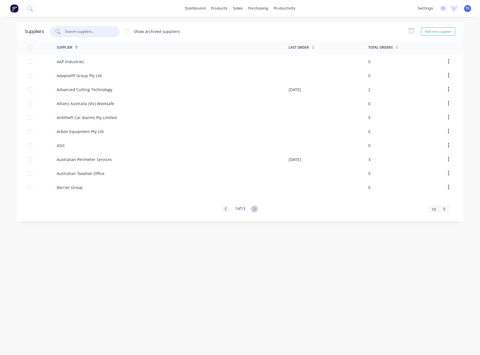
click at [93, 30] on input "text" at bounding box center [88, 32] width 46 height 6
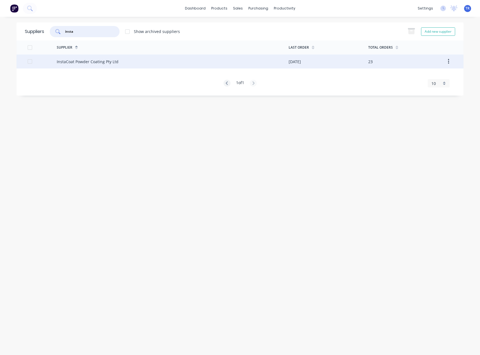
type input "insta"
click at [132, 56] on div "InstaCoat Powder Coating Pty Ltd" at bounding box center [173, 62] width 232 height 14
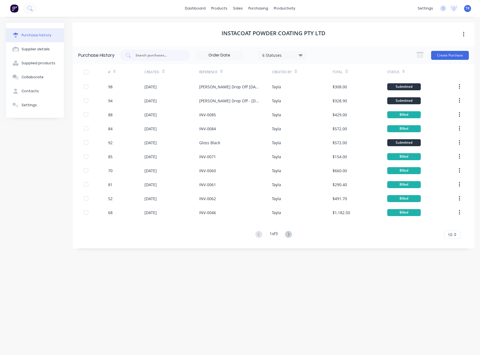
click at [404, 70] on icon at bounding box center [404, 71] width 3 height 4
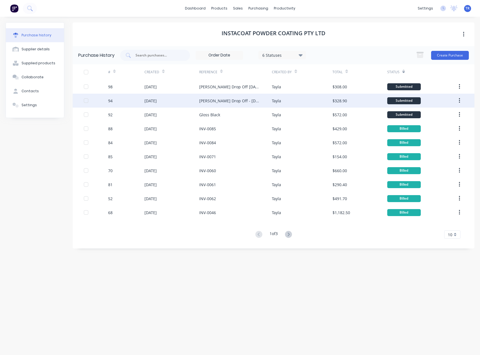
click at [261, 105] on div "Ian Drop Off - 4/09/2025" at bounding box center [235, 101] width 73 height 14
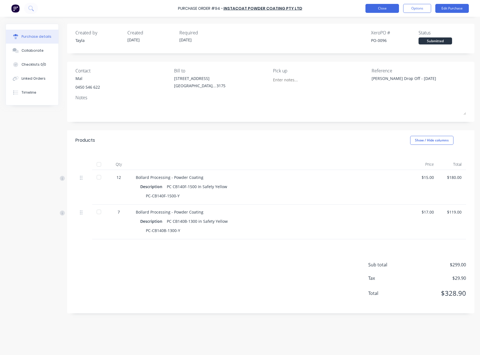
click at [375, 7] on button "Close" at bounding box center [383, 8] width 34 height 9
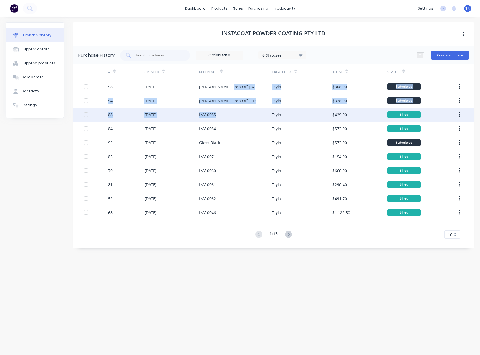
drag, startPoint x: 227, startPoint y: 92, endPoint x: 225, endPoint y: 111, distance: 19.4
click at [225, 111] on div "98 08 Sep 2025 Ian Drop Off 8/08/25 Tayla $308.00 Submitted 94 04 Sep 2025 Ian …" at bounding box center [274, 150] width 402 height 140
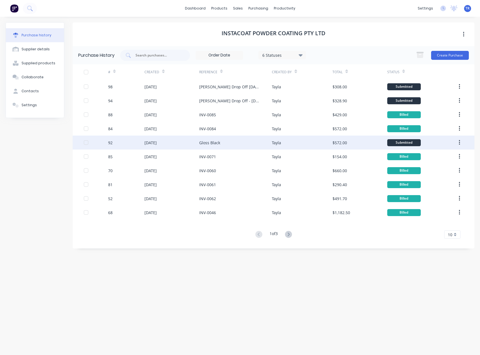
click at [227, 143] on div "Gloss Black" at bounding box center [235, 143] width 73 height 14
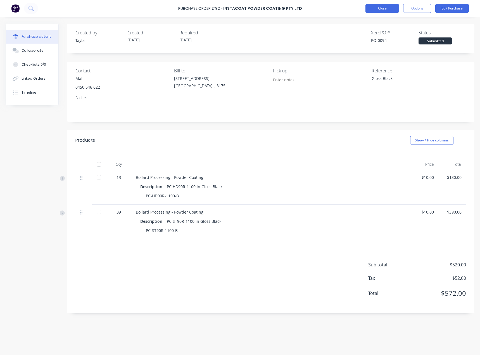
click at [382, 5] on button "Close" at bounding box center [383, 8] width 34 height 9
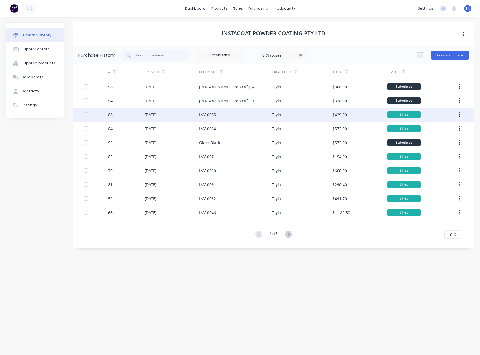
click at [272, 113] on div "INV-0085" at bounding box center [235, 115] width 73 height 14
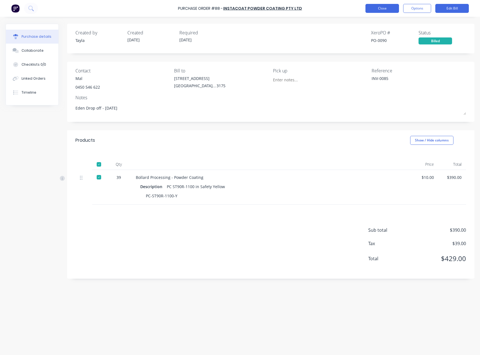
click at [387, 11] on button "Close" at bounding box center [383, 8] width 34 height 9
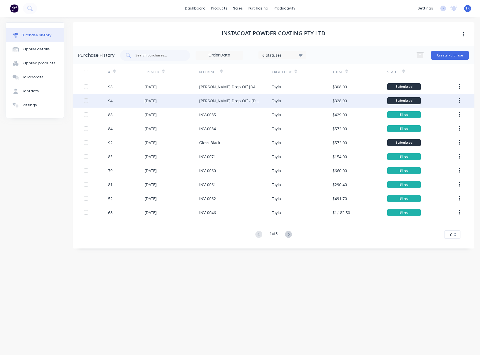
click at [251, 100] on div "Ian Drop Off - 4/09/2025" at bounding box center [235, 101] width 73 height 14
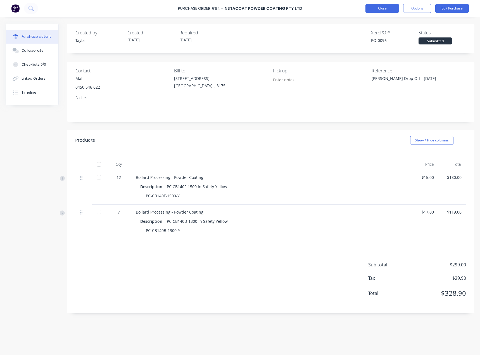
click at [377, 9] on button "Close" at bounding box center [383, 8] width 34 height 9
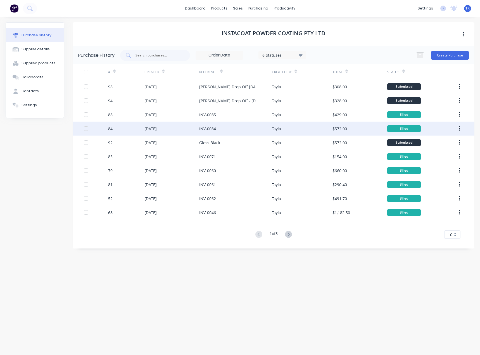
click at [297, 128] on div "Tayla" at bounding box center [302, 129] width 61 height 14
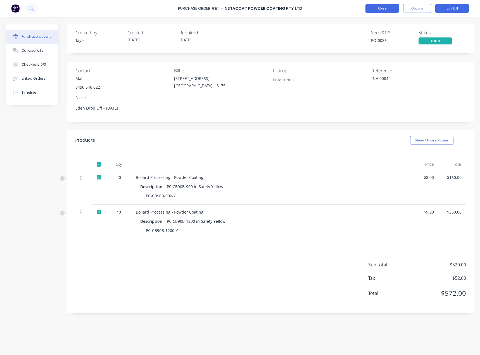
click at [379, 12] on button "Close" at bounding box center [383, 8] width 34 height 9
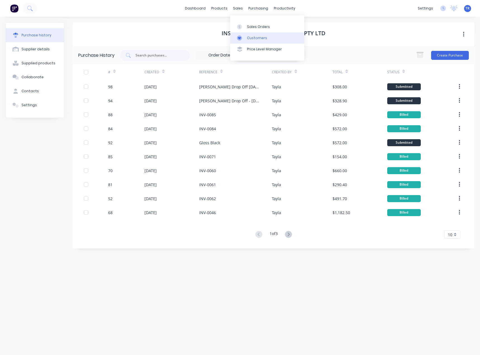
click at [242, 36] on div at bounding box center [241, 38] width 8 height 5
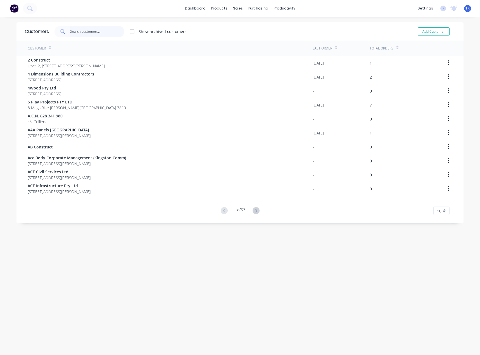
click at [76, 33] on input "text" at bounding box center [97, 31] width 55 height 11
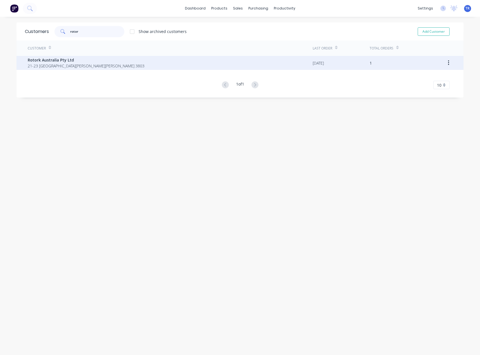
type input "rotor"
click at [88, 60] on span "Rotork Australia Pty Ltd" at bounding box center [86, 60] width 117 height 6
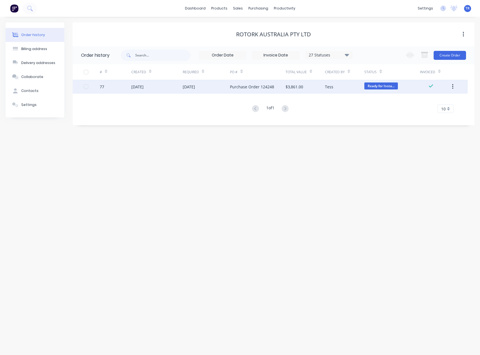
click at [205, 89] on div "09 Jul 2025" at bounding box center [207, 87] width 48 height 14
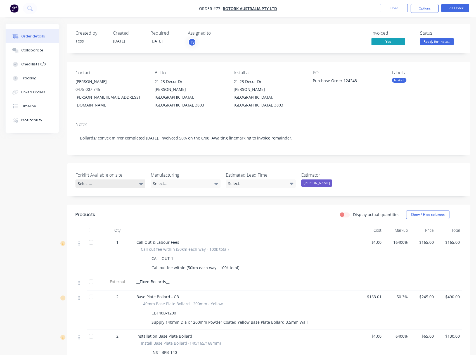
click at [124, 180] on div "Select..." at bounding box center [111, 184] width 70 height 8
click at [125, 180] on div "Select..." at bounding box center [111, 184] width 70 height 8
click at [43, 51] on button "Collaborate" at bounding box center [32, 50] width 53 height 14
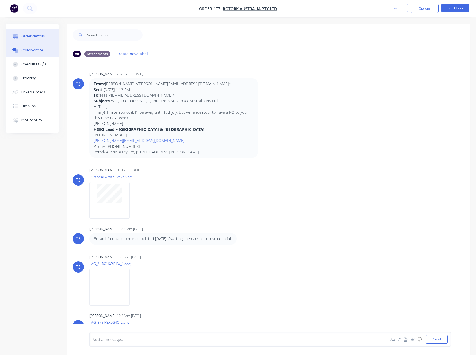
click at [37, 39] on button "Order details" at bounding box center [32, 36] width 53 height 14
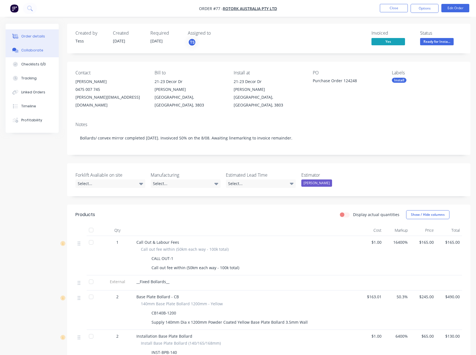
click at [39, 50] on div "Collaborate" at bounding box center [32, 50] width 22 height 5
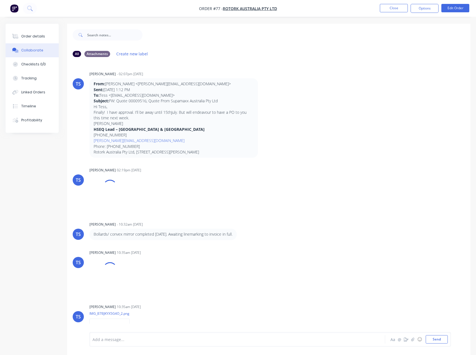
click at [149, 334] on div "Add a message... Aa @ ☺ Send" at bounding box center [270, 339] width 362 height 15
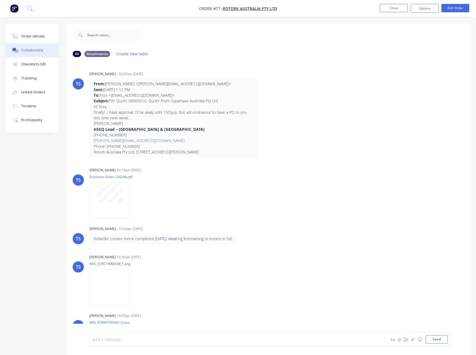
click at [251, 337] on div at bounding box center [226, 340] width 266 height 6
click at [50, 35] on button "Order details" at bounding box center [32, 36] width 53 height 14
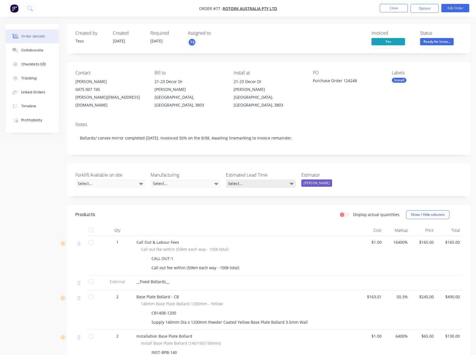
click at [271, 180] on div "Select..." at bounding box center [261, 184] width 70 height 8
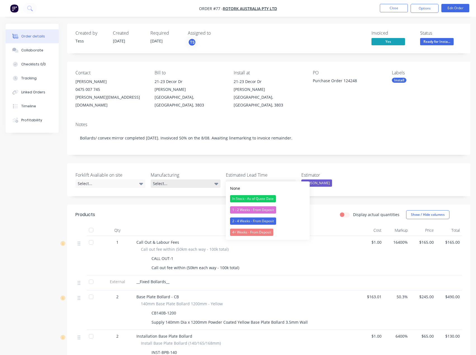
click at [190, 180] on div "Select..." at bounding box center [186, 184] width 70 height 8
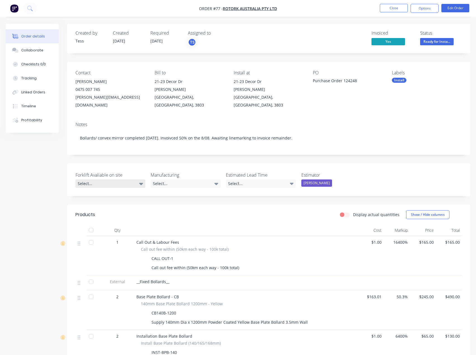
click at [121, 180] on div "Select..." at bounding box center [111, 184] width 70 height 8
click at [168, 180] on div "Select..." at bounding box center [186, 184] width 70 height 8
click at [182, 201] on div "Not Required" at bounding box center [176, 200] width 25 height 7
click at [123, 180] on div "Select..." at bounding box center [111, 184] width 70 height 8
click at [328, 163] on div "Forklift Avaliable on site Select... Manufacturing Not Required Estimated Lead …" at bounding box center [269, 179] width 404 height 33
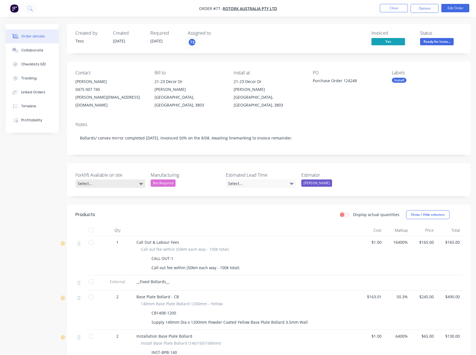
click at [98, 180] on div "Select..." at bounding box center [111, 184] width 70 height 8
click at [106, 216] on button "Not Required" at bounding box center [118, 221] width 84 height 11
click at [246, 180] on div "Select..." at bounding box center [261, 184] width 70 height 8
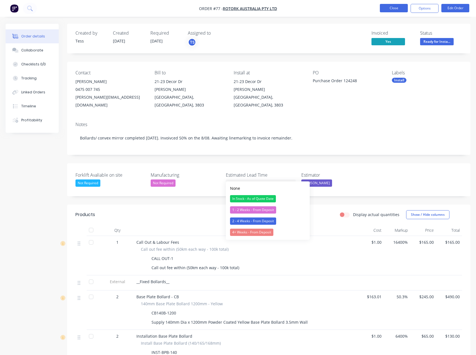
click at [390, 6] on button "Close" at bounding box center [394, 8] width 28 height 8
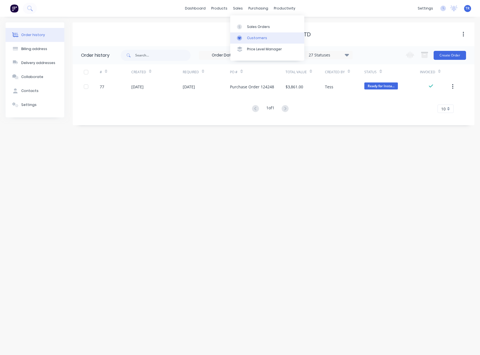
click at [244, 37] on div at bounding box center [241, 38] width 8 height 5
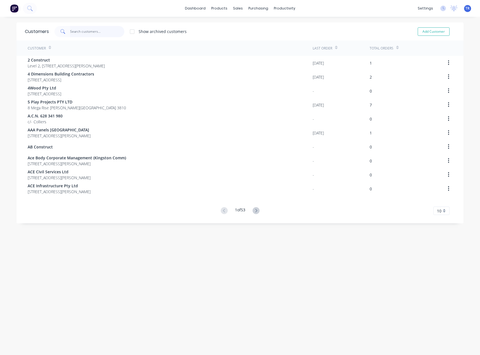
click at [79, 32] on input "text" at bounding box center [97, 31] width 55 height 11
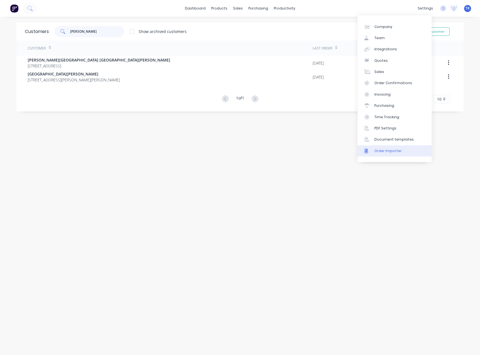
type input "martha vil"
click at [379, 153] on div "Order Importer" at bounding box center [388, 151] width 27 height 5
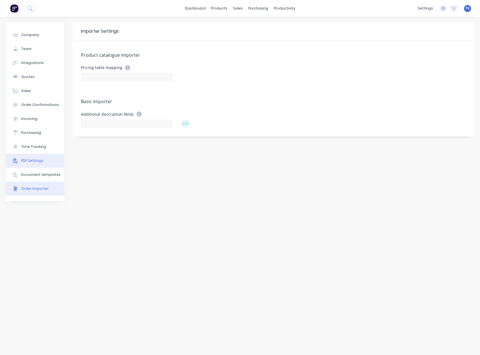
click at [44, 164] on button "PDF Settings" at bounding box center [35, 161] width 59 height 14
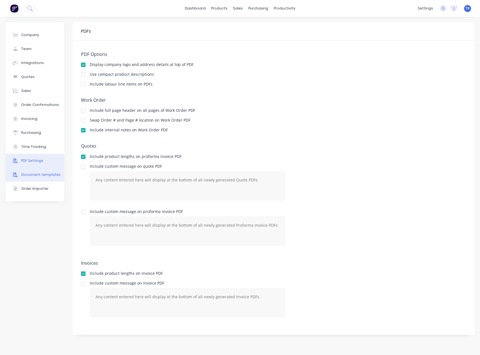
click at [22, 175] on div "Document templates" at bounding box center [40, 174] width 39 height 5
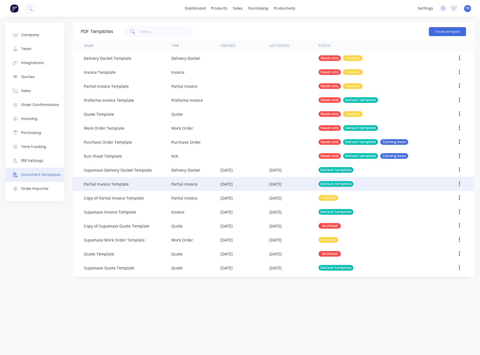
click at [198, 186] on div "Partial Invoice" at bounding box center [195, 184] width 49 height 14
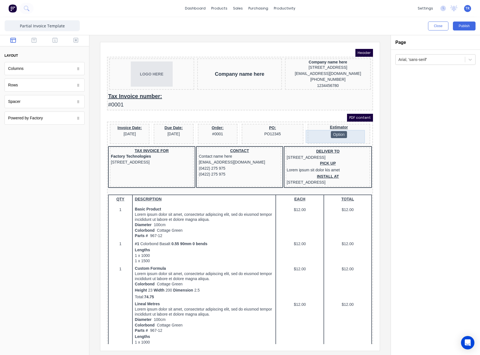
drag, startPoint x: 323, startPoint y: 128, endPoint x: 328, endPoint y: 131, distance: 6.0
click at [323, 128] on div "Estimator Option" at bounding box center [332, 124] width 60 height 13
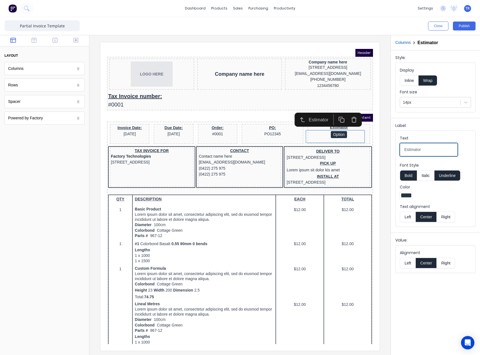
click at [420, 149] on input "Estimator" at bounding box center [429, 149] width 58 height 13
click at [425, 150] on input "Estimator" at bounding box center [429, 149] width 58 height 13
click at [443, 265] on button "Right" at bounding box center [446, 263] width 18 height 11
click at [410, 264] on button "Left" at bounding box center [408, 263] width 16 height 11
click at [425, 264] on button "Center" at bounding box center [426, 263] width 21 height 11
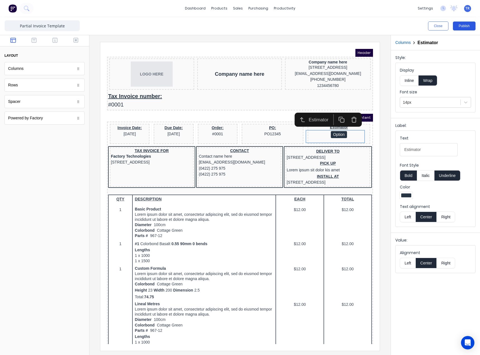
click at [470, 26] on button "Publish" at bounding box center [464, 26] width 23 height 9
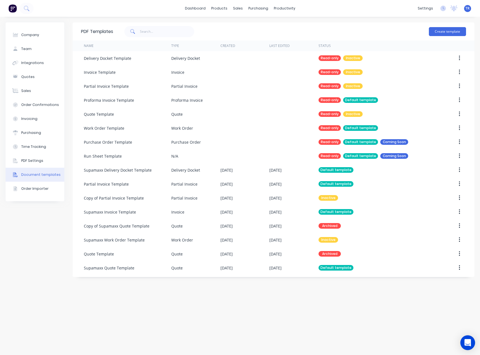
click at [473, 339] on div "Open Intercom Messenger" at bounding box center [468, 343] width 15 height 15
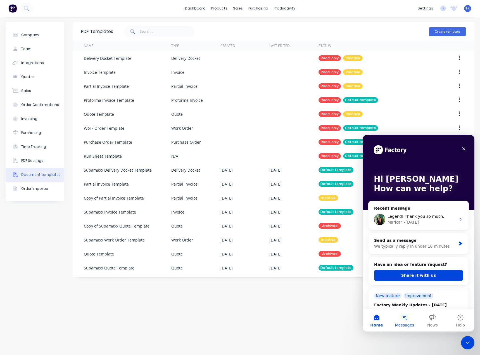
click at [408, 321] on button "Messages" at bounding box center [405, 320] width 28 height 22
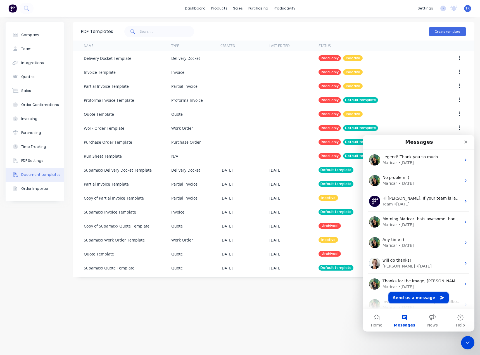
click at [415, 300] on button "Send us a message" at bounding box center [419, 297] width 60 height 11
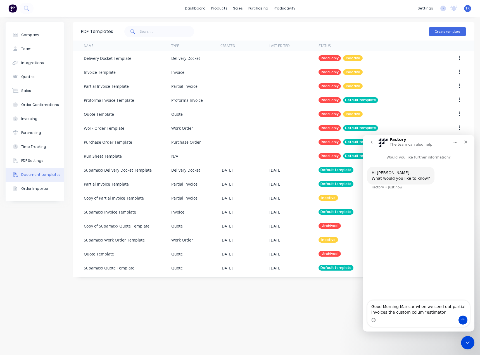
drag, startPoint x: 419, startPoint y: 313, endPoint x: 411, endPoint y: 312, distance: 8.1
click at [440, 311] on textarea "Good Morning Maricar when we send out partial invoices the custom Colum "estima…" at bounding box center [419, 308] width 102 height 15
type textarea "Good Morning Maricar when we send out partial invoices the custom Colum "estima…"
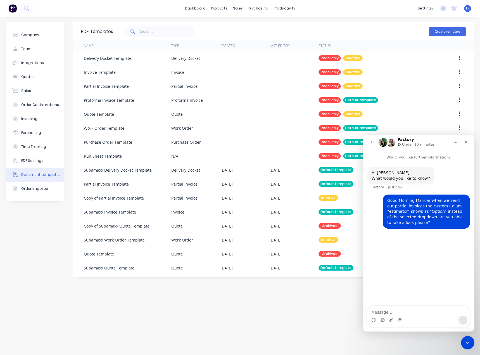
click at [389, 319] on div "Intercom messenger" at bounding box center [419, 320] width 102 height 9
click at [390, 320] on icon "Upload attachment" at bounding box center [392, 320] width 4 height 3
click at [468, 341] on icon "Close Intercom Messenger" at bounding box center [467, 342] width 7 height 7
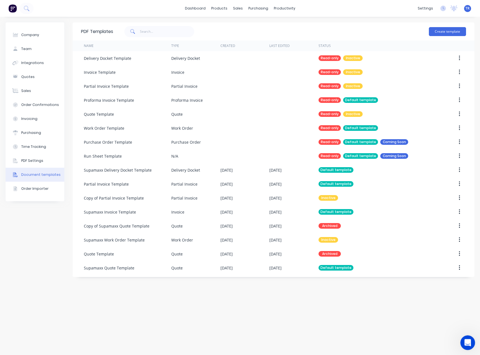
click at [465, 344] on icon "Open Intercom Messenger" at bounding box center [467, 342] width 9 height 9
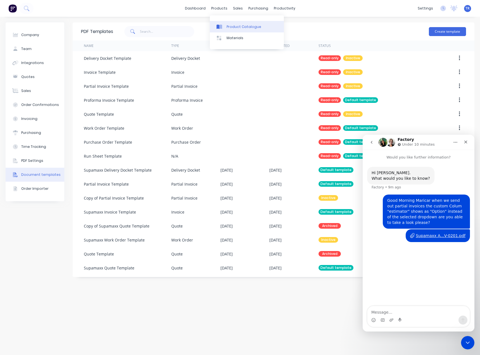
click at [230, 30] on link "Product Catalogue" at bounding box center [247, 26] width 74 height 11
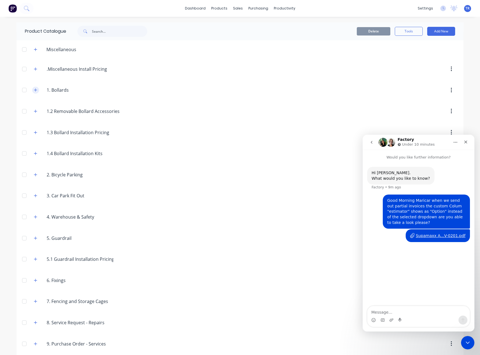
click at [36, 93] on button "button" at bounding box center [35, 90] width 7 height 7
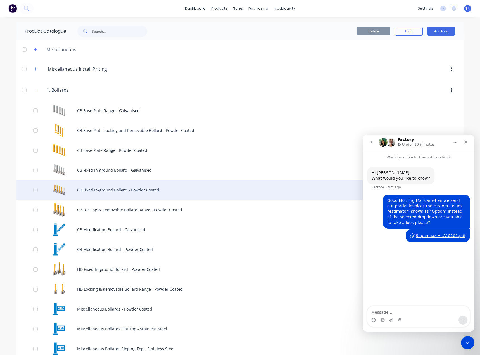
click at [96, 192] on div "CB Fixed In-ground Bollard - Powder Coated" at bounding box center [240, 190] width 447 height 20
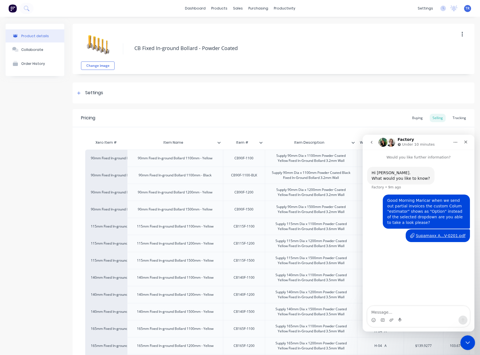
drag, startPoint x: 466, startPoint y: 340, endPoint x: 465, endPoint y: 337, distance: 3.1
click at [465, 340] on icon "Close Intercom Messenger" at bounding box center [467, 342] width 7 height 7
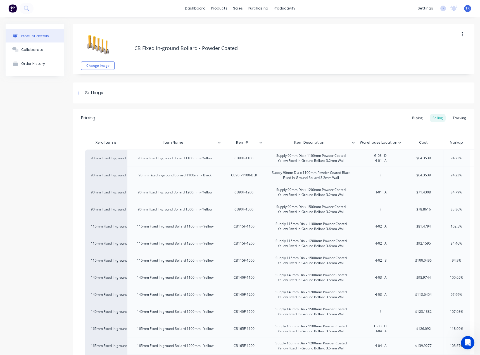
click at [219, 142] on icon at bounding box center [219, 142] width 3 height 3
click at [353, 143] on icon at bounding box center [353, 142] width 3 height 3
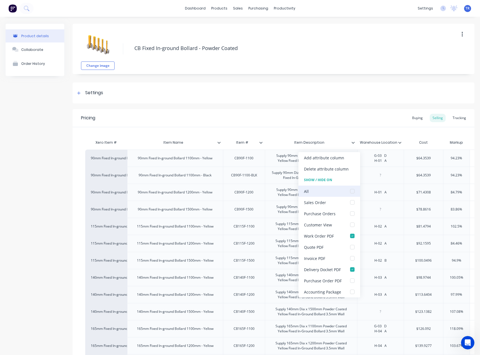
click at [353, 191] on div at bounding box center [352, 191] width 11 height 11
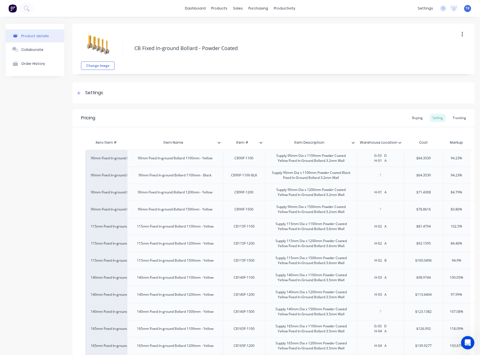
click at [261, 142] on icon at bounding box center [261, 142] width 3 height 3
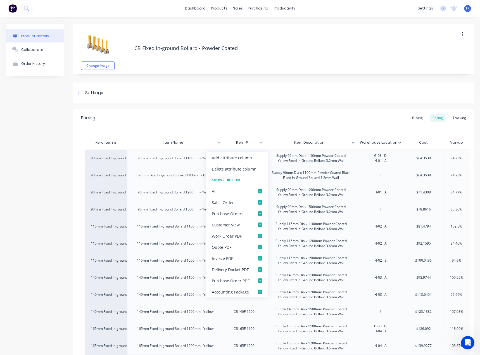
scroll to position [110, 0]
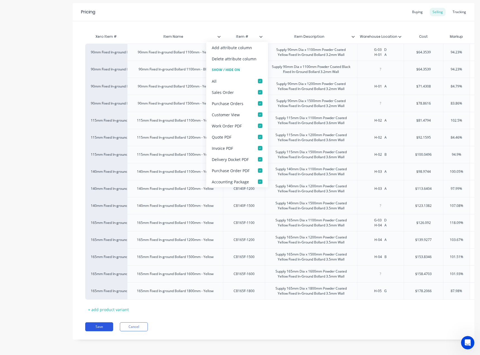
click at [98, 325] on button "Save" at bounding box center [99, 326] width 28 height 9
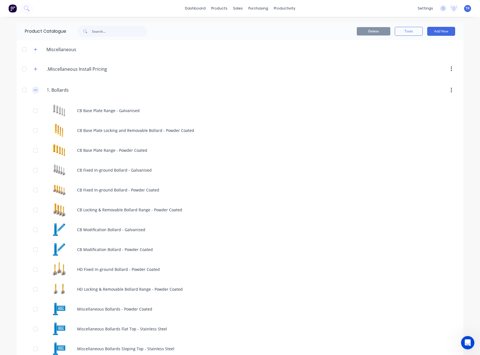
click at [34, 92] on icon "button" at bounding box center [35, 90] width 3 height 4
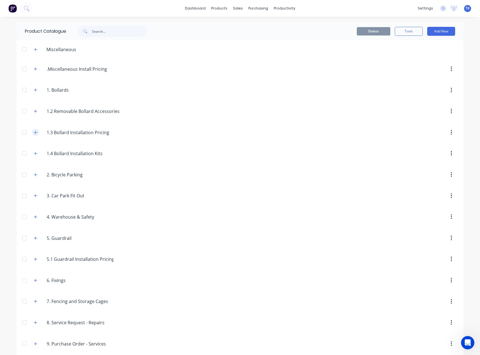
click at [32, 132] on button "button" at bounding box center [35, 132] width 7 height 7
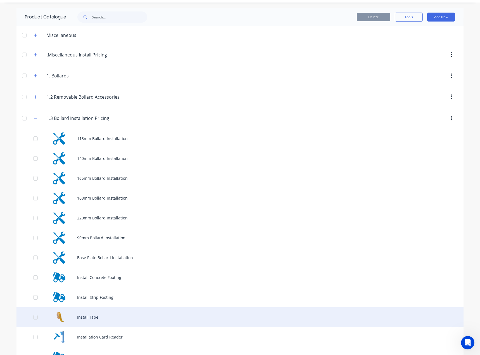
scroll to position [28, 0]
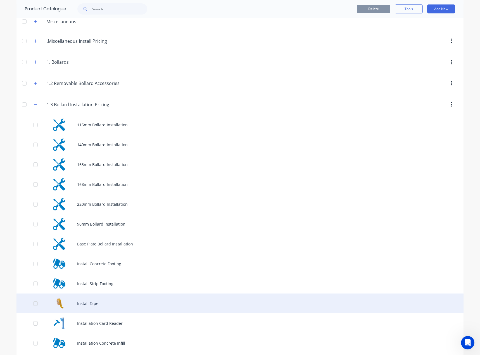
click at [82, 296] on div "Install Tape" at bounding box center [240, 304] width 447 height 20
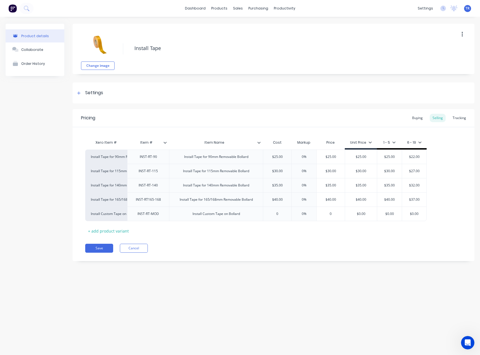
type textarea "x"
click at [227, 156] on div "Install Tape for 90mm Removable Bollard" at bounding box center [216, 156] width 73 height 7
paste div
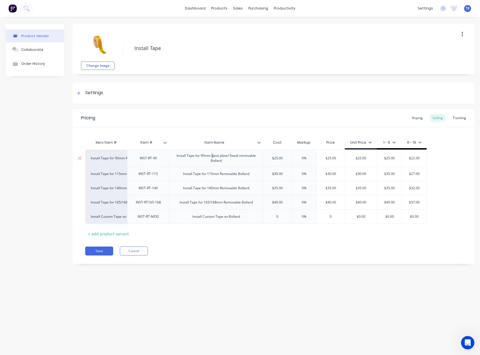
click at [211, 158] on div "Install Tape for 90mm base plate/ fixed/ removable Bollard" at bounding box center [216, 158] width 89 height 12
click at [211, 156] on div "Install Tape for 90mm Base plate/ fixed/ removable Bollard" at bounding box center [216, 158] width 89 height 12
click at [241, 158] on div "Install Tape for 90mm for Base plate/ fixed/ removable Bollard" at bounding box center [216, 158] width 89 height 12
click at [203, 162] on div "Install Tape for 90mm for Base plate/ Fixed/ removable Bollard" at bounding box center [216, 158] width 89 height 12
drag, startPoint x: 201, startPoint y: 162, endPoint x: 204, endPoint y: 162, distance: 2.8
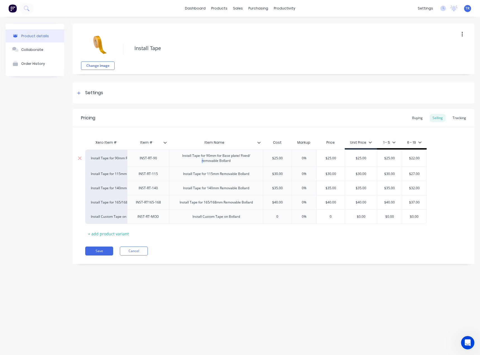
click at [204, 162] on div "Install Tape for 90mm for Base plate/ Fixed/ removable Bollard" at bounding box center [216, 158] width 89 height 12
click at [239, 162] on div "Install Tape for 90mm for Base plate/ Fixed/ Removable Bollard" at bounding box center [216, 158] width 89 height 12
copy div "for Base plate/ Fixed/ Removable Bollards"
drag, startPoint x: 239, startPoint y: 161, endPoint x: 218, endPoint y: 156, distance: 22.5
click at [218, 156] on div "Install Tape for 90mm for Base plate/ Fixed/ Removable Bollards" at bounding box center [216, 158] width 89 height 12
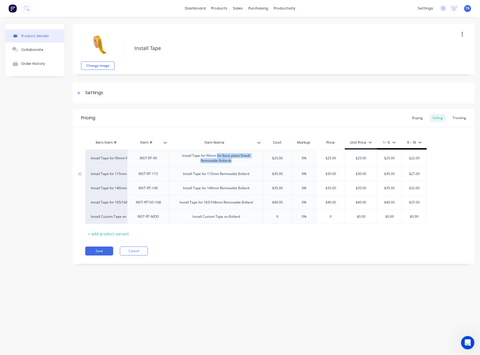
type textarea "x"
drag, startPoint x: 221, startPoint y: 174, endPoint x: 276, endPoint y: 177, distance: 55.4
click at [276, 177] on div "Install Tape for 115mm Removable Bollard INST-RT-115 Install Tape for 115mm Rem…" at bounding box center [255, 174] width 340 height 14
drag, startPoint x: 218, startPoint y: 175, endPoint x: 282, endPoint y: 179, distance: 64.2
click at [282, 179] on div "Install Tape for 115mm Removable Bollard INST-RT-115 Install Tape for 115mm Rem…" at bounding box center [255, 174] width 340 height 14
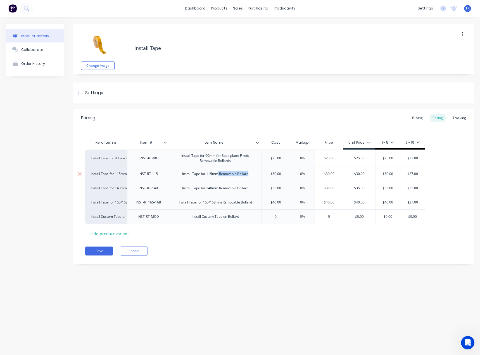
paste div
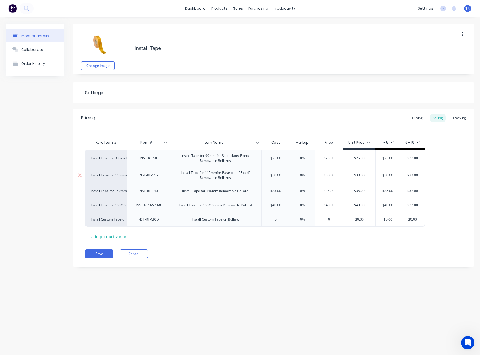
click at [217, 173] on div "Install Tape for 115mmfor Base plate/ Fixed/ Removable Bollards" at bounding box center [216, 175] width 88 height 12
type textarea "x"
drag, startPoint x: 220, startPoint y: 193, endPoint x: 187, endPoint y: 192, distance: 33.0
click at [255, 194] on div "Install Tape for 140mm Removable Bollard" at bounding box center [215, 191] width 92 height 14
paste div
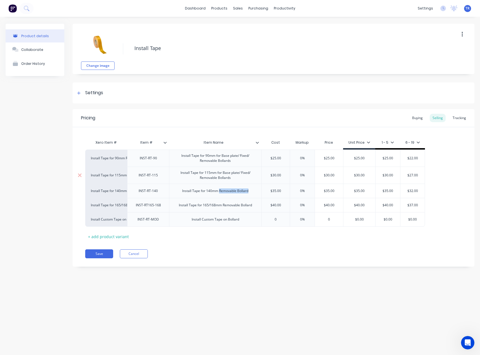
click at [218, 174] on div "Install Tape for 115mm for Base plate/ Fixed/ Removable Bollards" at bounding box center [216, 175] width 88 height 12
click at [219, 156] on div "Install Tape for 90mm for Base plate/ Fixed/ Removable Bollards" at bounding box center [216, 158] width 88 height 12
click at [221, 174] on div "Install Tape for 115mmBase plate/ Fixed/ Removable Bollards" at bounding box center [216, 175] width 88 height 12
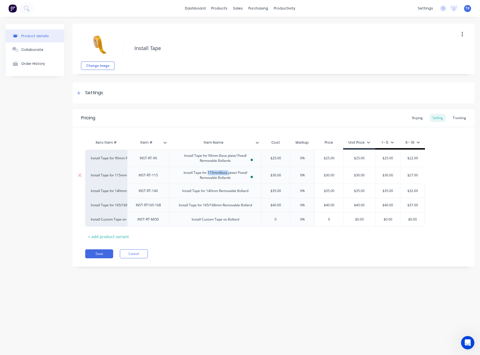
click at [221, 174] on div "Install Tape for 115mmBase plate/ Fixed/ Removable Bollards" at bounding box center [216, 175] width 88 height 12
click at [219, 173] on div "Install Tape for 115mmBase plate/ Fixed/ Removable Bollards" at bounding box center [216, 175] width 88 height 12
drag, startPoint x: 245, startPoint y: 183, endPoint x: 231, endPoint y: 183, distance: 14.3
click at [230, 183] on div "Install Tape for 90mm Removable Bollard INST-RT-90 Install Tape for 90mm Base p…" at bounding box center [273, 188] width 377 height 77
click at [231, 181] on div "Install Tape for 115mm Base plate/ Fixed/ Removable Bollards" at bounding box center [216, 175] width 88 height 12
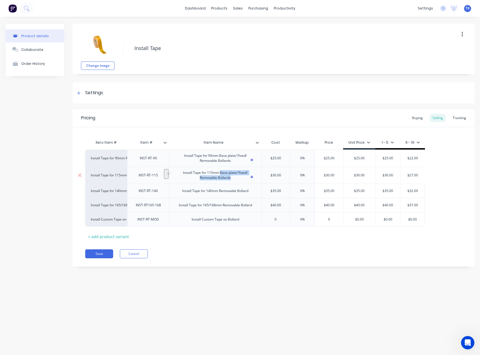
drag, startPoint x: 233, startPoint y: 180, endPoint x: 220, endPoint y: 174, distance: 13.9
click at [220, 174] on div "Install Tape for 115mm Base plate/ Fixed/ Removable Bollards" at bounding box center [216, 175] width 88 height 12
copy div "Base plate/ Fixed/ Removable Bollards"
drag, startPoint x: 220, startPoint y: 191, endPoint x: 264, endPoint y: 193, distance: 43.7
click at [264, 193] on div "Install Tape for 140mm Removable Bollard INST-RT-140 Install Tape for 140mm Rem…" at bounding box center [255, 191] width 340 height 14
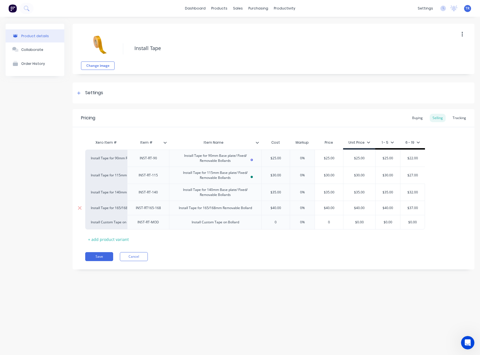
type textarea "x"
drag, startPoint x: 225, startPoint y: 209, endPoint x: 269, endPoint y: 212, distance: 43.7
click at [269, 212] on div "Install Tape for 165/168mm Removable Bollard INST-RT165-168 Install Tape for 16…" at bounding box center [255, 208] width 340 height 14
drag, startPoint x: 224, startPoint y: 209, endPoint x: 277, endPoint y: 211, distance: 52.9
click at [277, 211] on div "Install Tape for 165/168mm Removable Bollard INST-RT165-168 Install Tape for 16…" at bounding box center [255, 208] width 340 height 14
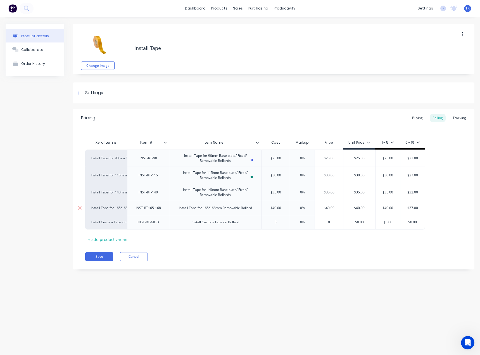
click at [221, 210] on div "Install Tape for 165/168mm Removable Bollard" at bounding box center [216, 207] width 82 height 7
click at [225, 210] on div "Install Tape for 165/168mm Removable Bollard" at bounding box center [216, 207] width 82 height 7
drag, startPoint x: 224, startPoint y: 210, endPoint x: 269, endPoint y: 210, distance: 44.5
click at [269, 210] on div "Install Tape for 165/168mm Removable Bollard INST-RT165-168 Install Tape for 16…" at bounding box center [255, 208] width 340 height 14
click at [232, 225] on div "Install Custom Tape on Bollard" at bounding box center [215, 225] width 56 height 7
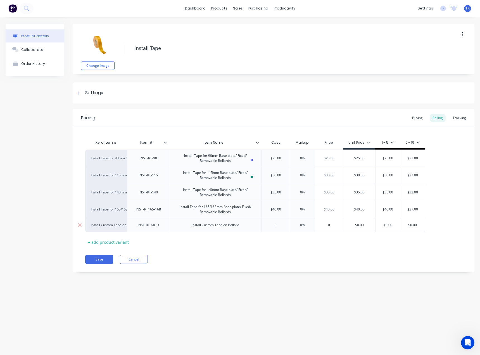
type textarea "x"
click at [232, 225] on div "Install Custom Tape on Bollard" at bounding box center [215, 225] width 56 height 7
paste div
click at [96, 261] on button "Save" at bounding box center [99, 262] width 28 height 9
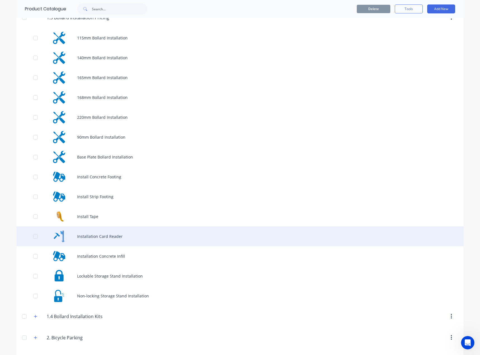
scroll to position [140, 0]
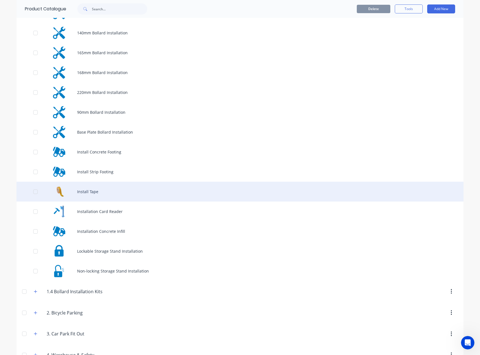
click at [86, 195] on div "Install Tape" at bounding box center [240, 192] width 447 height 20
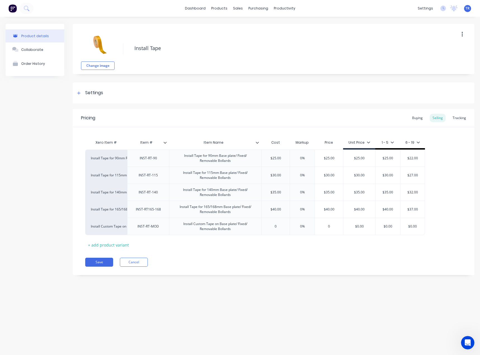
click at [258, 143] on icon at bounding box center [257, 142] width 3 height 3
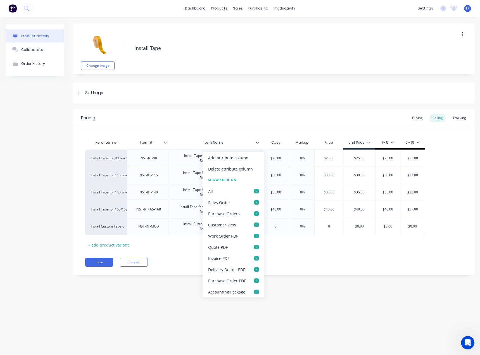
type textarea "x"
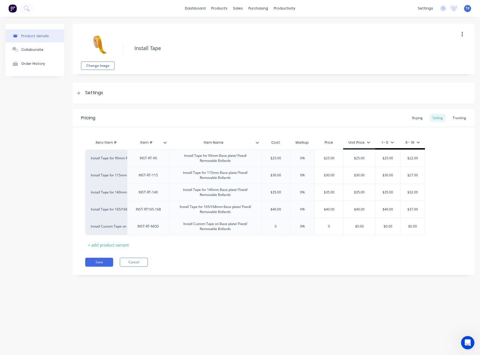
click at [167, 143] on div at bounding box center [167, 142] width 3 height 5
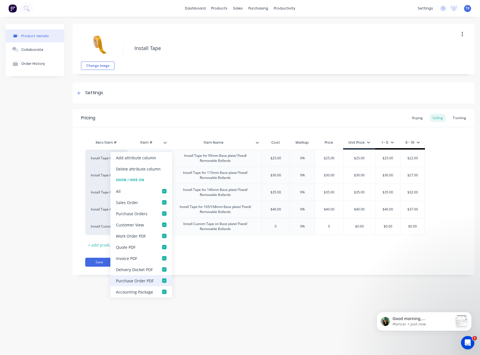
scroll to position [46, 0]
click at [422, 324] on p "Maricar • Just now" at bounding box center [423, 324] width 60 height 5
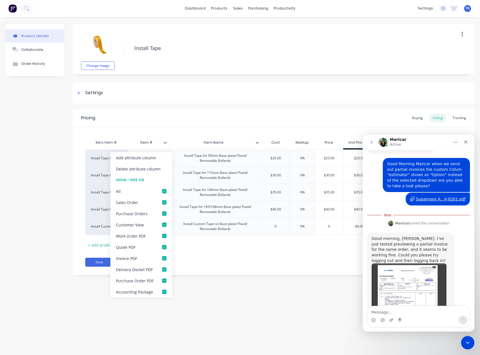
scroll to position [55, 0]
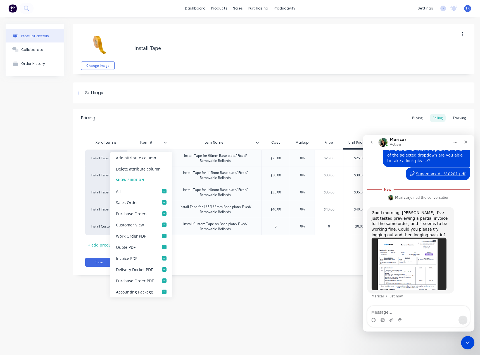
click at [411, 313] on textarea "Message…" at bounding box center [419, 311] width 102 height 10
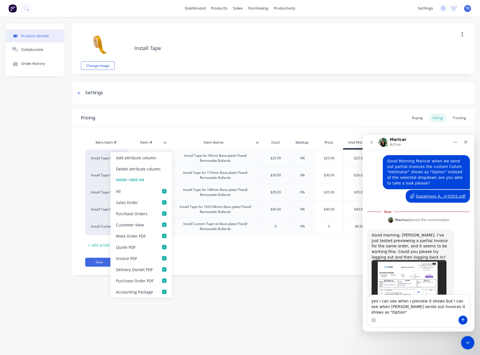
scroll to position [61, 0]
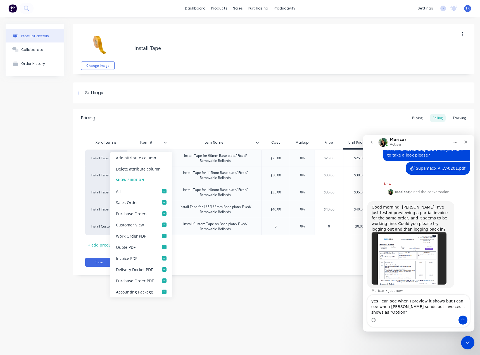
type textarea "yes i can see when I preview it shows but I can see when [PERSON_NAME] sends ou…"
click at [461, 320] on button "Send a message…" at bounding box center [463, 320] width 9 height 9
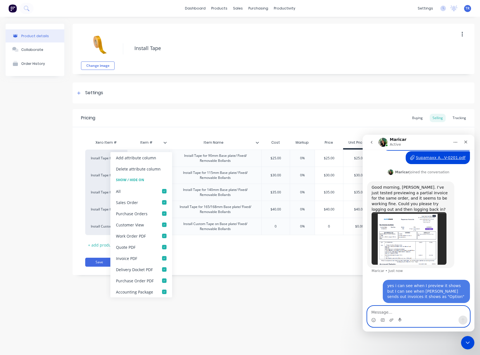
scroll to position [74, 0]
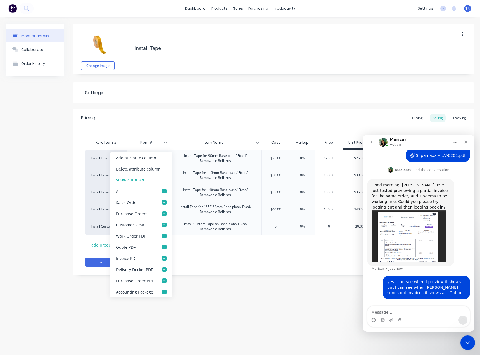
click at [468, 341] on icon "Close Intercom Messenger" at bounding box center [467, 342] width 7 height 7
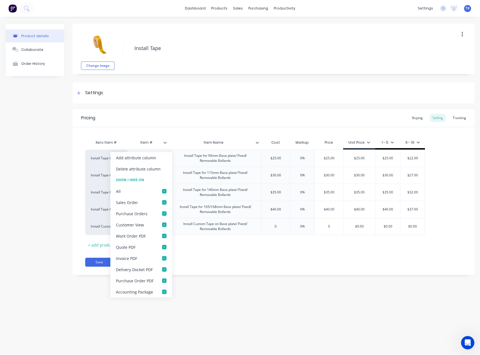
click at [220, 265] on div "Save Cancel" at bounding box center [280, 262] width 390 height 9
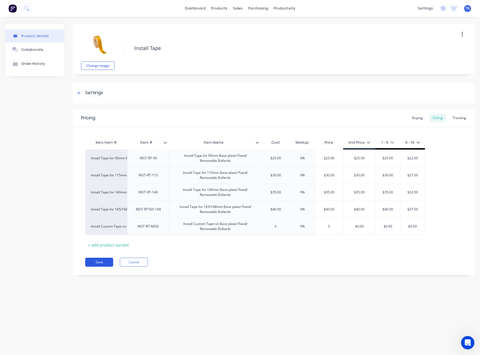
click at [98, 262] on button "Save" at bounding box center [99, 262] width 28 height 9
type textarea "x"
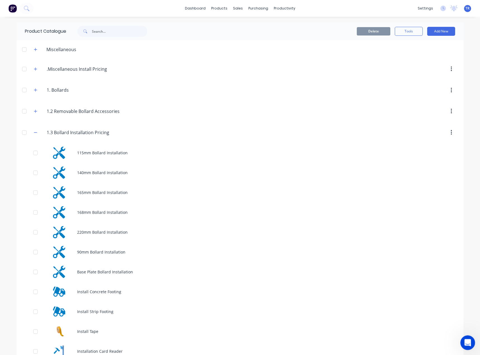
click at [469, 338] on div "Open Intercom Messenger" at bounding box center [467, 342] width 18 height 18
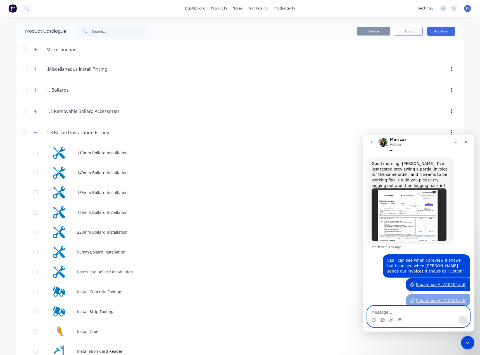
scroll to position [101, 0]
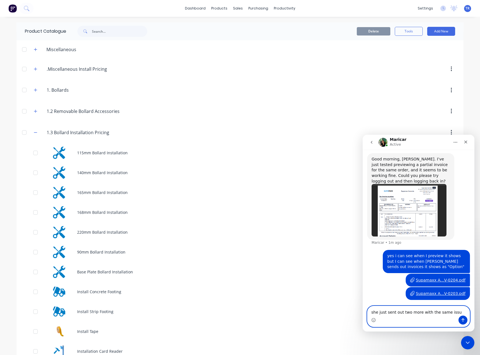
type textarea "she just sent out two more with the same issue"
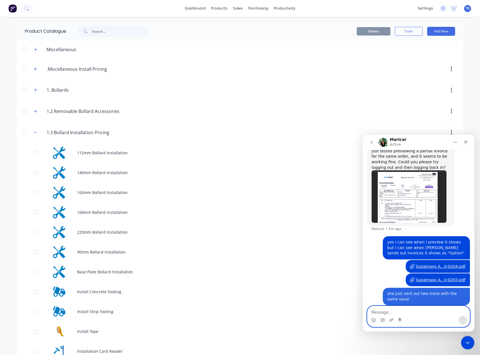
scroll to position [119, 0]
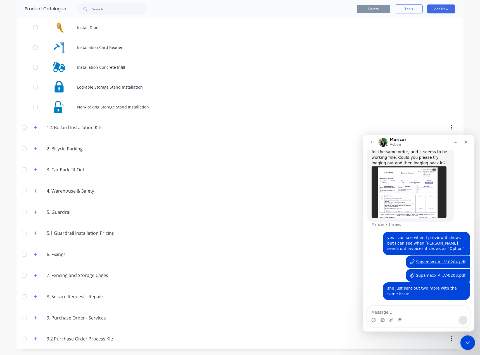
click at [473, 339] on div "Close Intercom Messenger" at bounding box center [467, 341] width 13 height 13
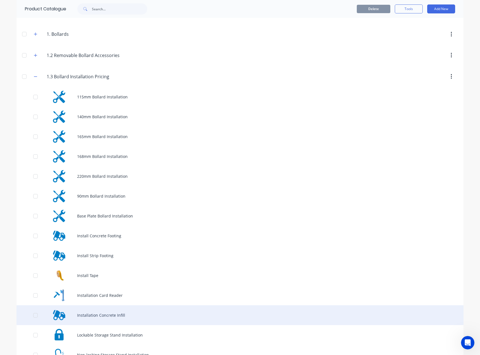
scroll to position [0, 0]
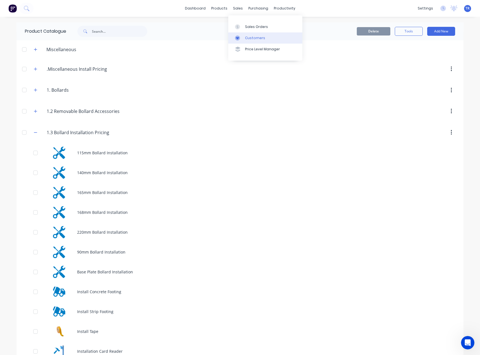
click at [250, 33] on link "Customers" at bounding box center [265, 37] width 74 height 11
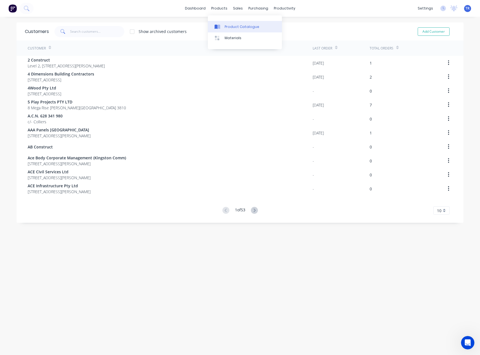
click at [236, 31] on link "Product Catalogue" at bounding box center [245, 26] width 74 height 11
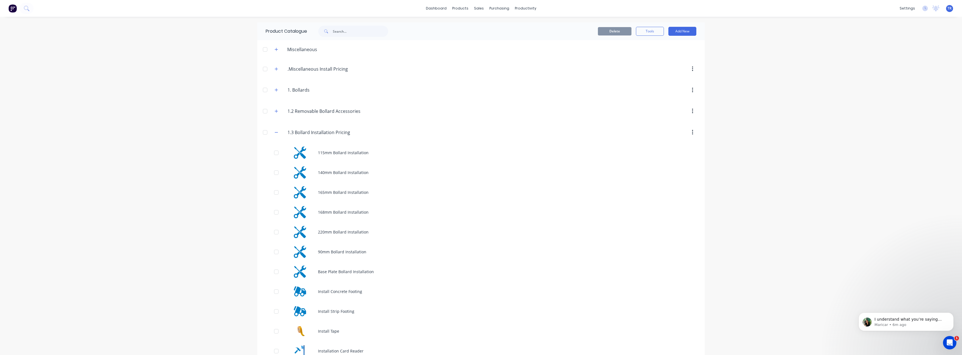
scroll to position [152, 0]
click at [480, 341] on icon "Open Intercom Messenger" at bounding box center [948, 342] width 9 height 9
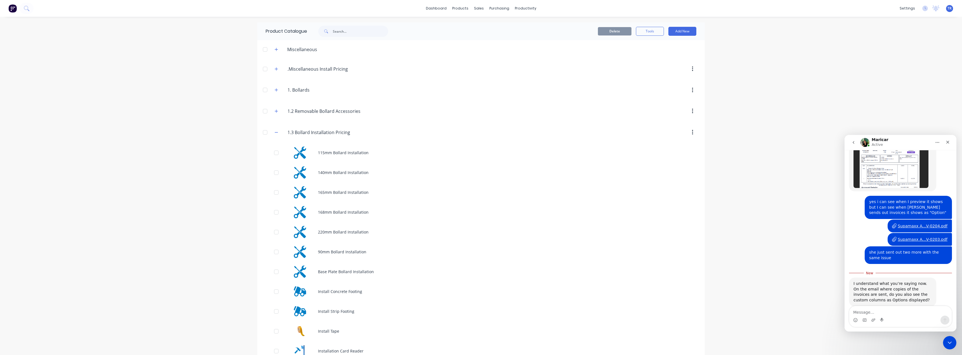
scroll to position [161, 0]
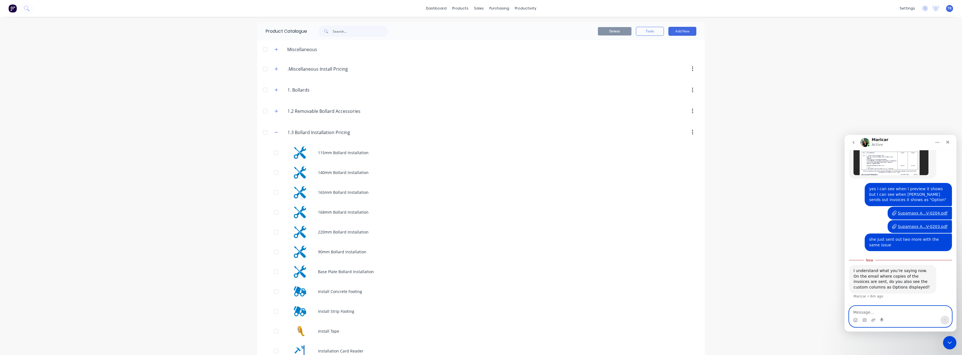
click at [480, 313] on textarea "Message…" at bounding box center [900, 312] width 102 height 10
type textarea "i"
type textarea "In factory? Yes we do"
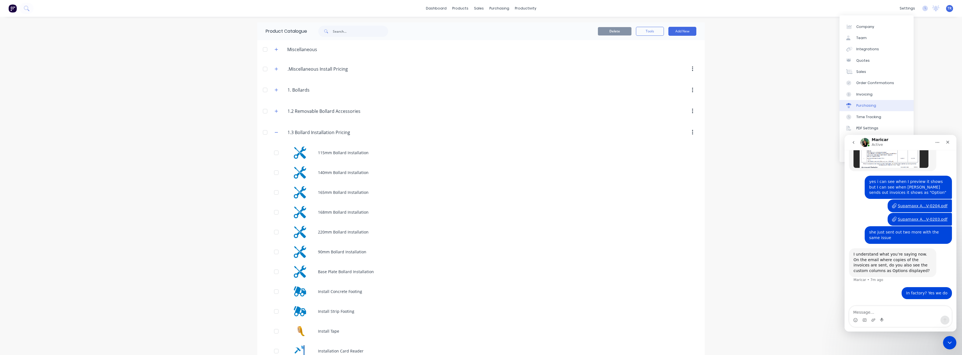
click at [480, 108] on div "Purchasing" at bounding box center [866, 105] width 20 height 5
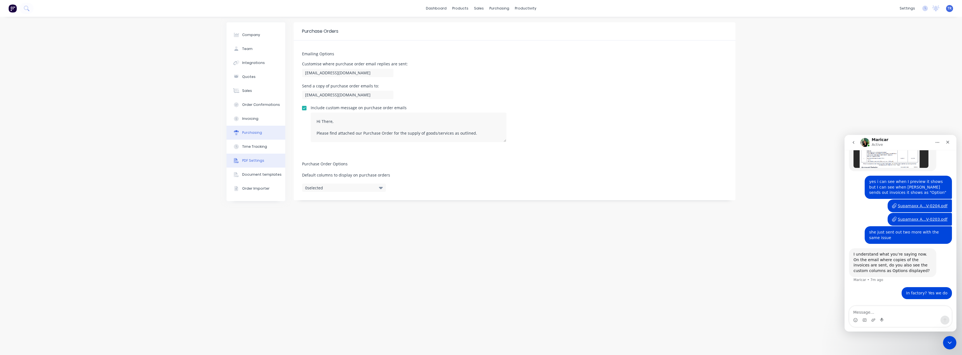
click at [265, 166] on button "PDF Settings" at bounding box center [256, 161] width 59 height 14
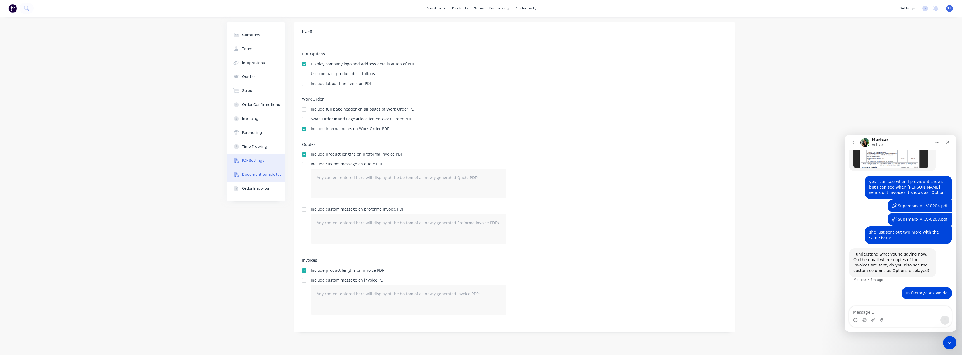
click at [249, 182] on button "Document templates" at bounding box center [256, 175] width 59 height 14
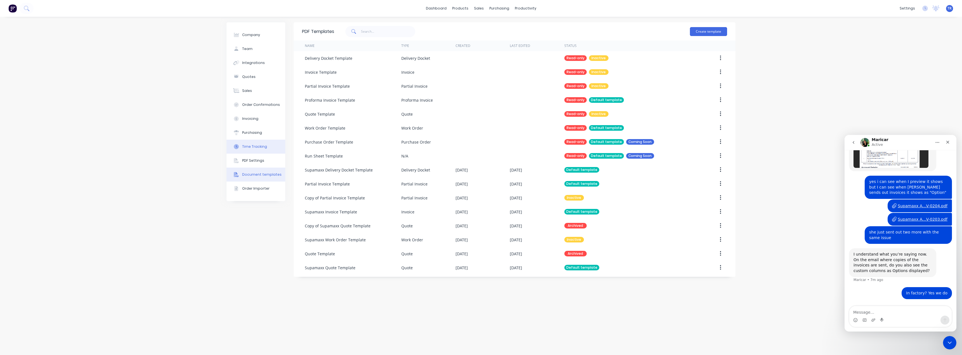
click at [252, 153] on button "Time Tracking" at bounding box center [256, 147] width 59 height 14
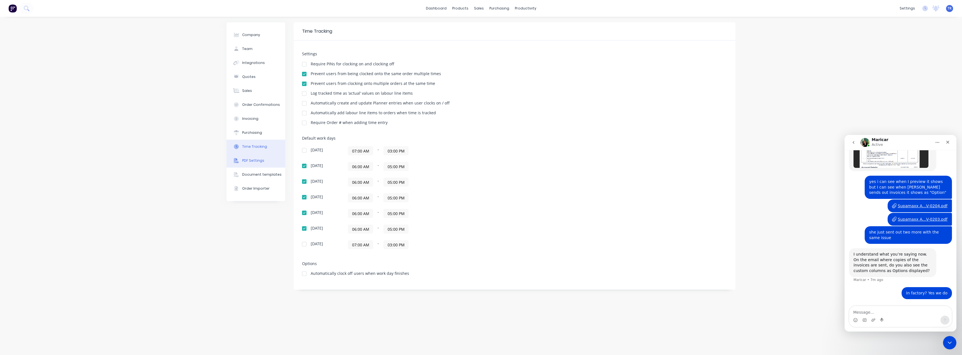
click at [252, 156] on button "PDF Settings" at bounding box center [256, 161] width 59 height 14
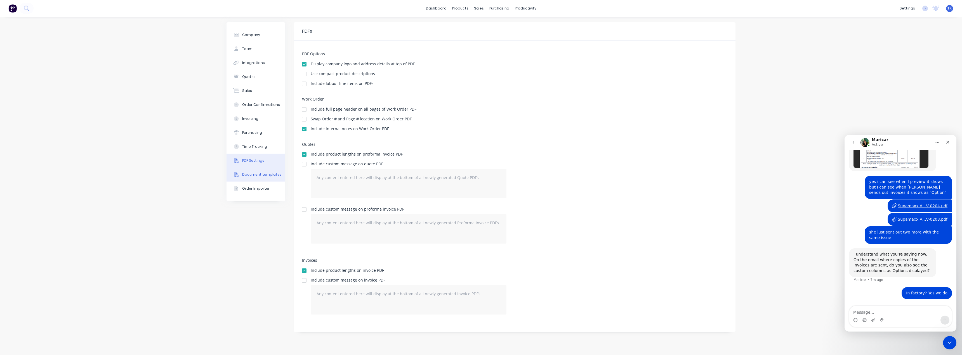
click at [270, 179] on button "Document templates" at bounding box center [256, 175] width 59 height 14
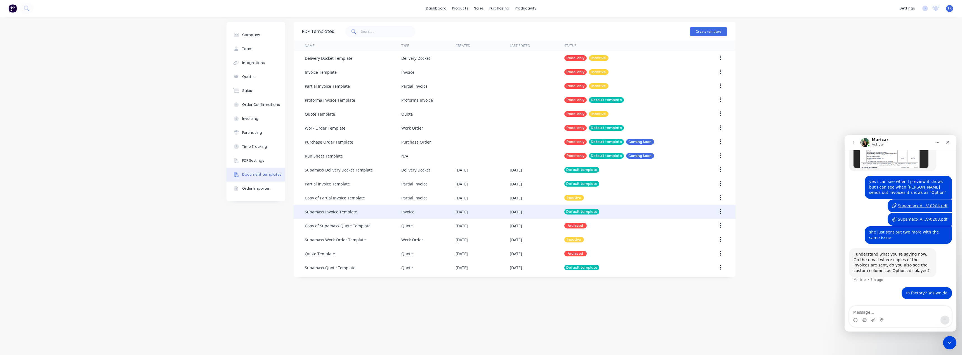
click at [364, 212] on div "Supamaxx Invoice Template" at bounding box center [353, 212] width 96 height 14
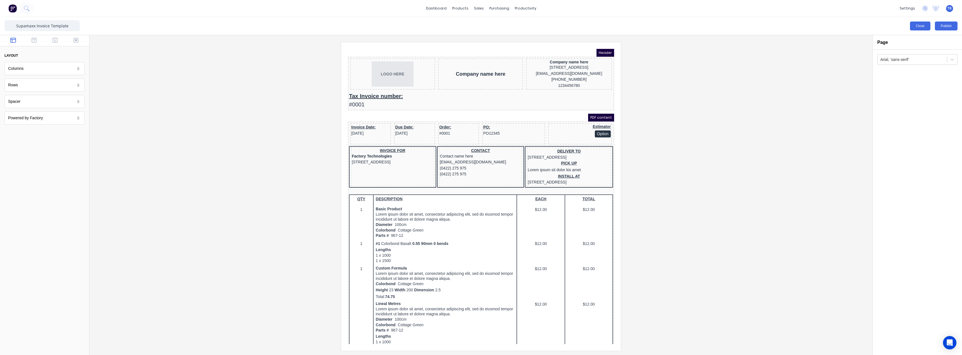
click at [920, 29] on button "Close" at bounding box center [920, 26] width 20 height 9
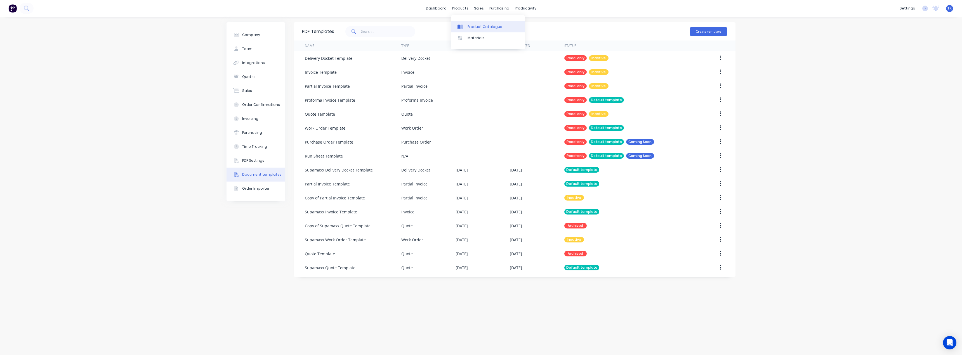
click at [473, 29] on div "Product Catalogue" at bounding box center [485, 26] width 35 height 5
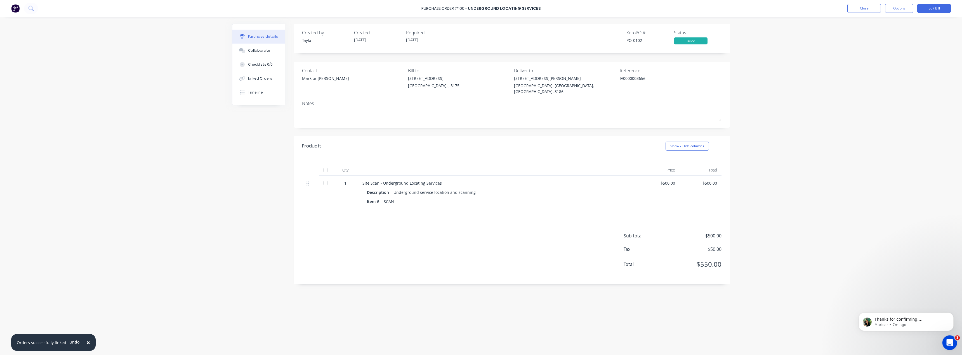
click at [951, 343] on icon "Open Intercom Messenger" at bounding box center [948, 342] width 9 height 9
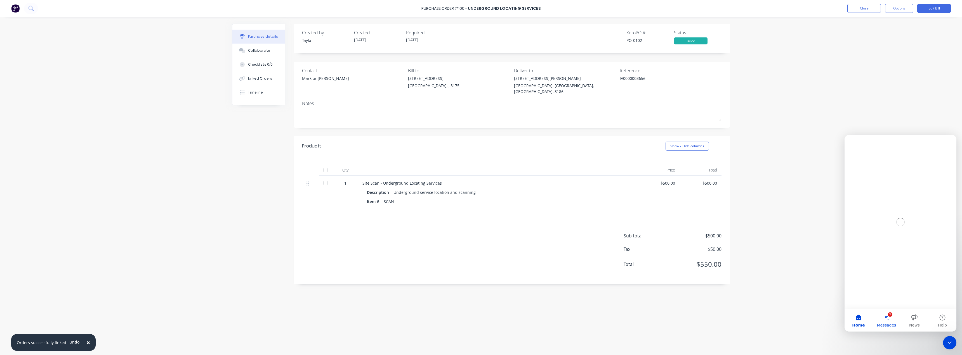
click at [893, 318] on button "1 Messages" at bounding box center [887, 321] width 28 height 22
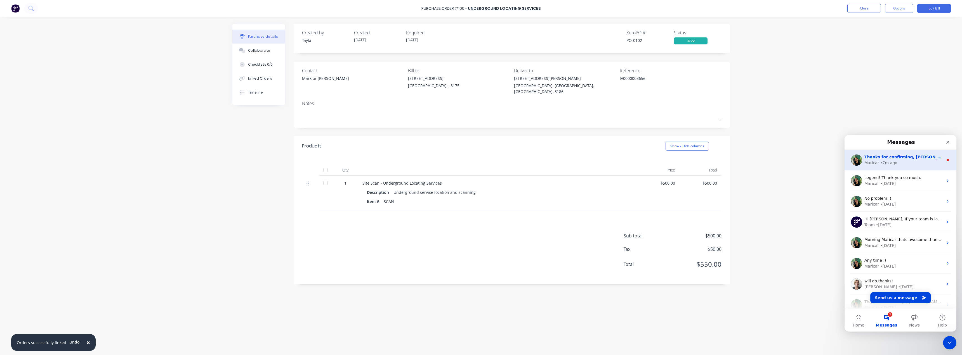
click at [897, 156] on span "Thanks for confirming, [PERSON_NAME]. I’ll have the team look into this and get…" at bounding box center [975, 157] width 223 height 4
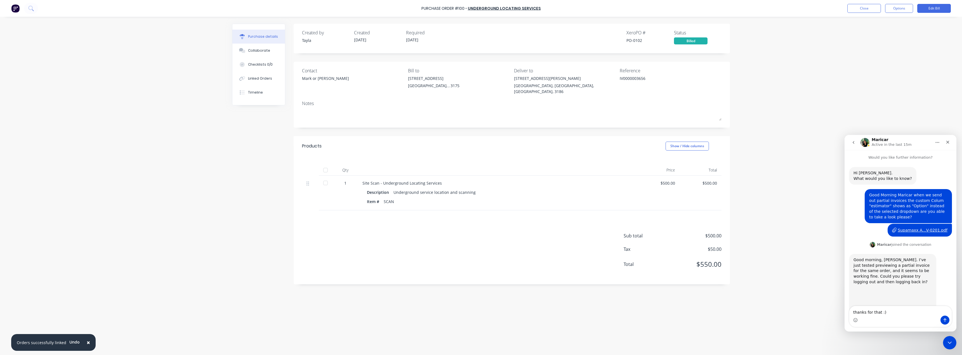
type textarea "thanks for that :) !"
